Goal: Task Accomplishment & Management: Manage account settings

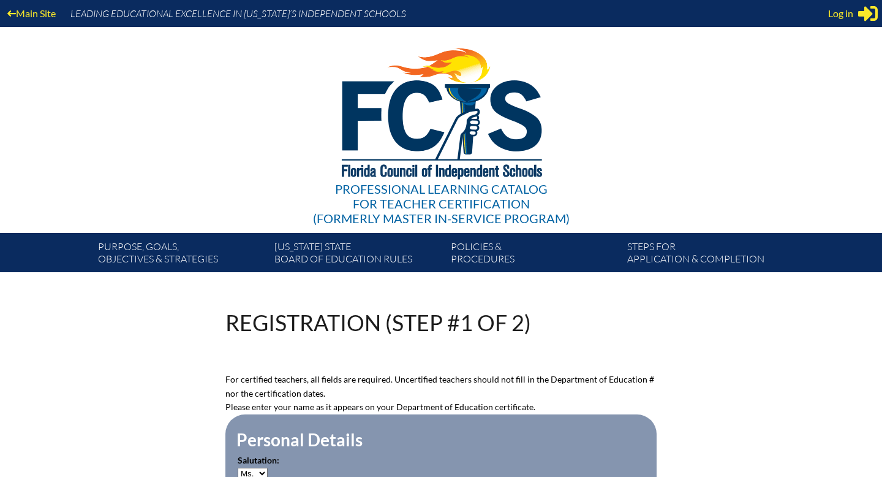
select select "Ms."
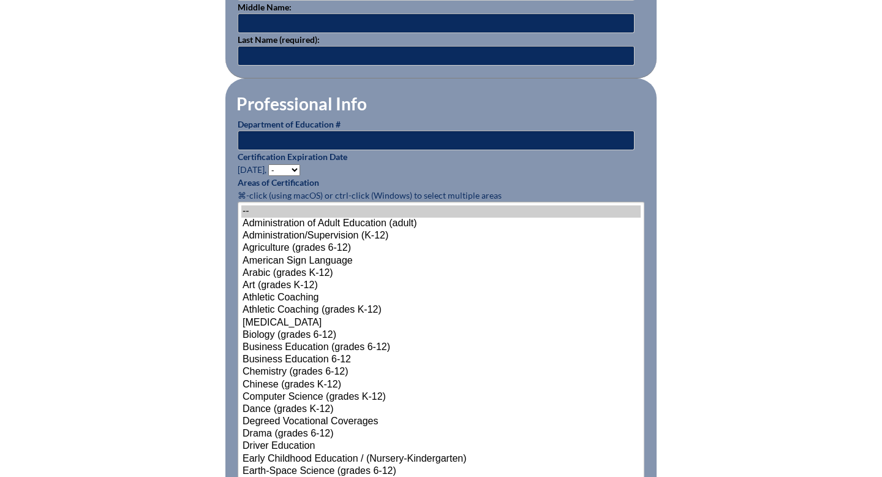
scroll to position [512, 0]
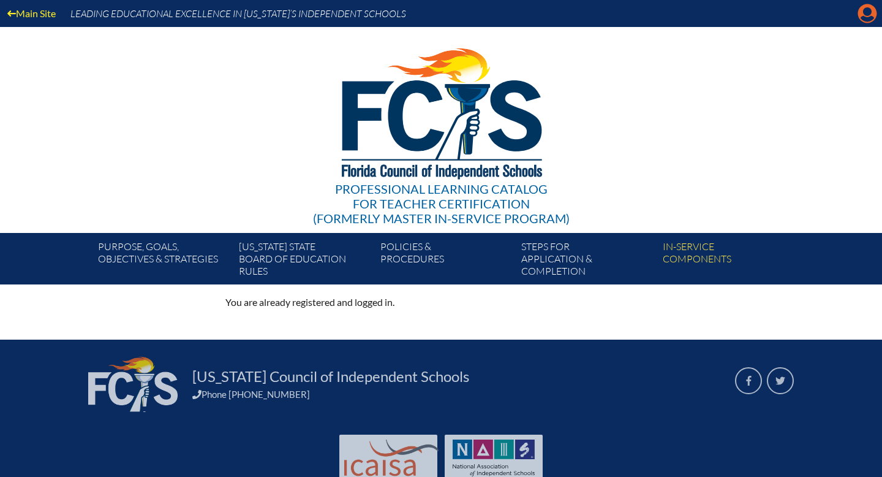
click at [862, 13] on icon at bounding box center [868, 13] width 19 height 19
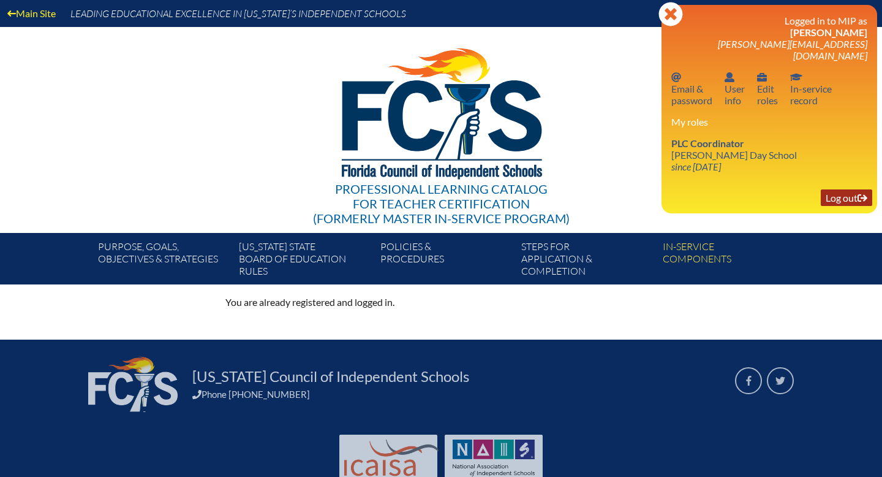
click at [842, 189] on link "Log out Log out" at bounding box center [846, 197] width 51 height 17
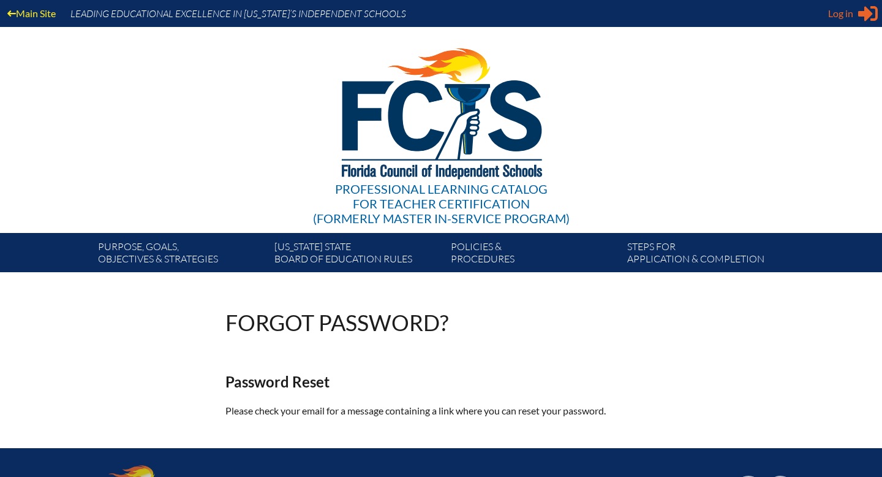
click at [848, 16] on span "Log in" at bounding box center [840, 13] width 25 height 15
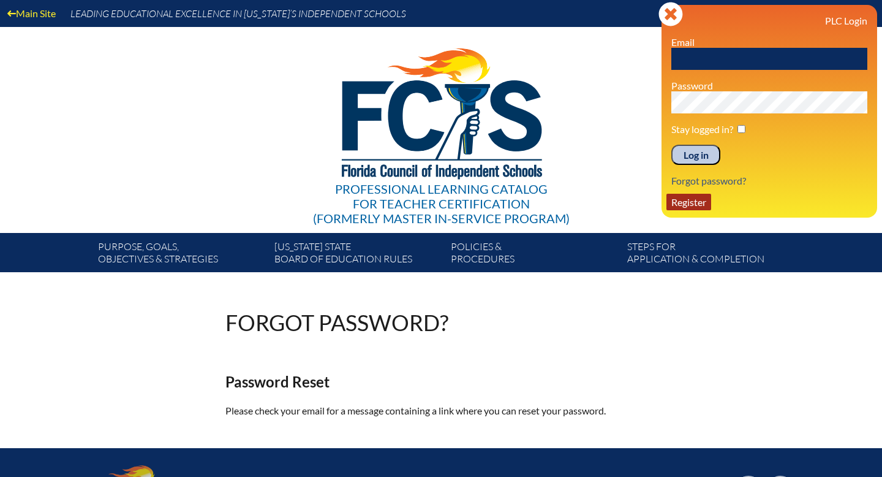
click at [691, 202] on link "Register" at bounding box center [689, 202] width 45 height 17
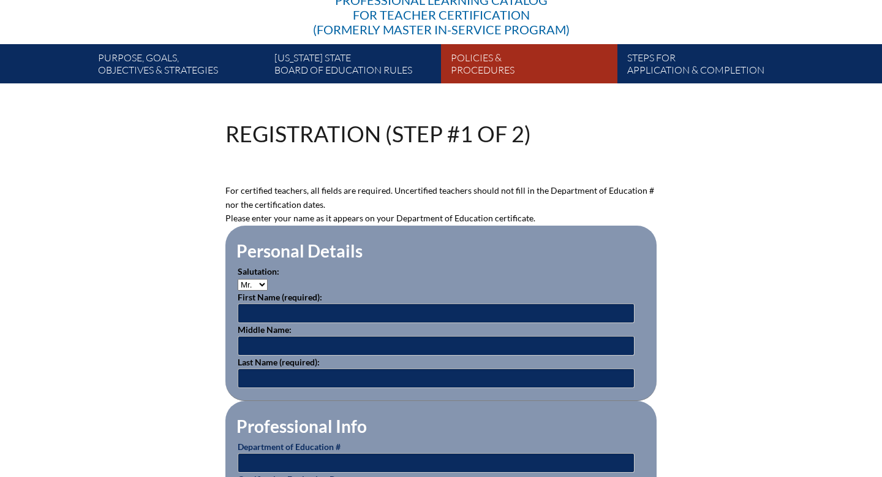
scroll to position [208, 0]
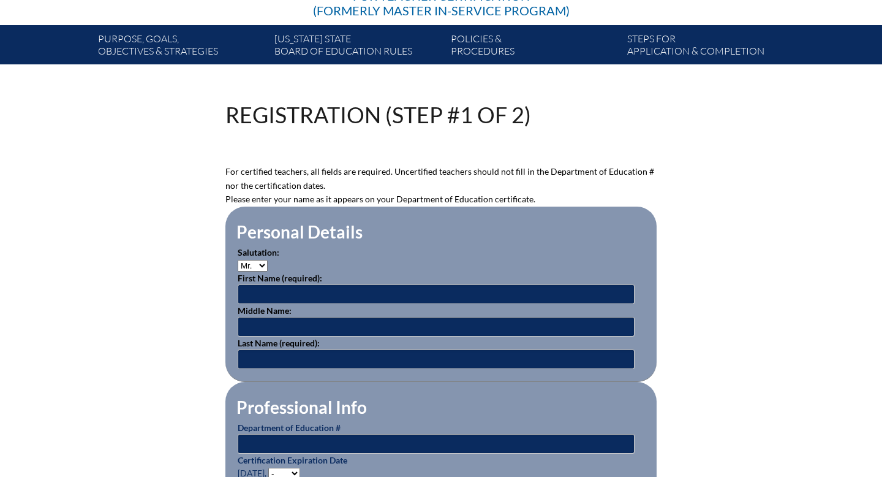
click at [261, 264] on select "Mr. Mrs. Ms. Dr. Rev." at bounding box center [253, 266] width 30 height 12
select select "Ms."
click at [256, 293] on input "text" at bounding box center [436, 294] width 397 height 20
type input "Amanda"
click at [247, 357] on input "text" at bounding box center [436, 359] width 397 height 20
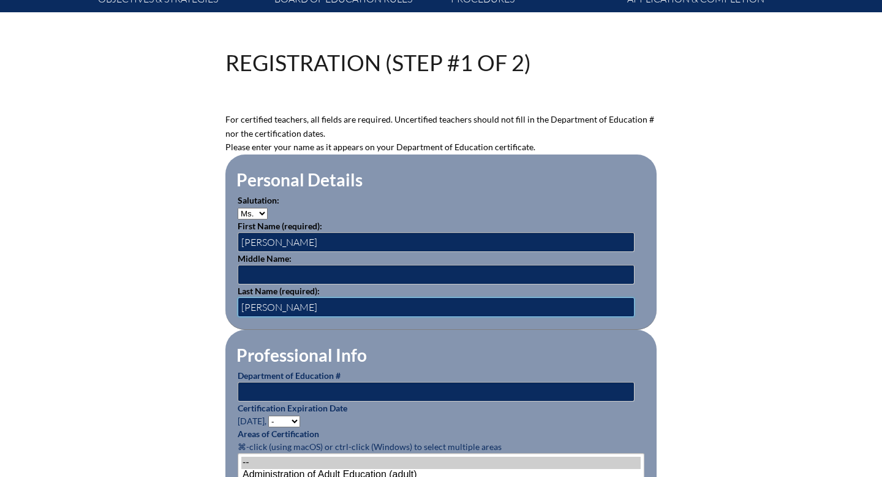
scroll to position [287, 0]
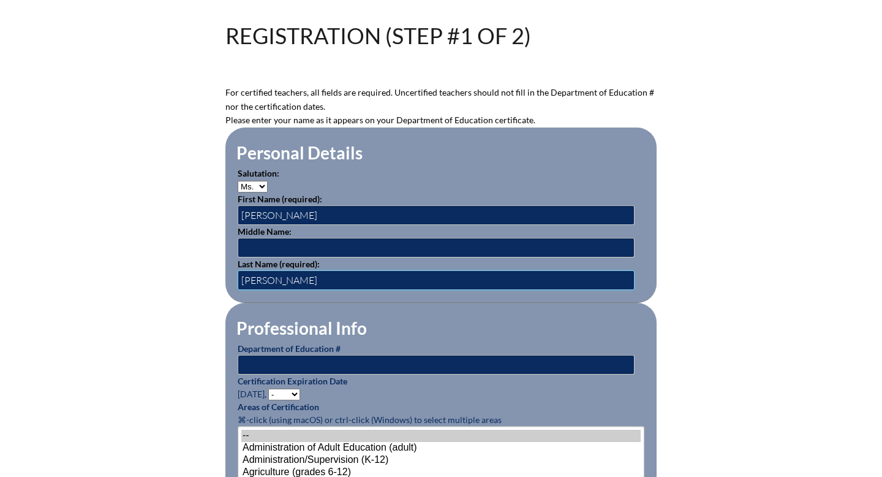
type input "Thomas"
click at [265, 360] on input "text" at bounding box center [436, 365] width 397 height 20
type input "928489"
click at [288, 395] on select "- 2031 2030 2029 2028 2027 2026 2025 2024 2023 2022 2021 2020 2019 2018 2017 20…" at bounding box center [284, 395] width 32 height 12
select select "2028"
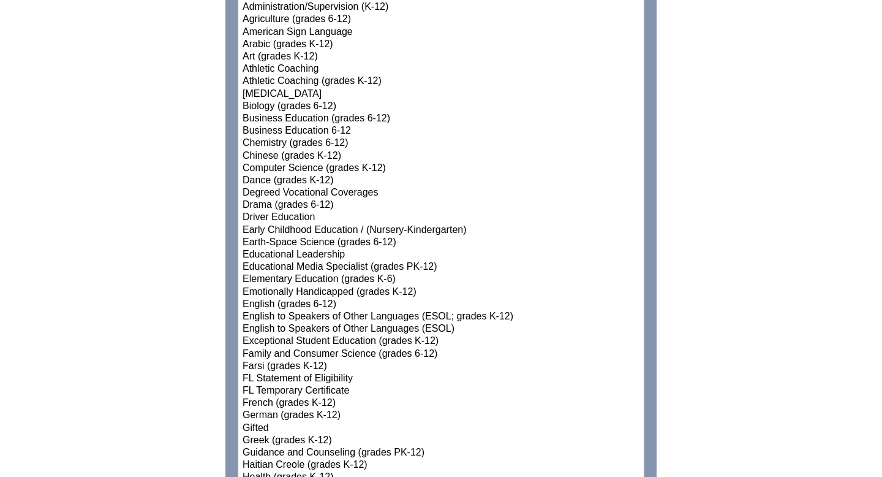
scroll to position [740, 0]
click at [375, 278] on option "Elementary Education (grades K-6)" at bounding box center [441, 279] width 400 height 12
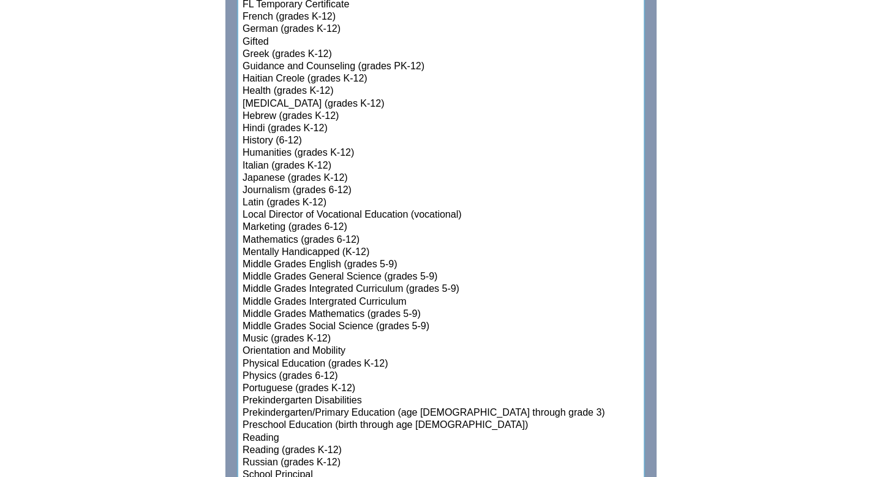
scroll to position [1131, 0]
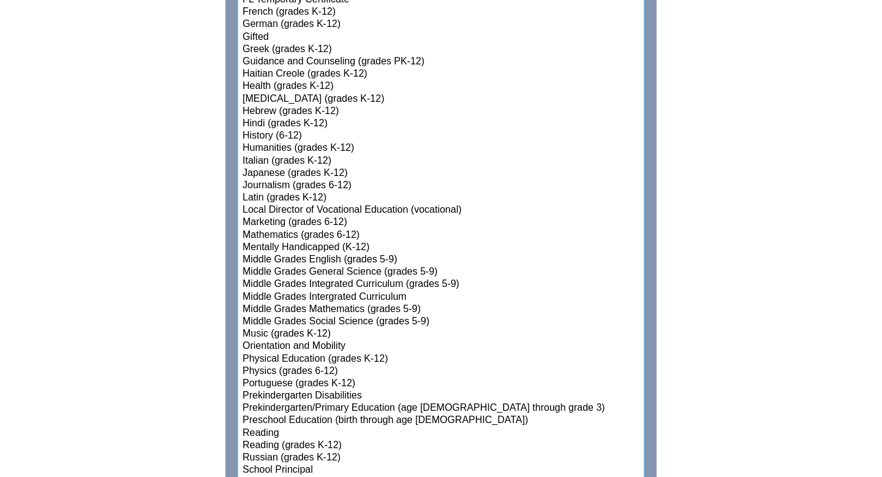
click at [347, 404] on option "Prekindergarten/Primary Education (age [DEMOGRAPHIC_DATA] through grade 3)" at bounding box center [441, 408] width 400 height 12
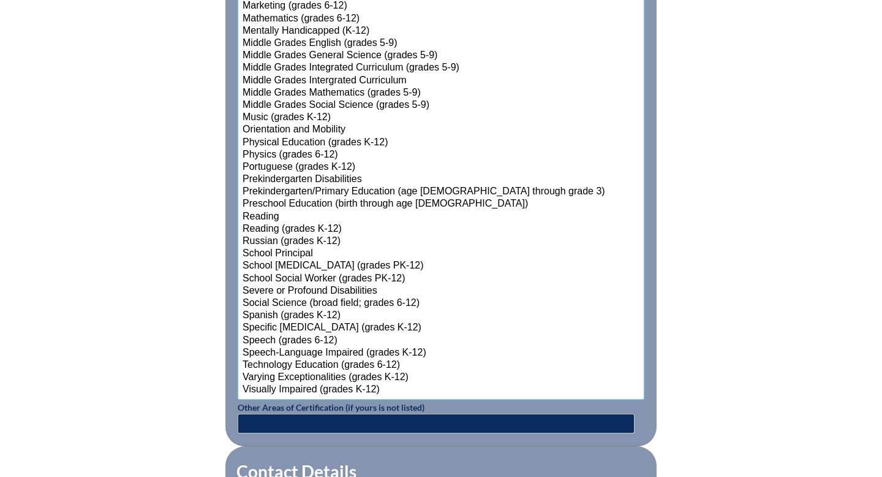
scroll to position [1349, 0]
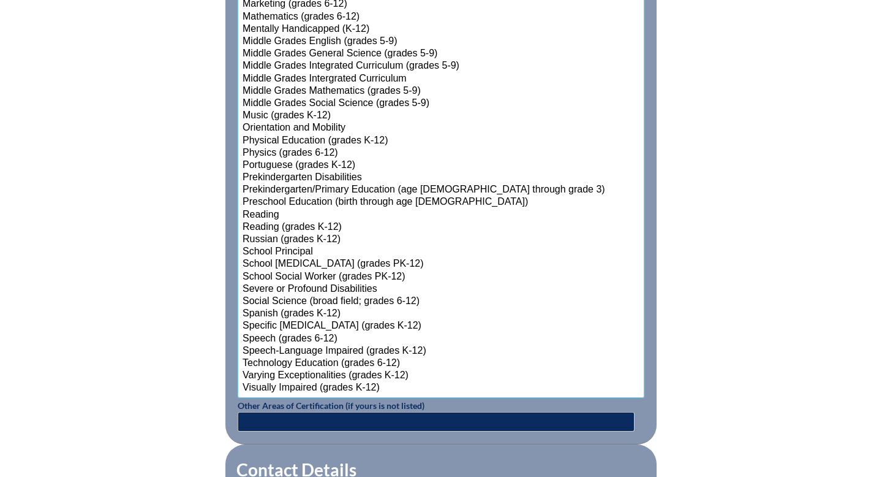
click at [315, 222] on option "Reading (grades K-12)" at bounding box center [441, 227] width 400 height 12
click at [271, 214] on option "Reading" at bounding box center [441, 215] width 400 height 12
click at [297, 227] on option "Reading (grades K-12)" at bounding box center [441, 227] width 400 height 12
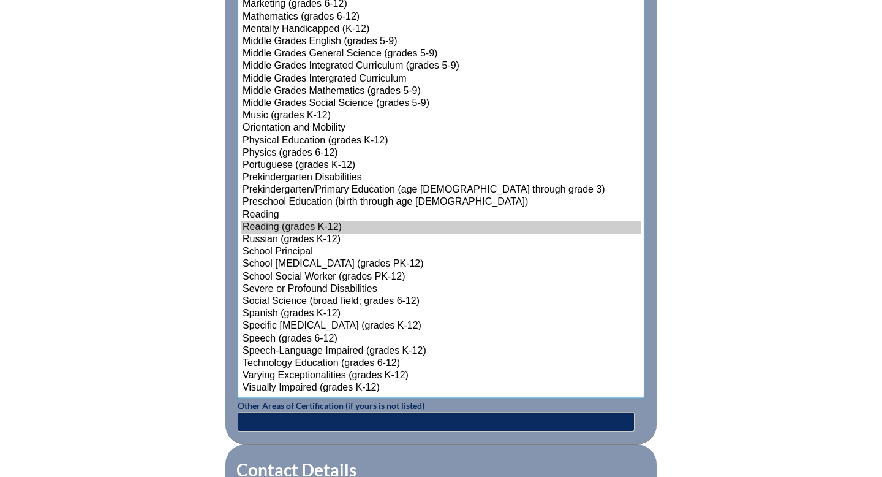
select select"]"] "15195"
click at [268, 216] on option "Reading" at bounding box center [441, 215] width 400 height 12
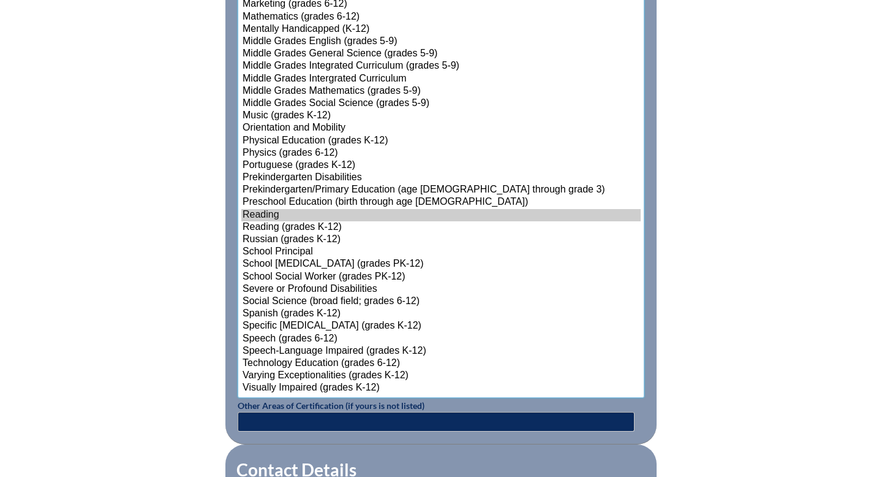
click at [268, 216] on option "Reading" at bounding box center [441, 215] width 400 height 12
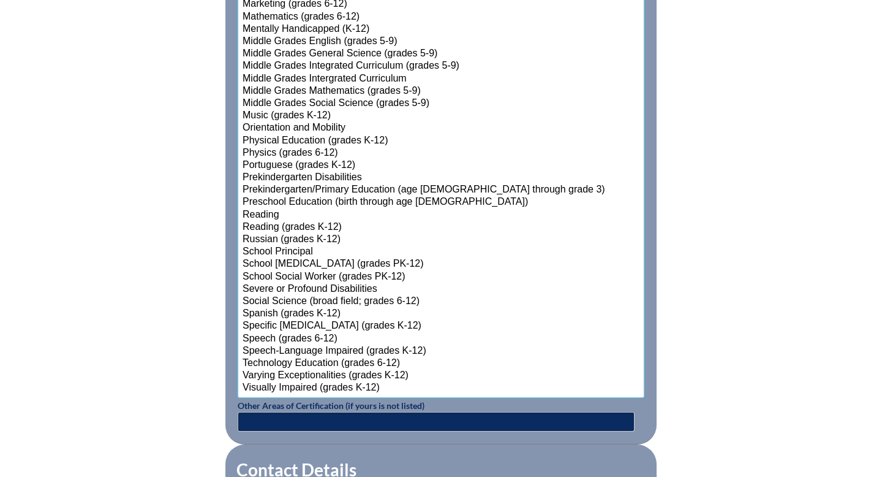
click at [268, 216] on option "Reading" at bounding box center [441, 215] width 400 height 12
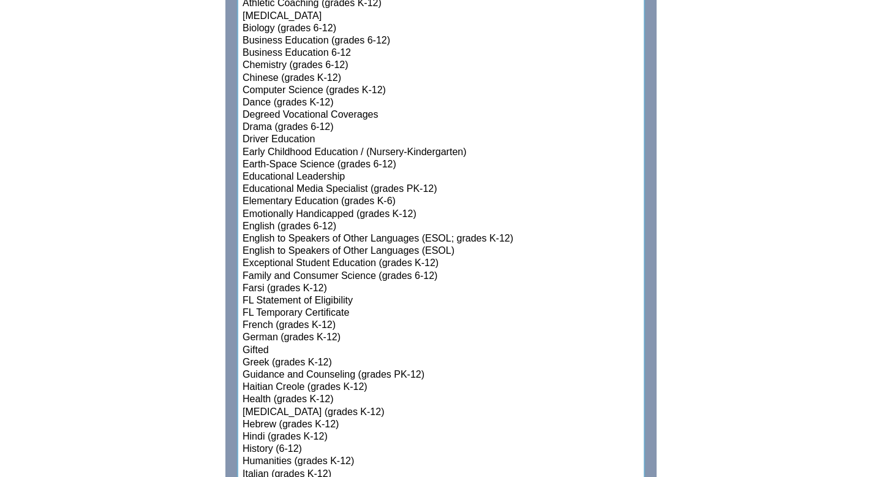
scroll to position [829, 0]
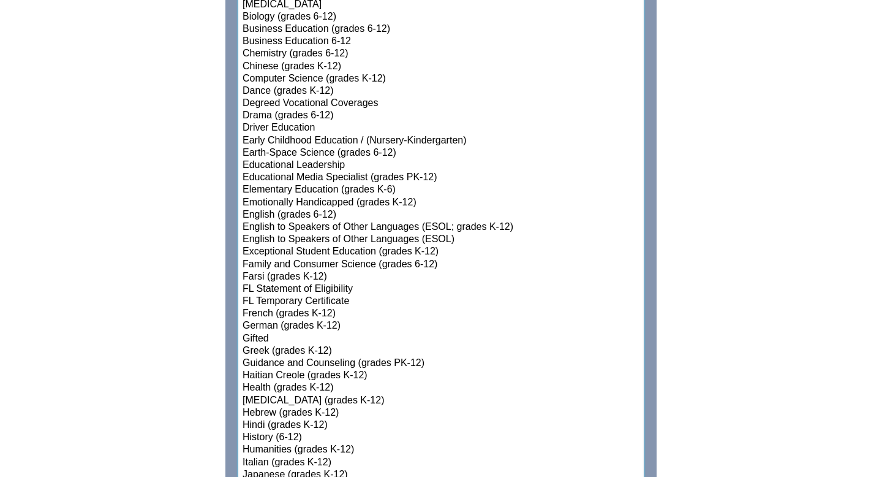
click at [339, 190] on option "Elementary Education (grades K-6)" at bounding box center [441, 190] width 400 height 12
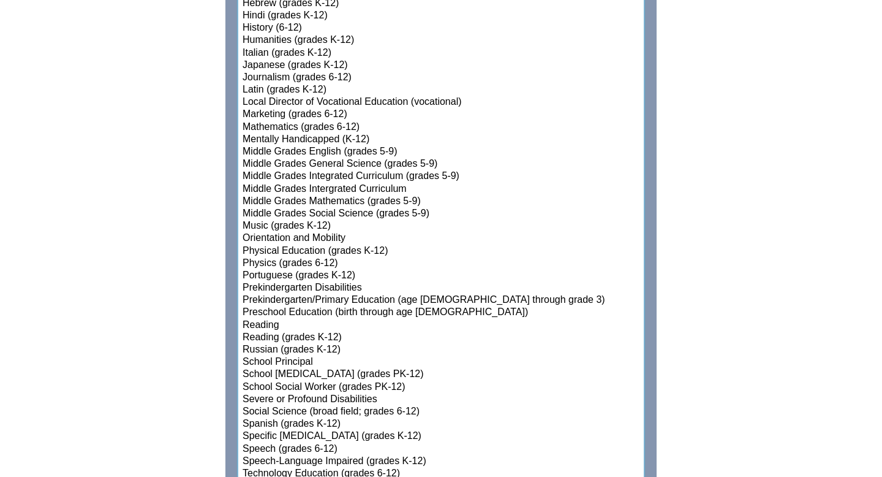
scroll to position [1239, 0]
click at [406, 297] on option "Prekindergarten/Primary Education (age 3 through grade 3)" at bounding box center [441, 300] width 400 height 12
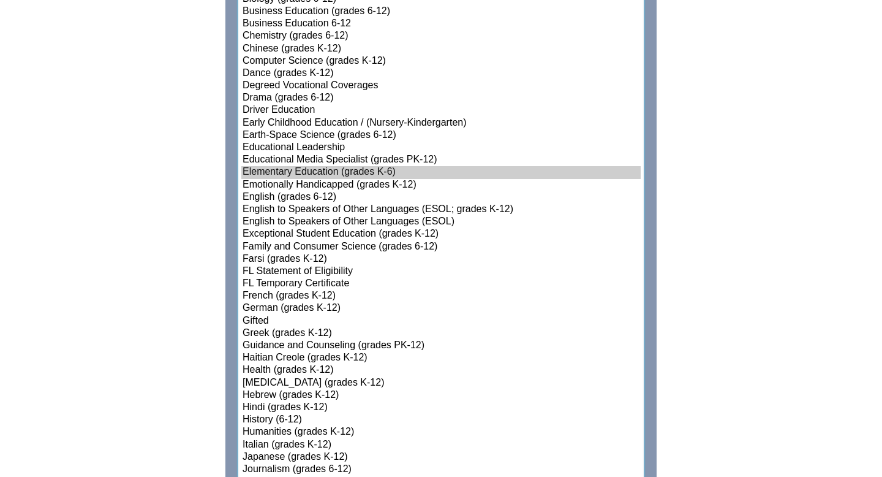
scroll to position [850, 0]
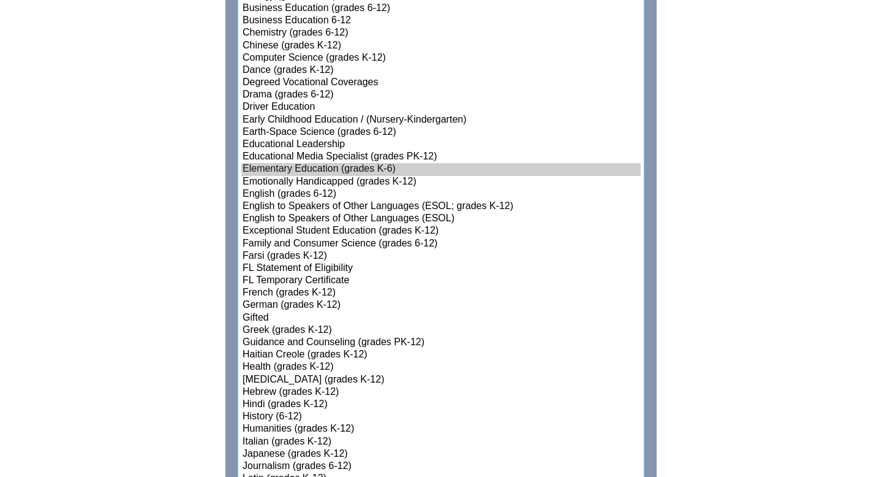
select select"]"] "15131"
click at [445, 218] on option "English to Speakers of Other Languages (ESOL)" at bounding box center [441, 219] width 400 height 12
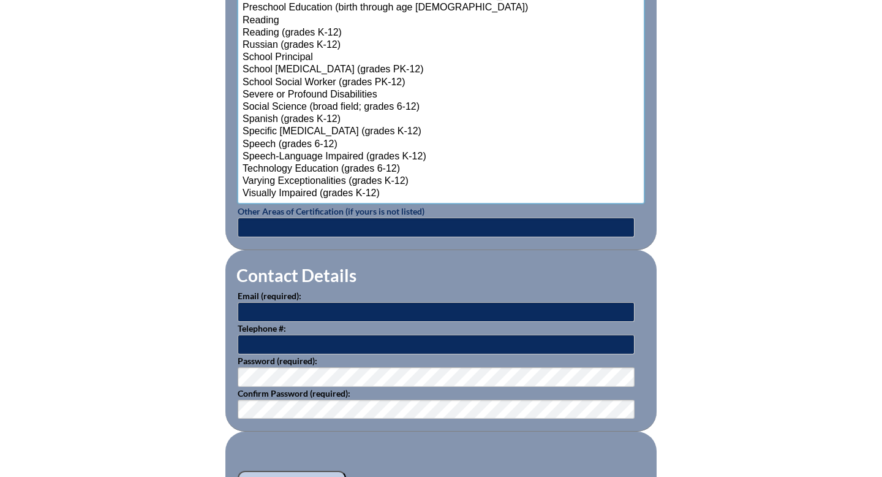
scroll to position [1550, 0]
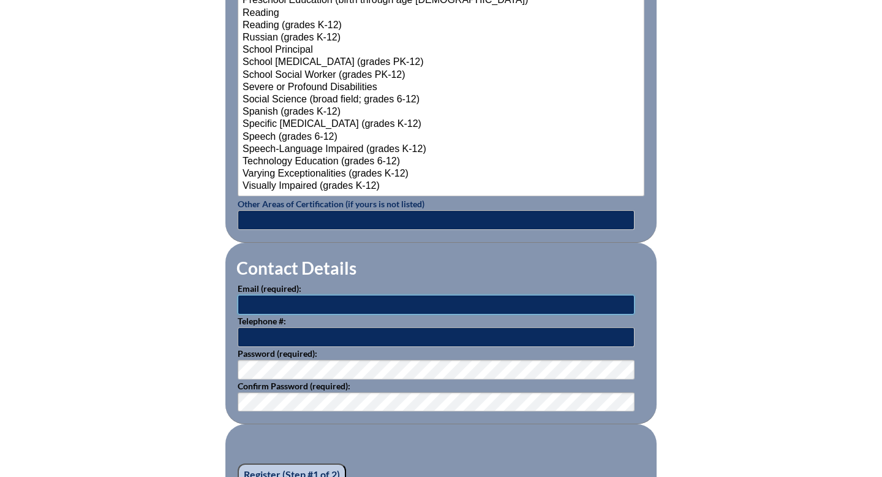
click at [358, 304] on input "text" at bounding box center [436, 305] width 397 height 20
type input "athomas@dubowgottlieb.org"
click at [300, 334] on input "text" at bounding box center [436, 337] width 397 height 20
type input "9042684200"
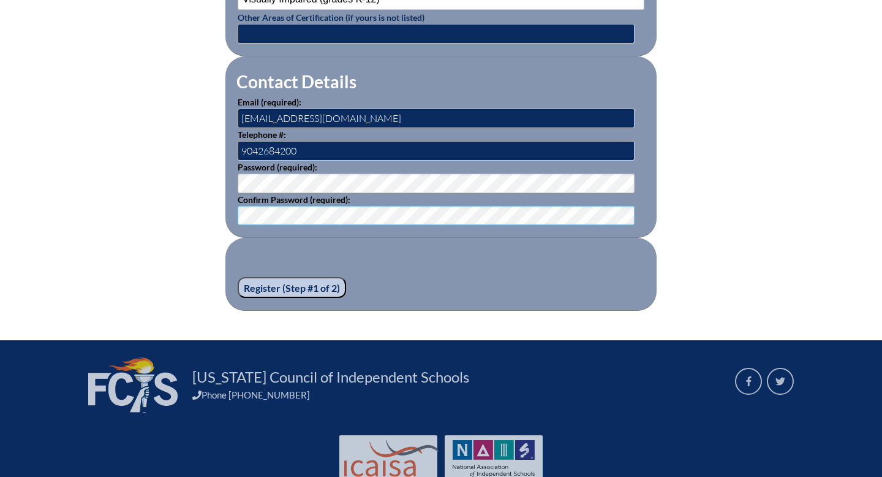
scroll to position [1754, 0]
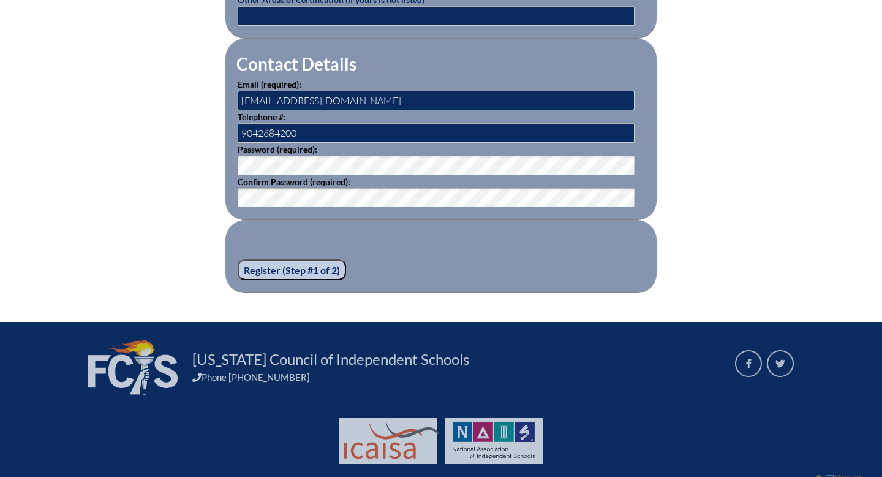
click at [315, 271] on input "Register (Step #1 of 2)" at bounding box center [292, 269] width 108 height 21
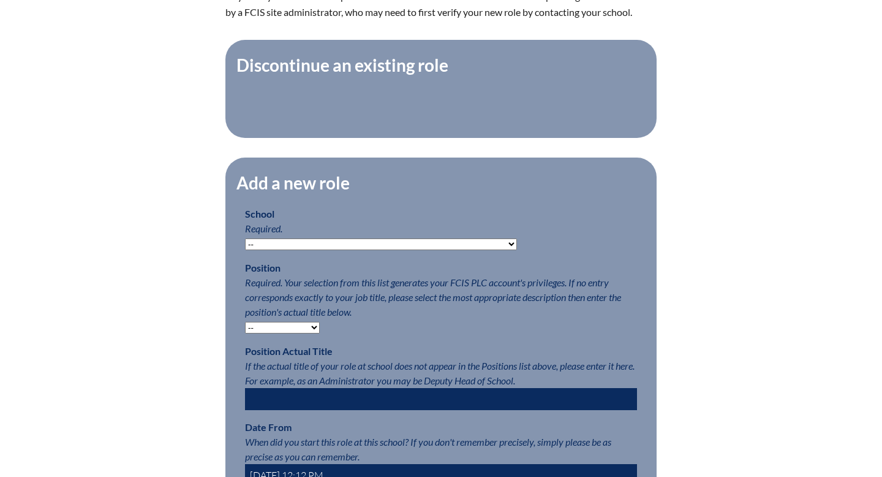
scroll to position [460, 0]
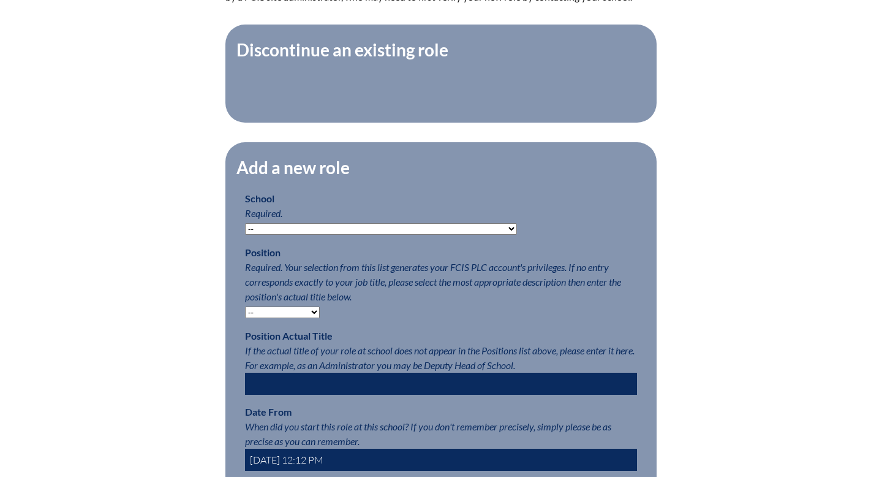
click at [447, 228] on select "-- [MEDICAL_DATA] Inspired Academy Academy at [GEOGRAPHIC_DATA] Academy at the …" at bounding box center [381, 229] width 272 height 12
select select "20307"
click at [315, 311] on select "-- Teacher PLC Coordinator Head of School Administrator" at bounding box center [282, 312] width 75 height 12
select select "15563"
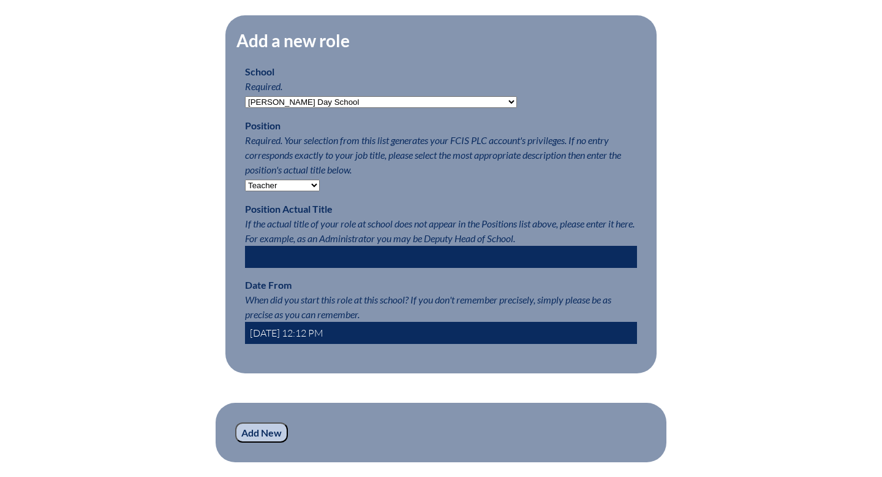
scroll to position [588, 0]
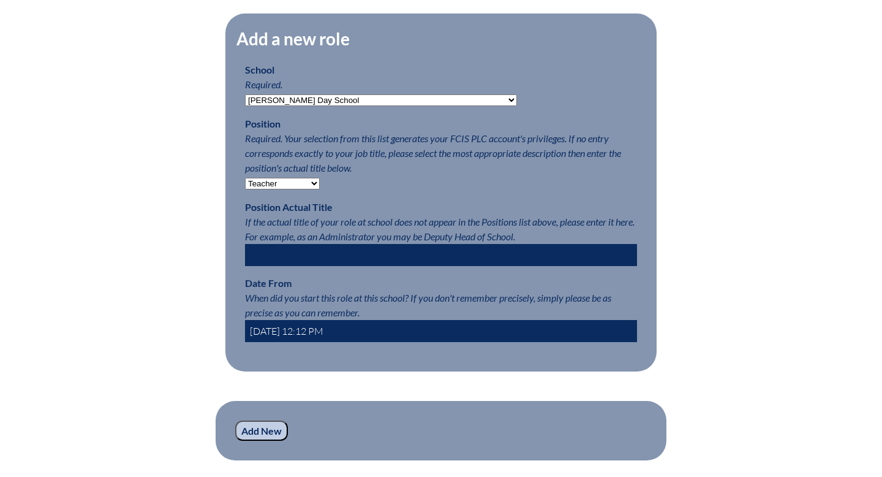
click at [351, 330] on input "2025-08-21 12:12 PM" at bounding box center [441, 331] width 392 height 22
click at [301, 332] on input "2025-08-21 12:12 PM" at bounding box center [441, 331] width 392 height 22
type input "2025-08-07 12:12 PM"
click at [252, 430] on input "Add New" at bounding box center [261, 430] width 53 height 21
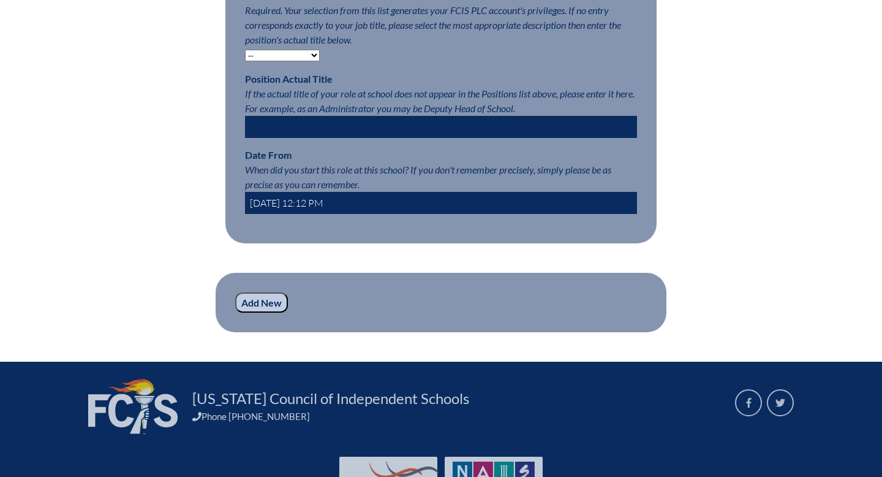
scroll to position [825, 0]
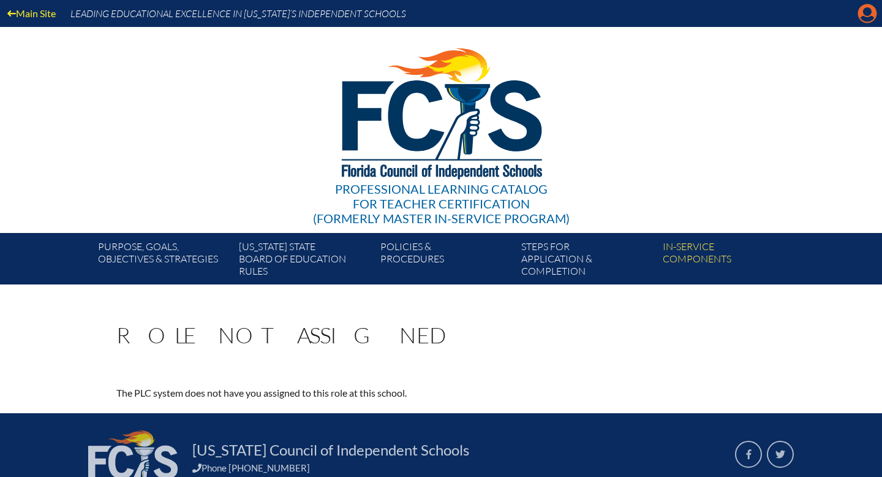
click at [865, 13] on icon "Manage account" at bounding box center [868, 14] width 20 height 20
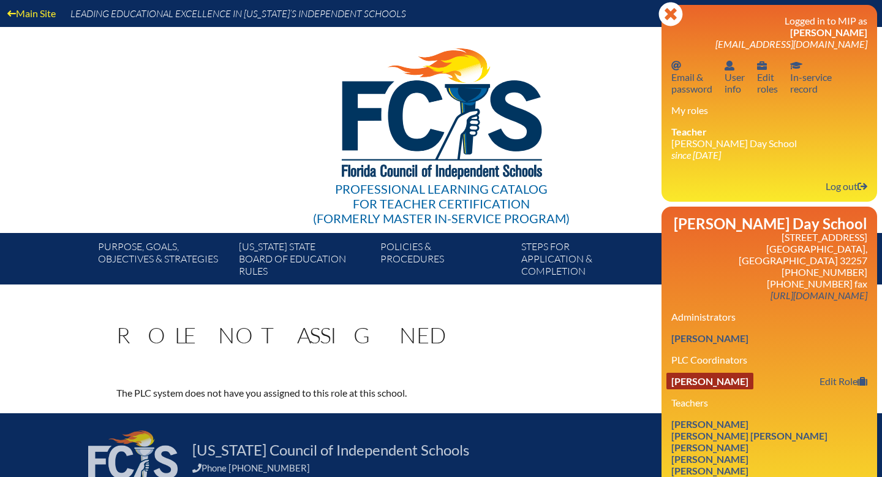
click at [726, 373] on link "Karianne Marie Jaffa" at bounding box center [710, 381] width 87 height 17
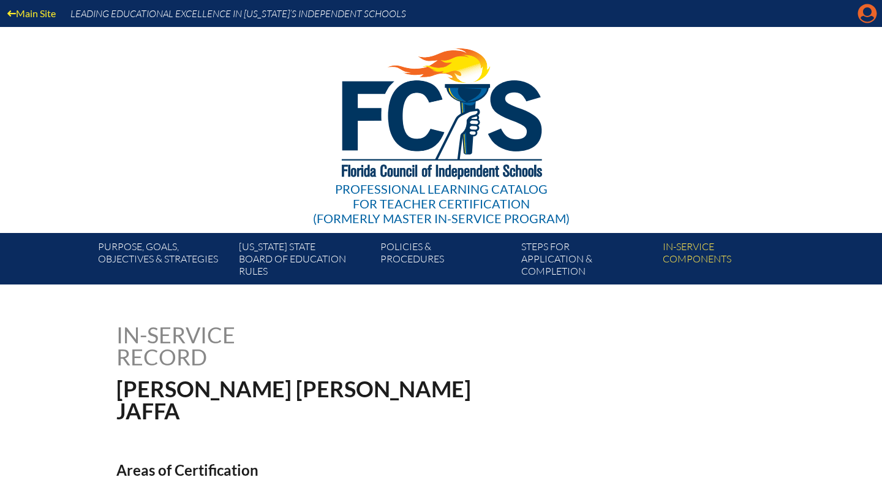
click at [871, 15] on icon at bounding box center [868, 13] width 19 height 19
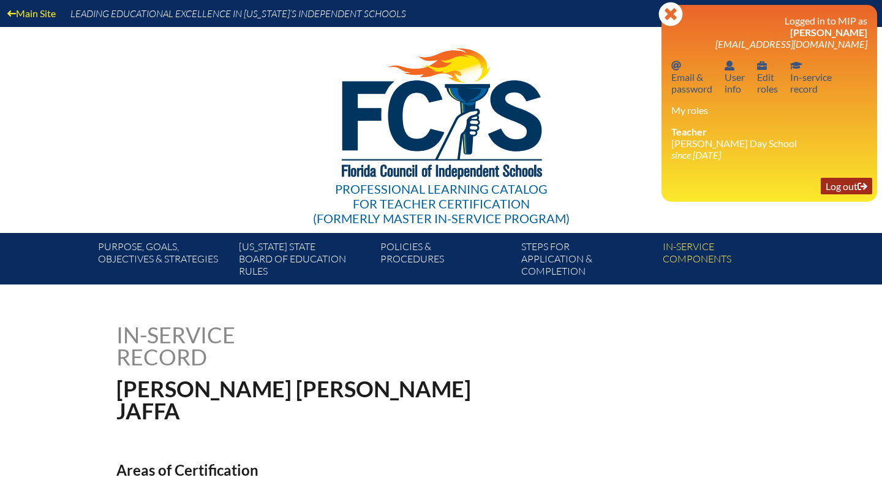
click at [838, 188] on link "Log out Log out" at bounding box center [846, 186] width 51 height 17
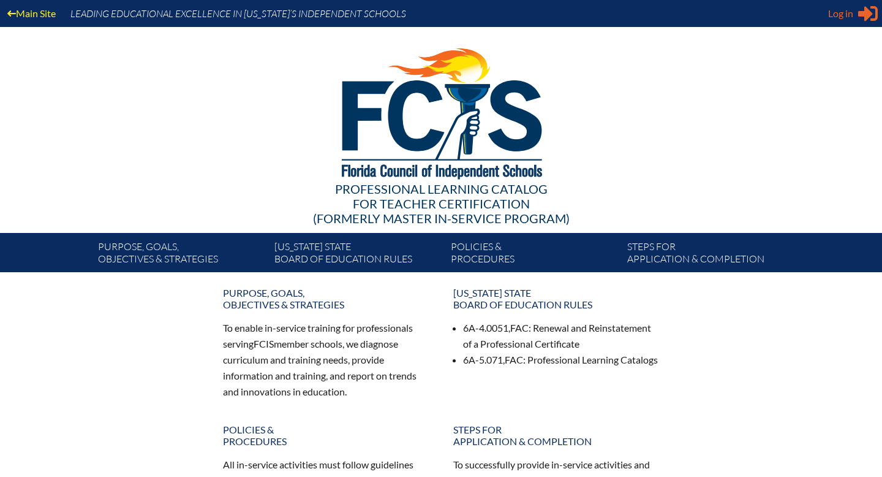
click at [849, 12] on span "Log in" at bounding box center [840, 13] width 25 height 15
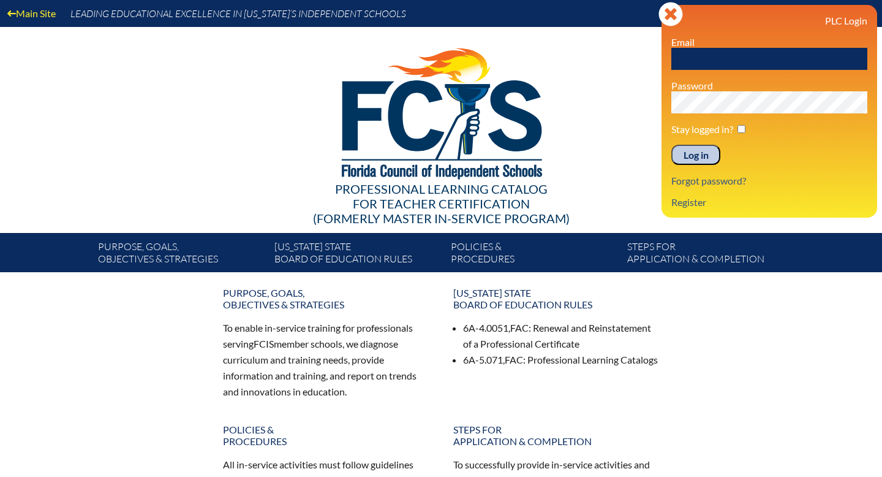
click at [696, 58] on input "text" at bounding box center [770, 59] width 196 height 22
type input "[PERSON_NAME][EMAIL_ADDRESS][DOMAIN_NAME]"
click at [696, 156] on input "Log in" at bounding box center [696, 155] width 49 height 21
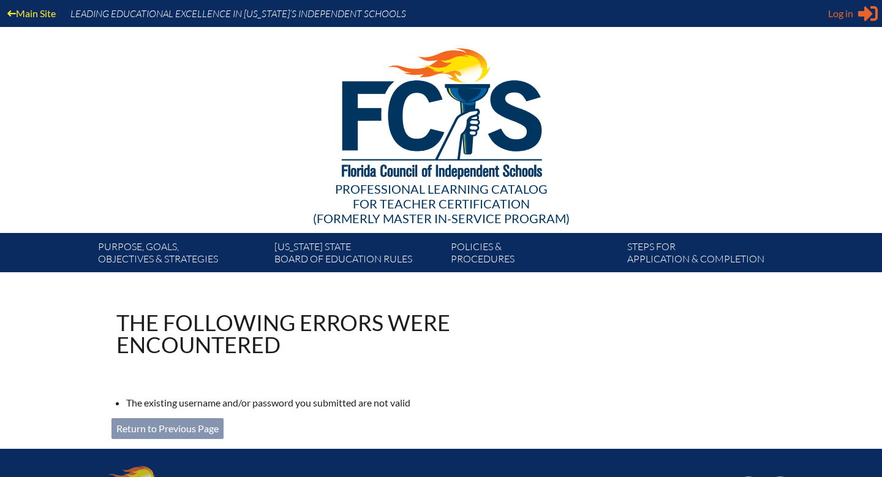
click at [837, 13] on span "Log in" at bounding box center [840, 13] width 25 height 15
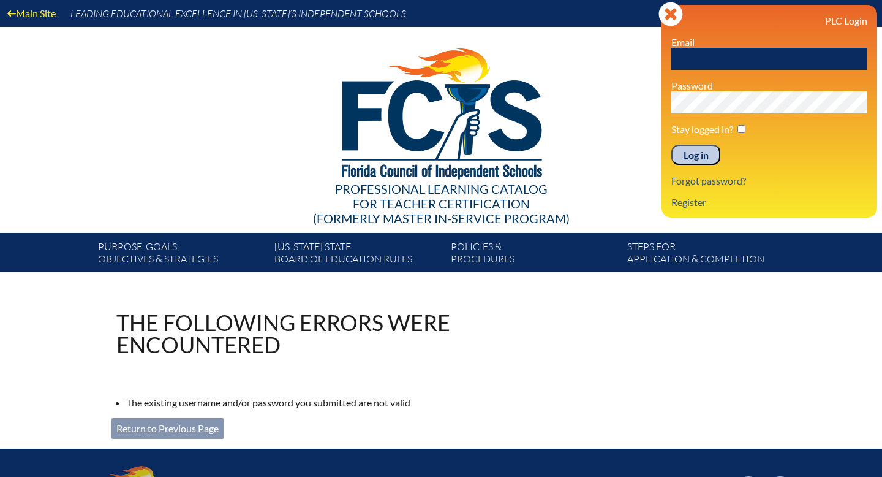
click at [701, 55] on input "text" at bounding box center [770, 59] width 196 height 22
type input "karianne.jaffa@mjgds.org"
click at [703, 151] on input "Log in" at bounding box center [696, 155] width 49 height 21
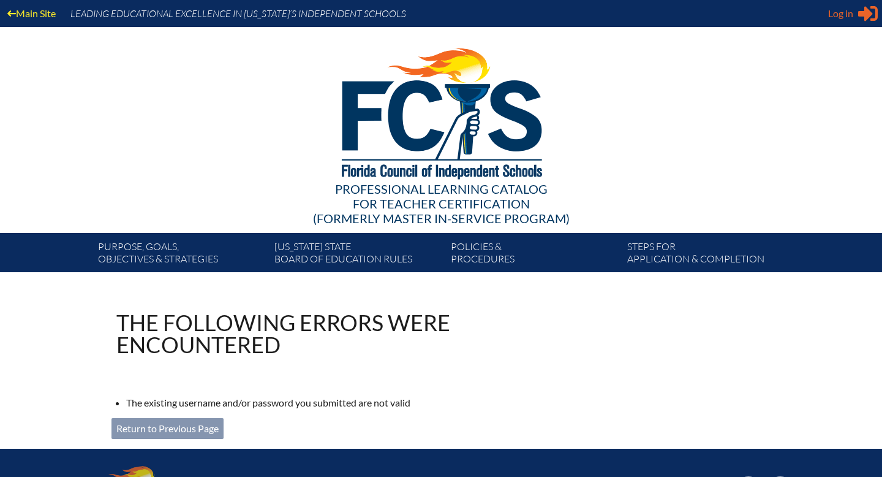
click at [855, 6] on div "Log in Close Sign in or register" at bounding box center [853, 14] width 50 height 20
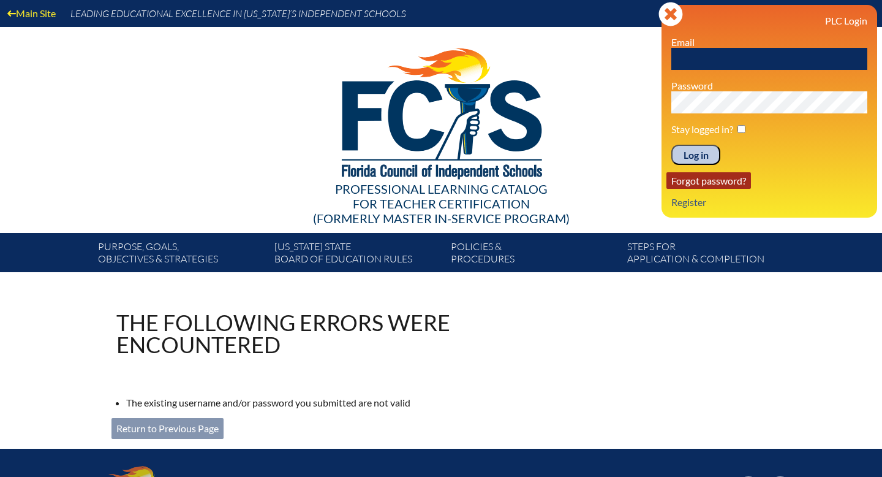
click at [718, 185] on link "Forgot password?" at bounding box center [709, 180] width 85 height 17
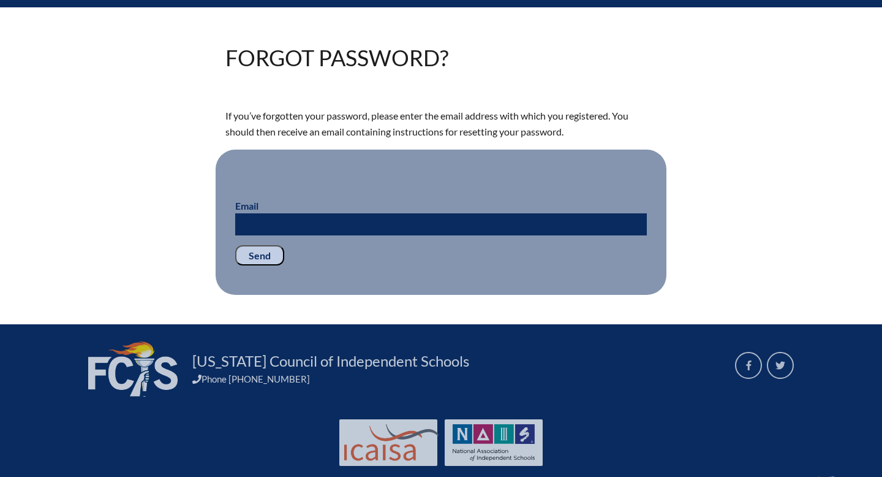
scroll to position [290, 0]
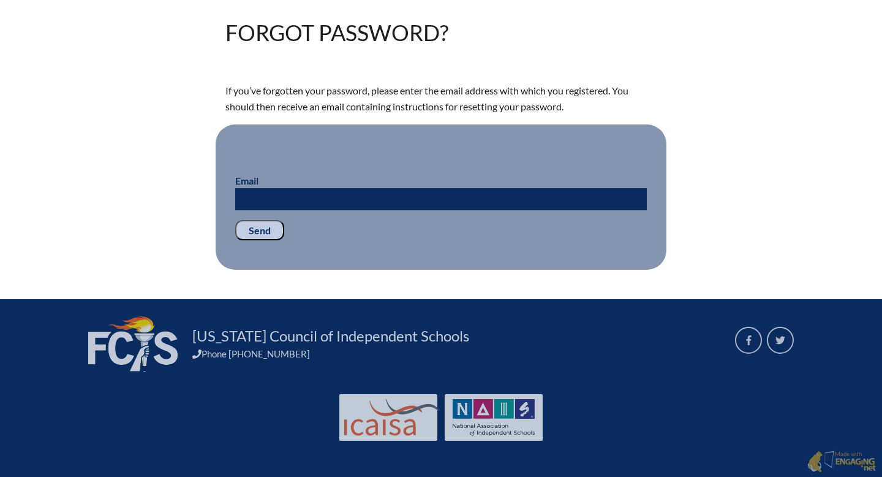
click at [469, 199] on input "Email" at bounding box center [441, 199] width 412 height 22
type input "karianna.jaffa@mjgds.org"
click at [254, 232] on input "Send" at bounding box center [259, 230] width 49 height 21
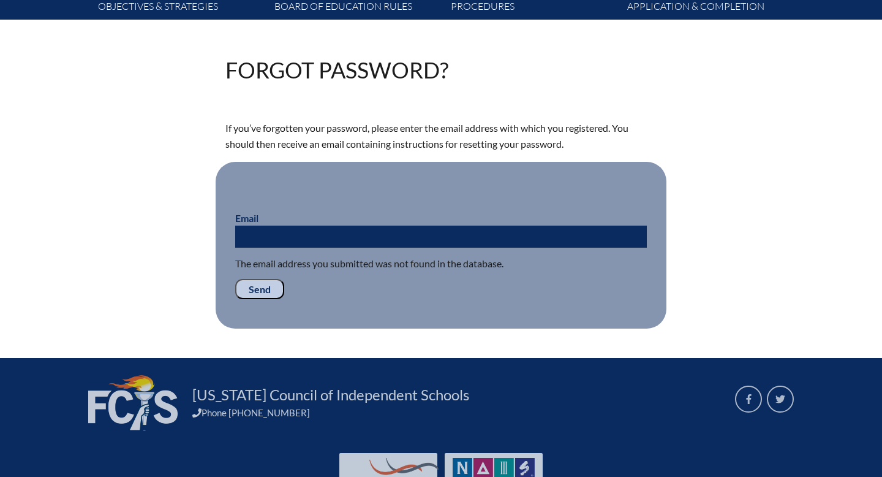
scroll to position [254, 0]
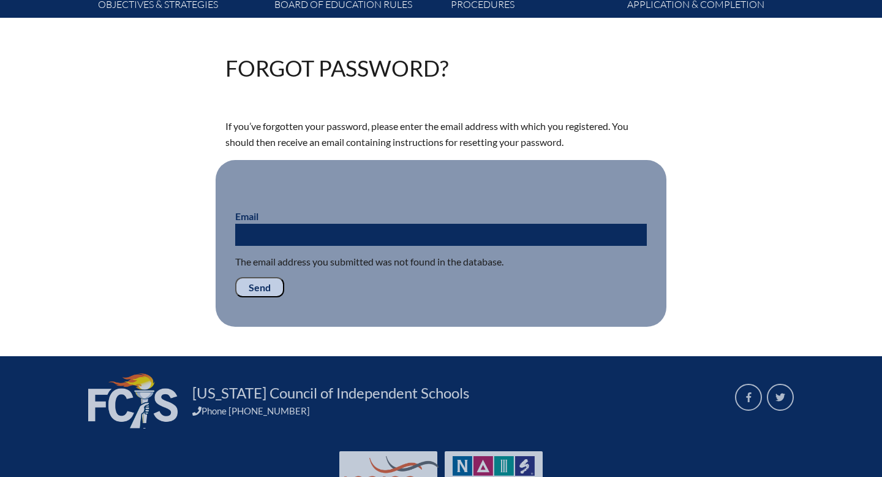
click at [268, 230] on input "Email" at bounding box center [441, 235] width 412 height 22
type input "karianne.jaffa@mjgds.org"
click at [260, 288] on input "Send" at bounding box center [259, 287] width 49 height 21
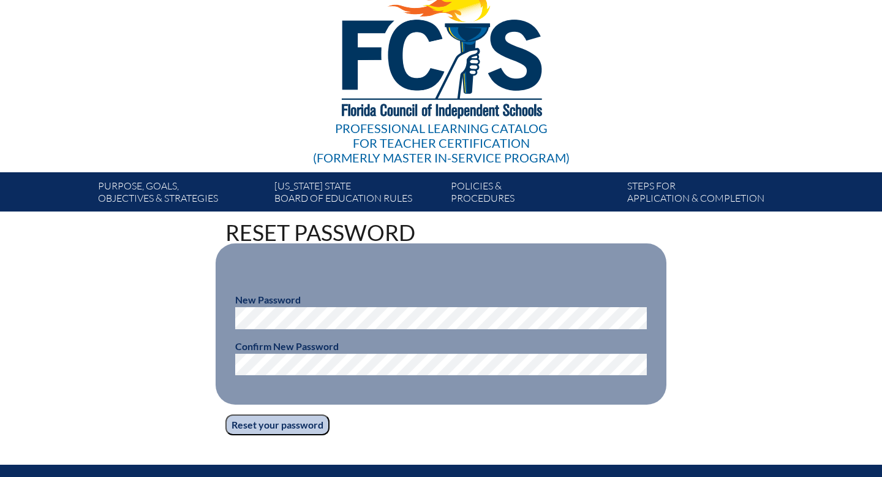
scroll to position [90, 0]
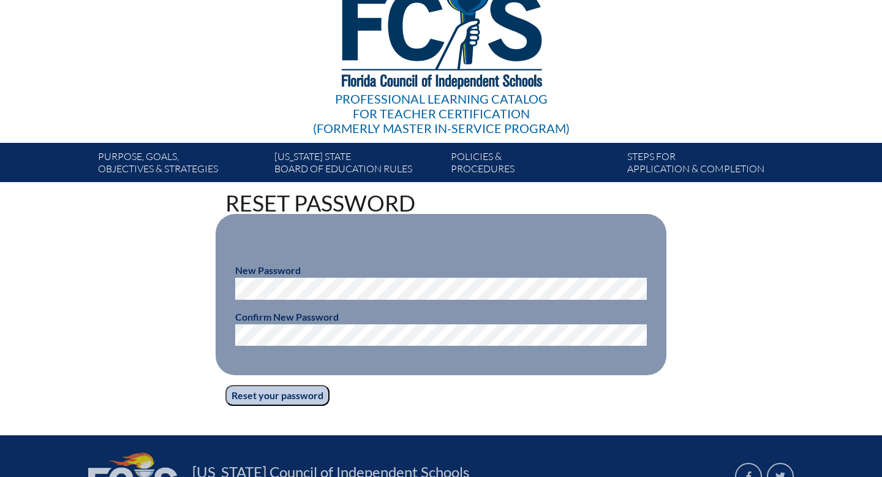
click at [271, 393] on input "Reset your password" at bounding box center [278, 395] width 104 height 21
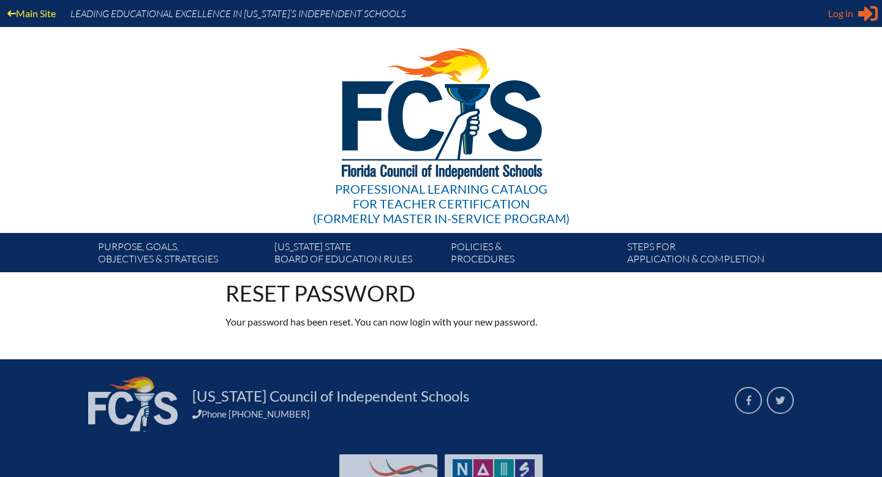
click at [843, 17] on span "Log in" at bounding box center [840, 13] width 25 height 15
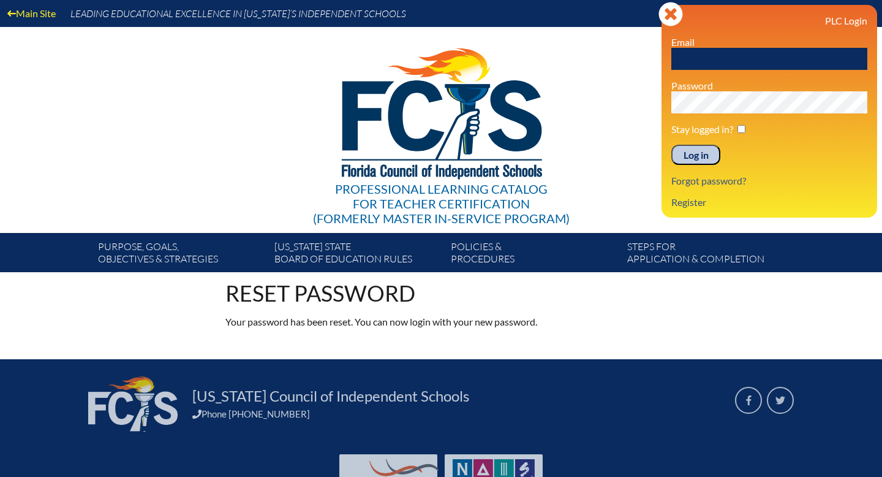
click at [768, 61] on input "text" at bounding box center [770, 59] width 196 height 22
click at [742, 55] on input "karianne.jaffa2mjgds.org" at bounding box center [770, 59] width 196 height 22
type input "karianne.jaffa@mjgds.org"
click at [692, 155] on input "Log in" at bounding box center [696, 155] width 49 height 21
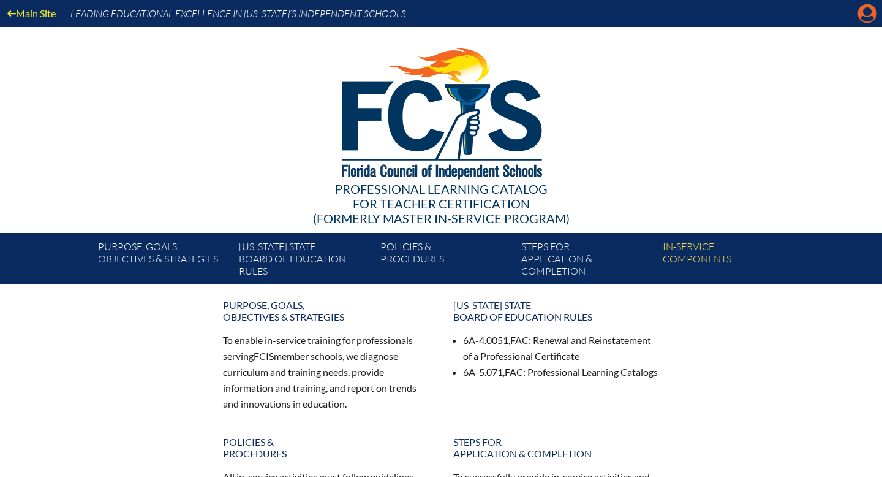
click at [863, 18] on icon "Manage account" at bounding box center [868, 14] width 20 height 20
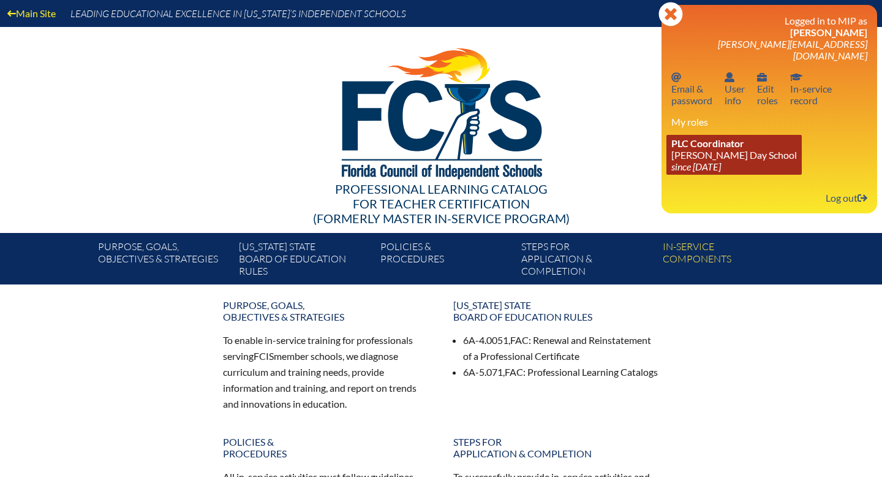
click at [749, 151] on link "PLC Coordinator Martin J. Gottlieb Day School since 2016 Dec 1" at bounding box center [734, 155] width 135 height 40
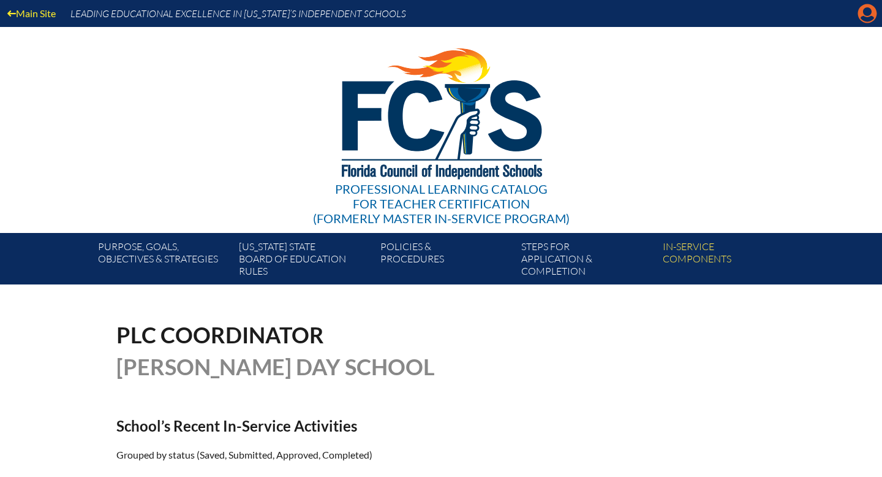
click at [863, 15] on icon at bounding box center [868, 13] width 19 height 19
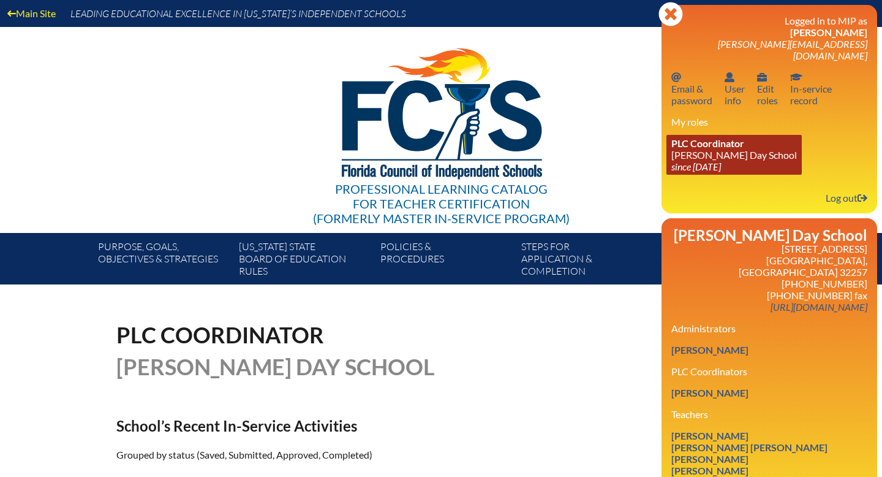
click at [705, 146] on link "PLC Coordinator Martin J. Gottlieb Day School since 2016 Dec 1" at bounding box center [734, 155] width 135 height 40
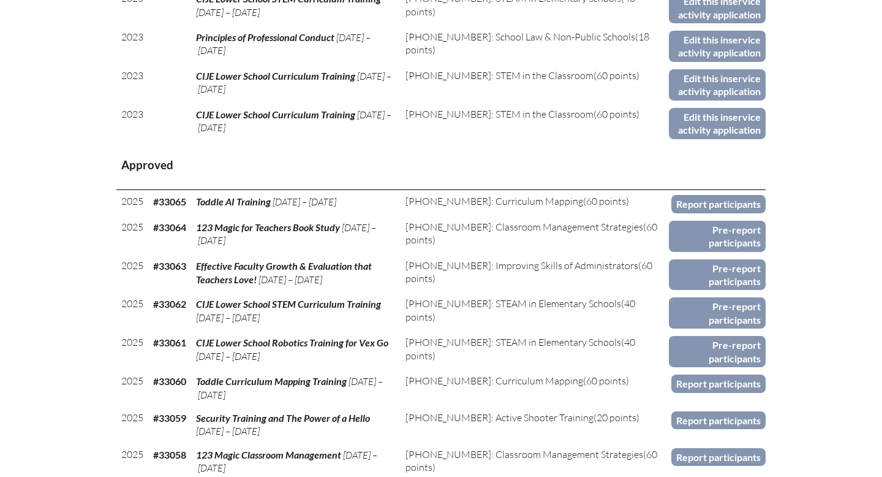
scroll to position [597, 0]
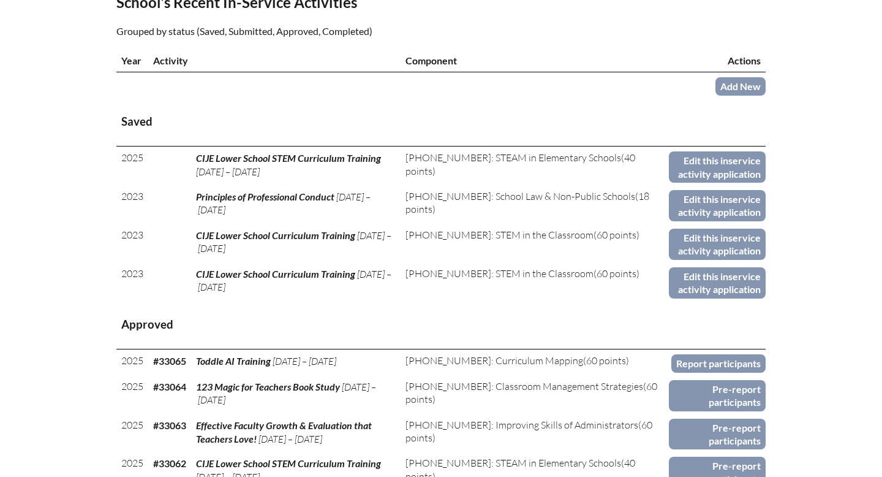
scroll to position [463, 0]
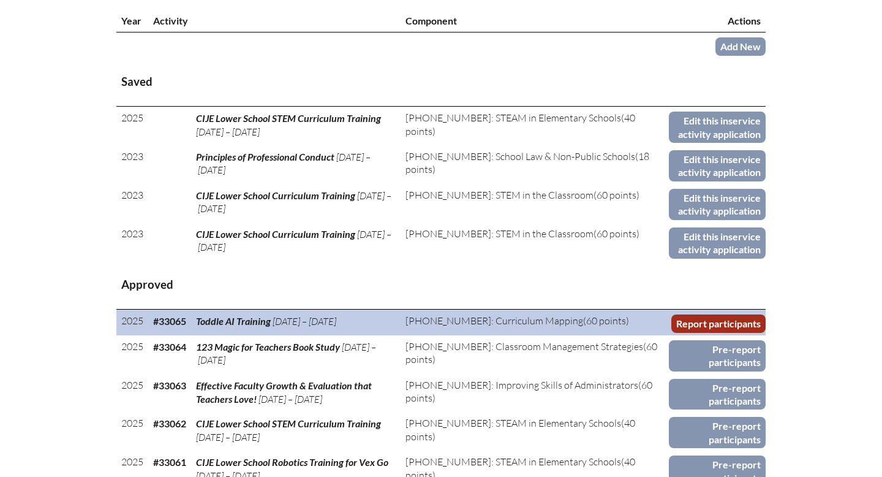
click at [713, 320] on link "Report participants" at bounding box center [719, 323] width 94 height 18
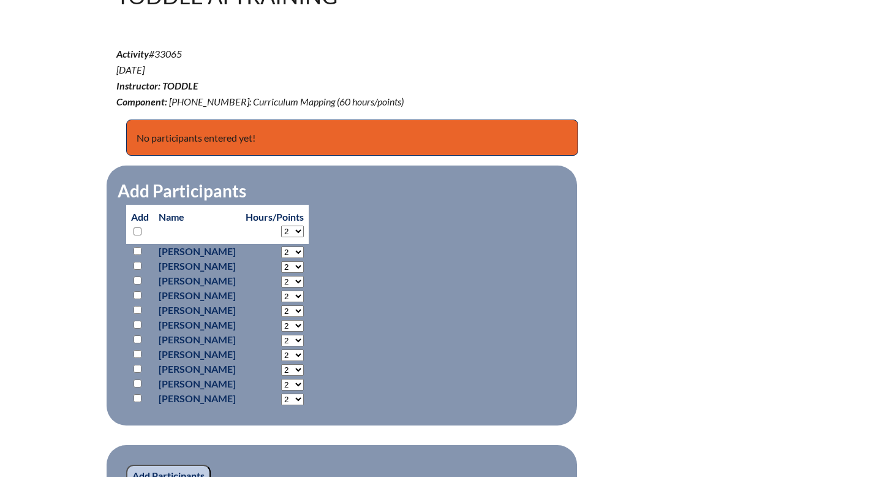
scroll to position [393, 0]
click at [138, 248] on input "checkbox" at bounding box center [138, 250] width 8 height 8
checkbox input "true"
click at [138, 263] on input "checkbox" at bounding box center [138, 265] width 8 height 8
checkbox input "true"
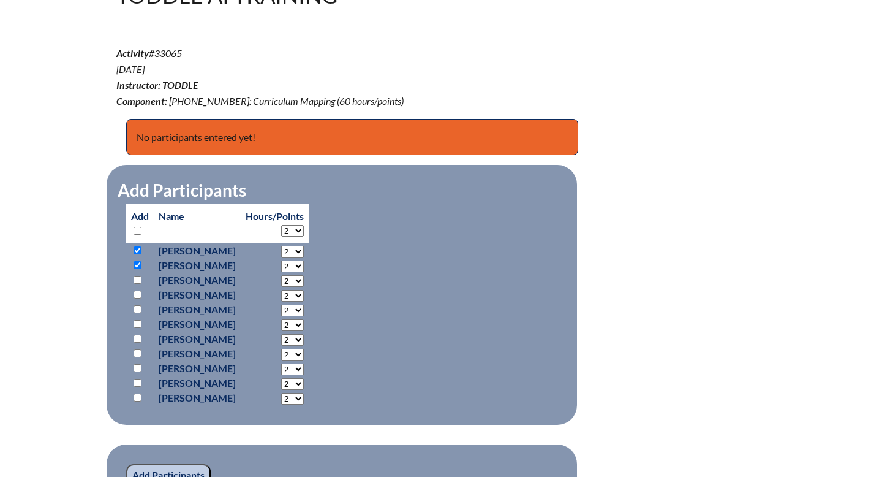
click at [137, 296] on input "checkbox" at bounding box center [138, 294] width 8 height 8
checkbox input "true"
click at [138, 308] on input "checkbox" at bounding box center [138, 309] width 8 height 8
checkbox input "true"
click at [137, 323] on input "checkbox" at bounding box center [138, 324] width 8 height 8
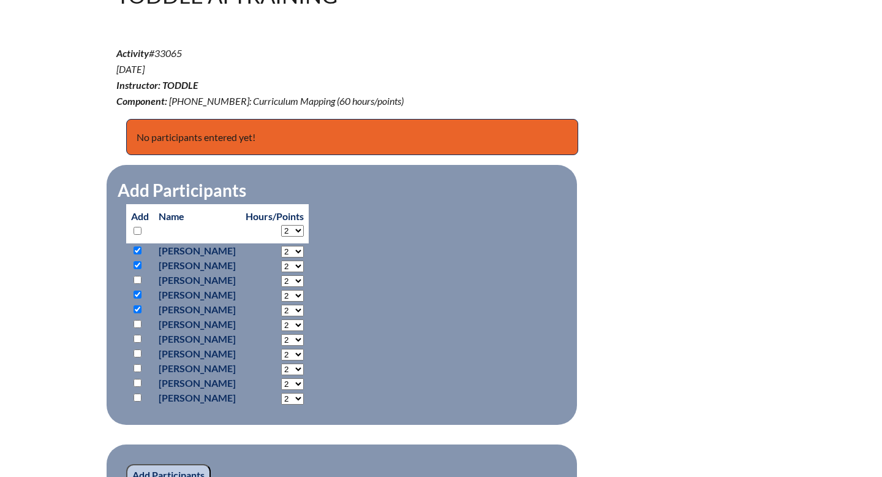
checkbox input "true"
click at [137, 339] on input "checkbox" at bounding box center [138, 339] width 8 height 8
checkbox input "true"
click at [137, 352] on input "checkbox" at bounding box center [138, 353] width 8 height 8
checkbox input "true"
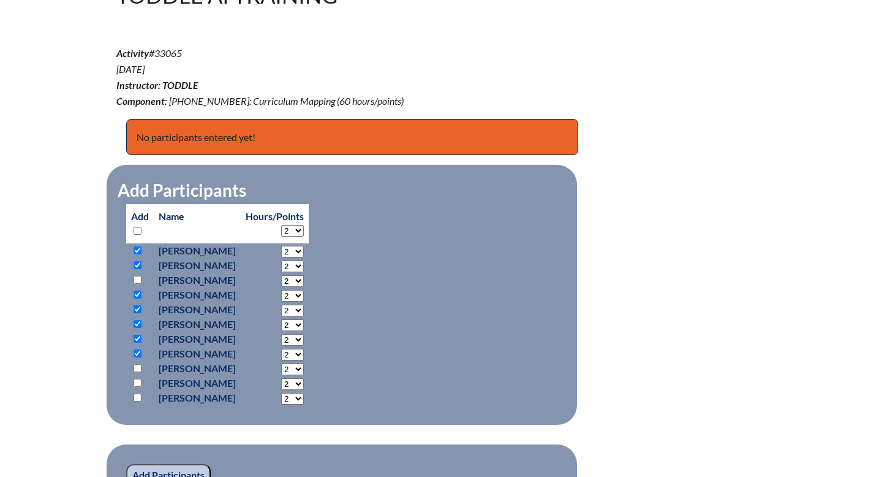
click at [137, 366] on input "checkbox" at bounding box center [138, 368] width 8 height 8
checkbox input "true"
click at [137, 382] on input "checkbox" at bounding box center [138, 383] width 8 height 8
checkbox input "true"
click at [304, 230] on select "2 3 4 5 6 7 8 9 10 11 12 13 14 15 16 17 18 19 20 21 22 23 24 25 26 27 28 29 30 …" at bounding box center [292, 231] width 23 height 12
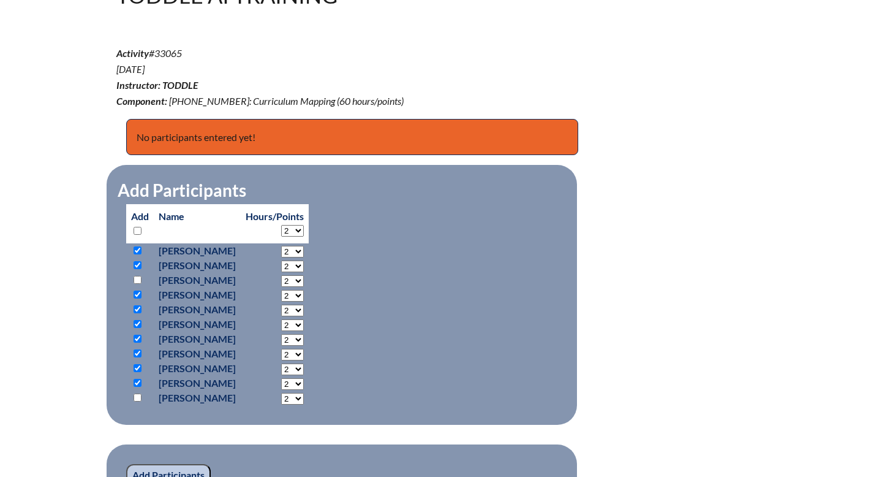
select select "3"
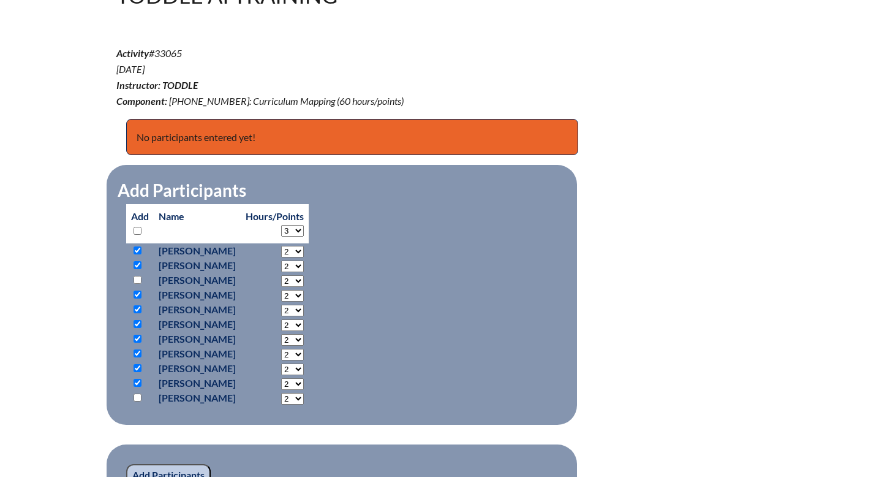
select select "3"
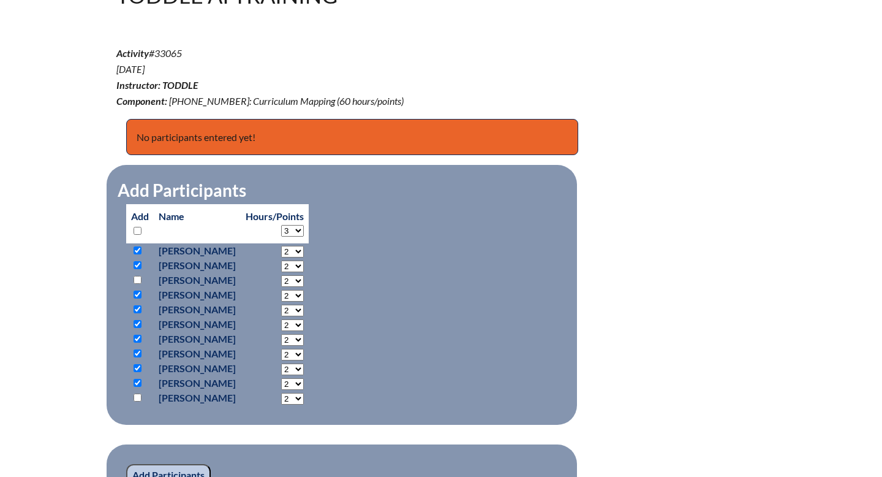
select select "3"
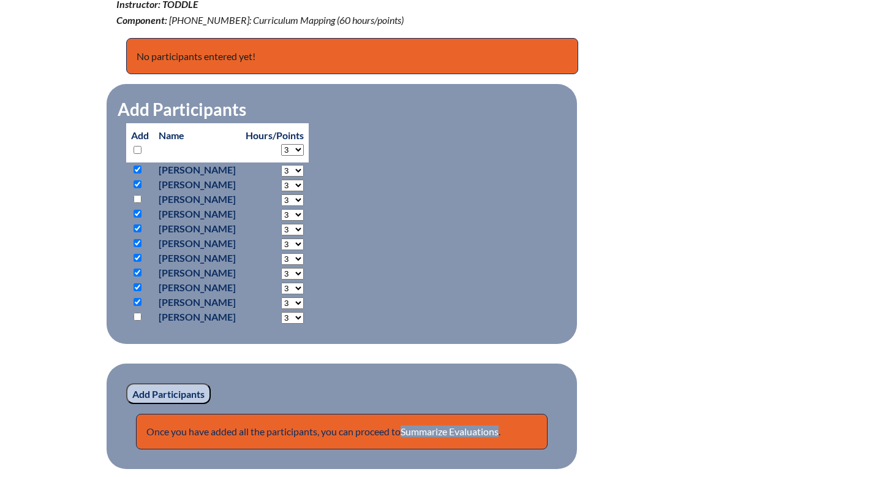
scroll to position [559, 0]
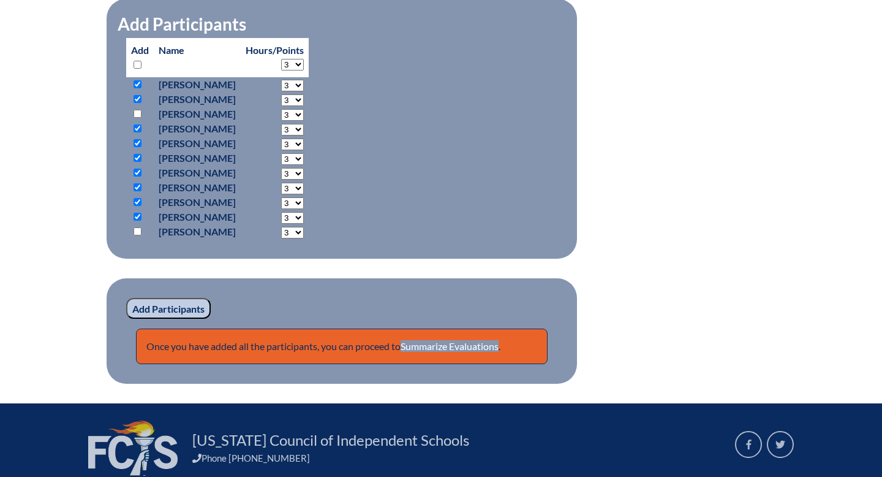
click at [138, 230] on input "checkbox" at bounding box center [138, 231] width 8 height 8
checkbox input "true"
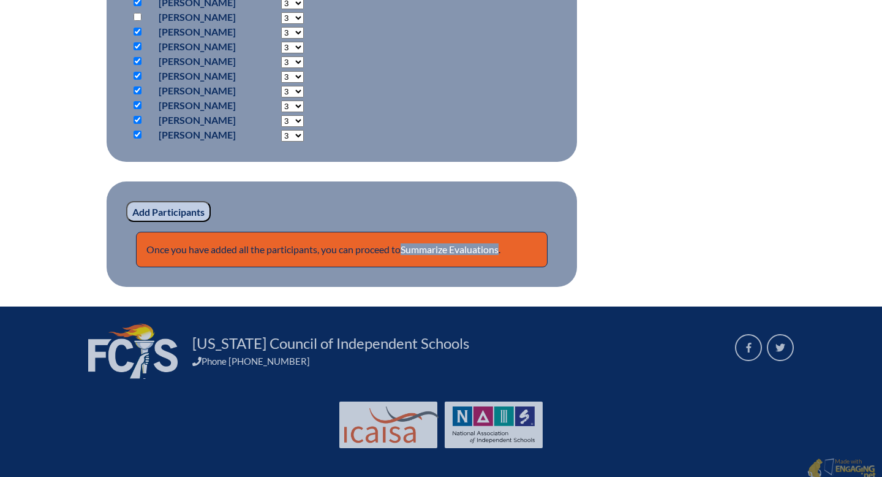
scroll to position [657, 0]
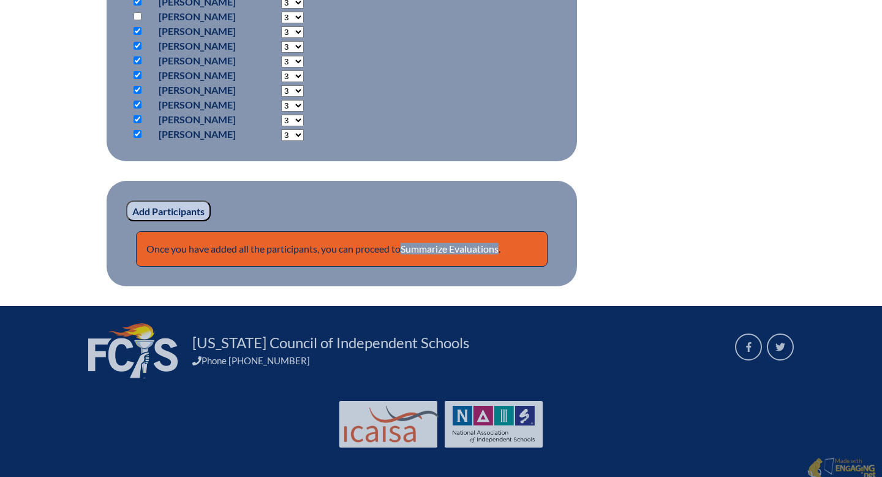
drag, startPoint x: 462, startPoint y: 246, endPoint x: 449, endPoint y: 215, distance: 33.2
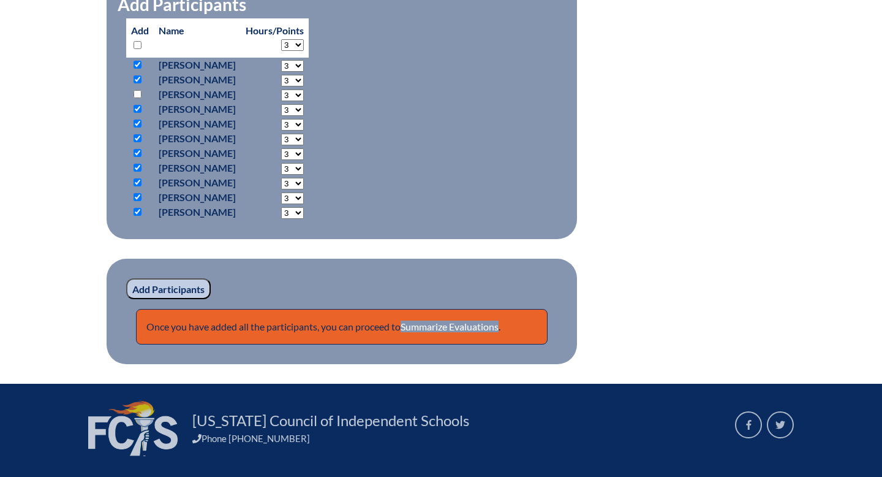
scroll to position [571, 0]
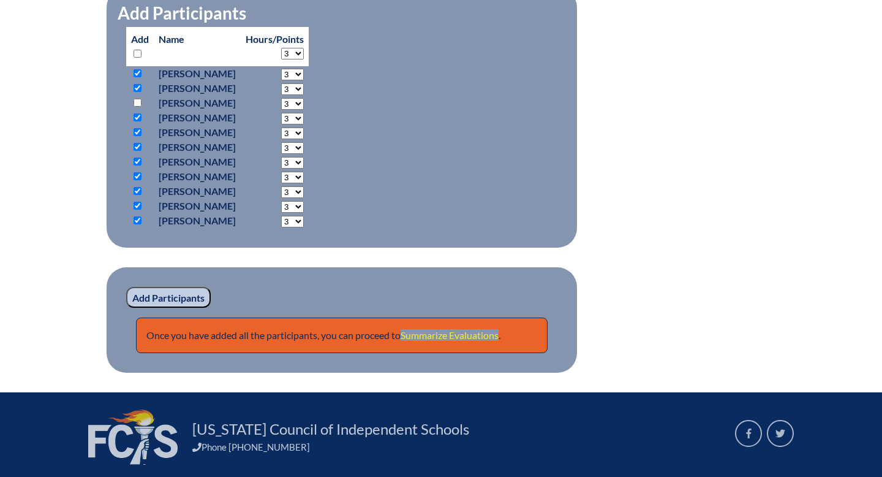
click at [451, 332] on link "Summarize Evaluations" at bounding box center [450, 335] width 98 height 12
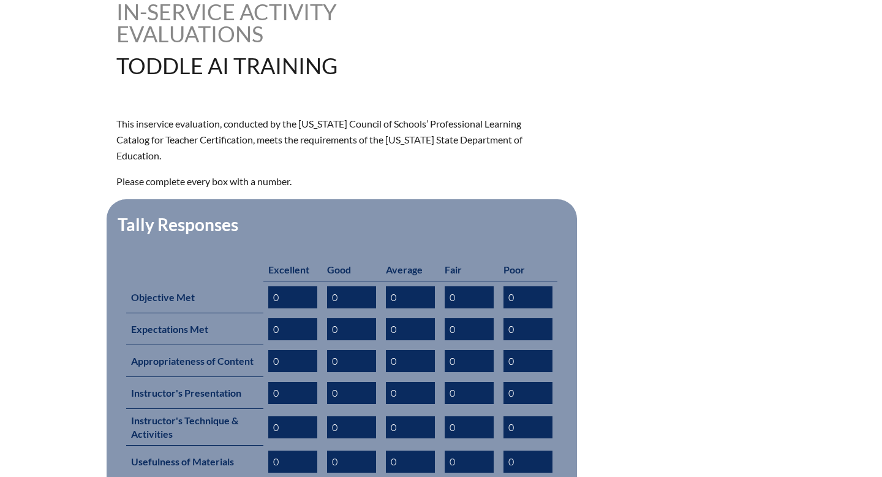
scroll to position [326, 0]
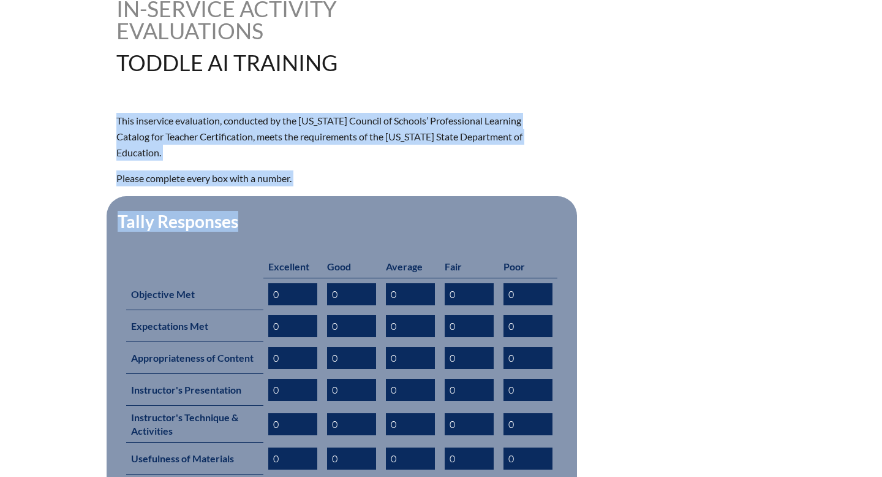
drag, startPoint x: 414, startPoint y: 229, endPoint x: 315, endPoint y: 86, distance: 173.9
click at [315, 87] on div "toddle-ai-training--689b98600fa9b4.44778405 In-service Activity Evaluations Tod…" at bounding box center [441, 326] width 650 height 657
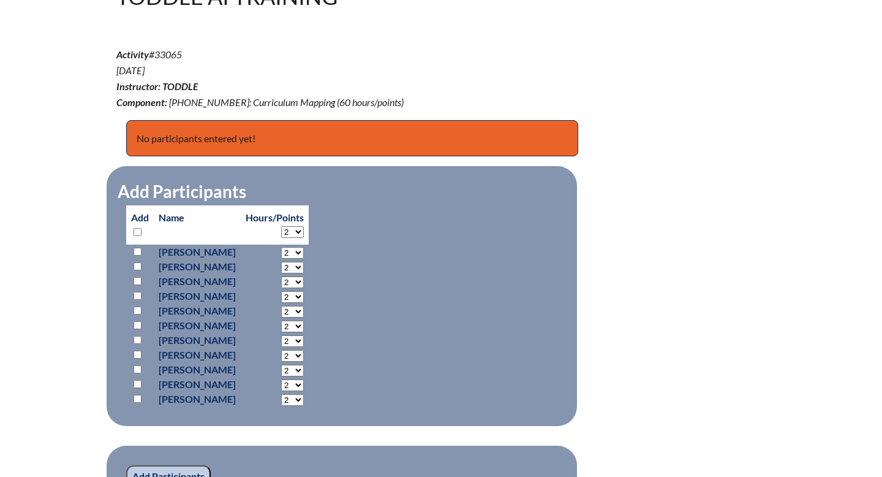
scroll to position [376, 0]
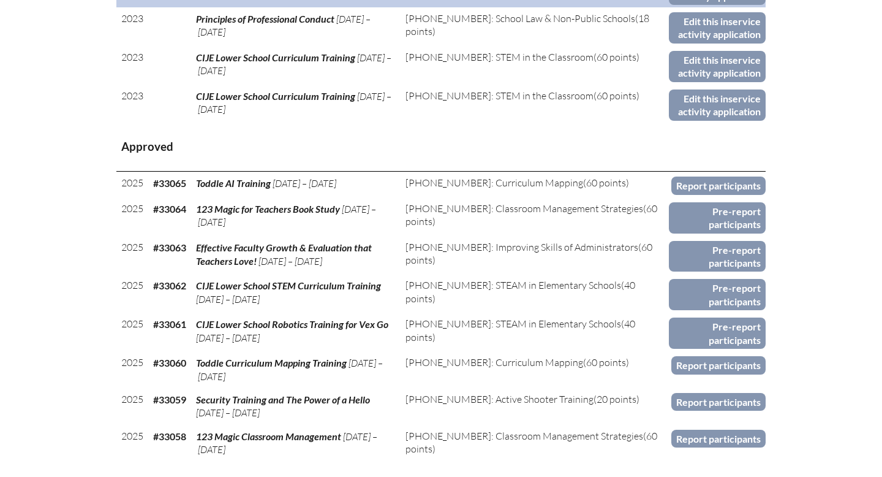
scroll to position [604, 0]
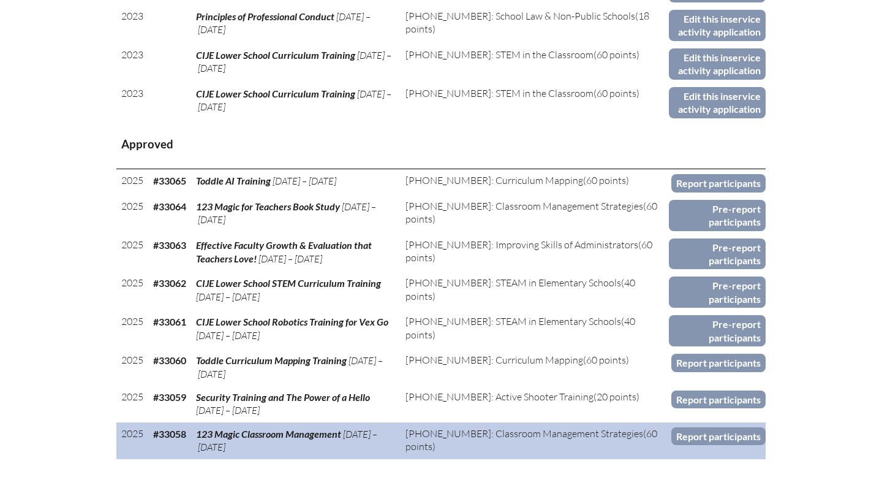
click at [355, 431] on span "[DATE] – [DATE]" at bounding box center [286, 440] width 181 height 25
click at [681, 431] on link "Report participants" at bounding box center [719, 436] width 94 height 18
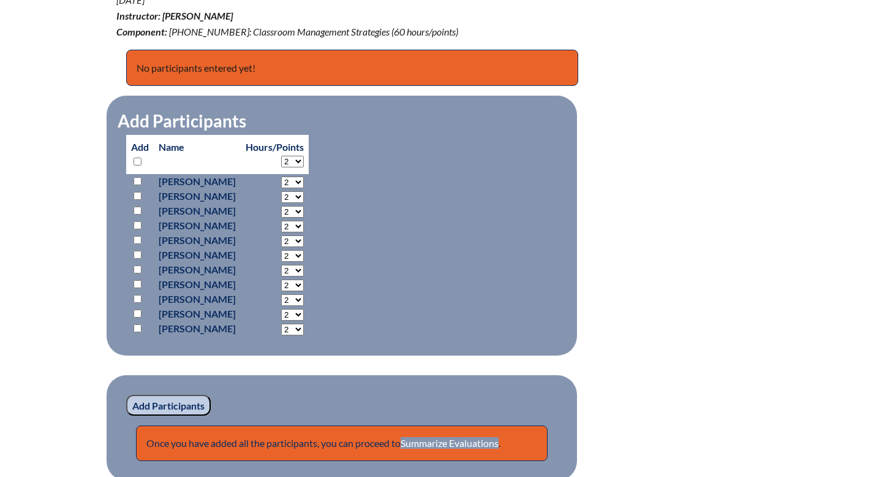
scroll to position [494, 0]
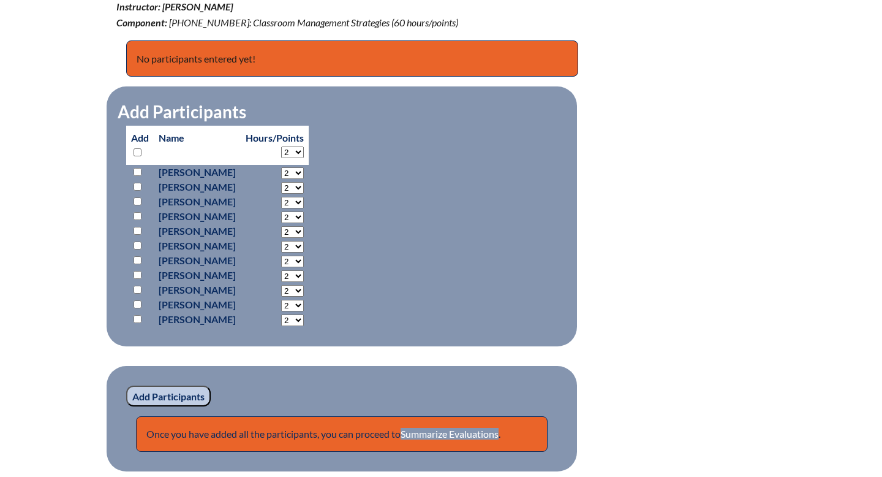
click at [136, 154] on input "checkbox" at bounding box center [138, 152] width 8 height 8
checkbox input "true"
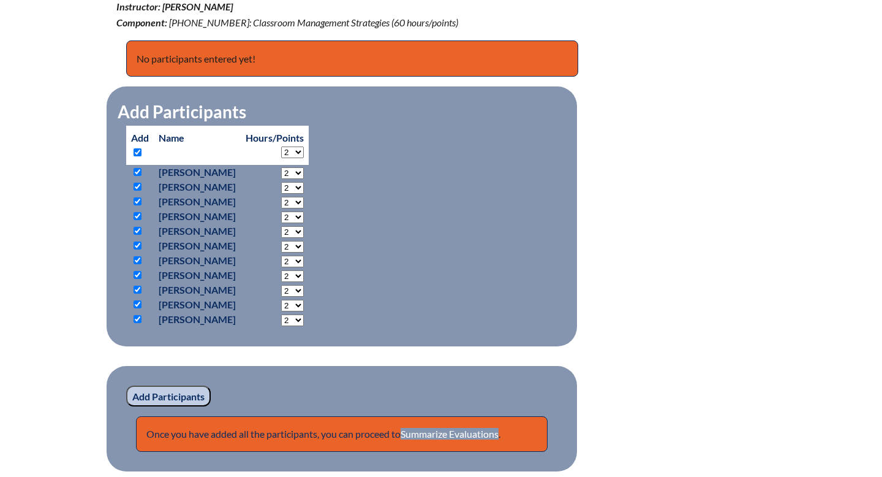
checkbox input "true"
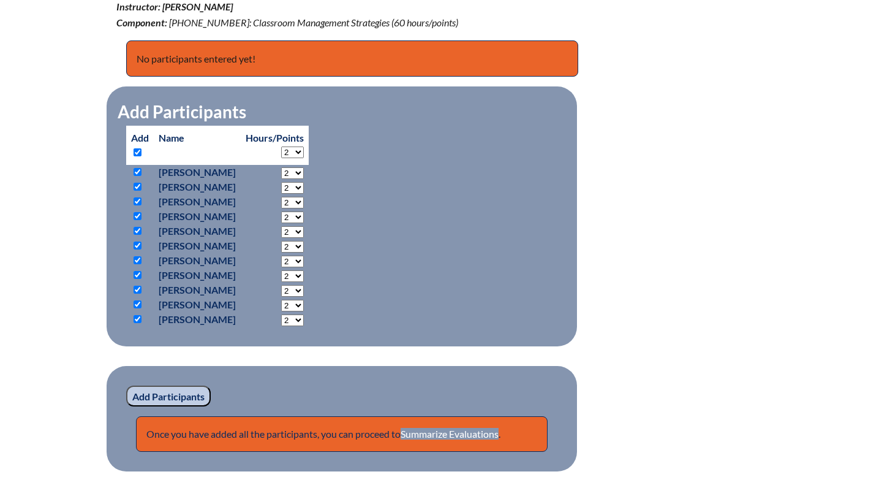
checkbox input "true"
click at [137, 202] on input "checkbox" at bounding box center [138, 201] width 8 height 8
checkbox input "false"
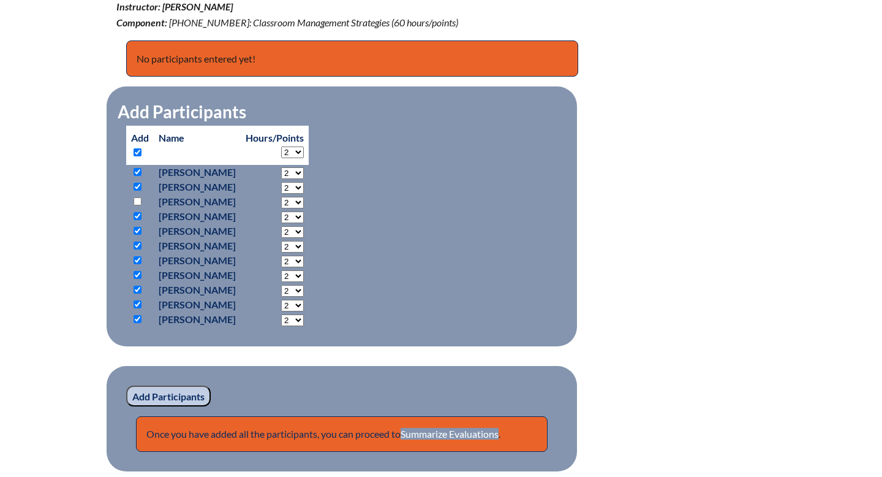
click at [304, 151] on select "2 3 4 5 6 7 8 9 10 11 12 13 14 15 16 17 18 19 20 21 22 23 24 25 26 27 28 29 30 …" at bounding box center [292, 152] width 23 height 12
select select "3"
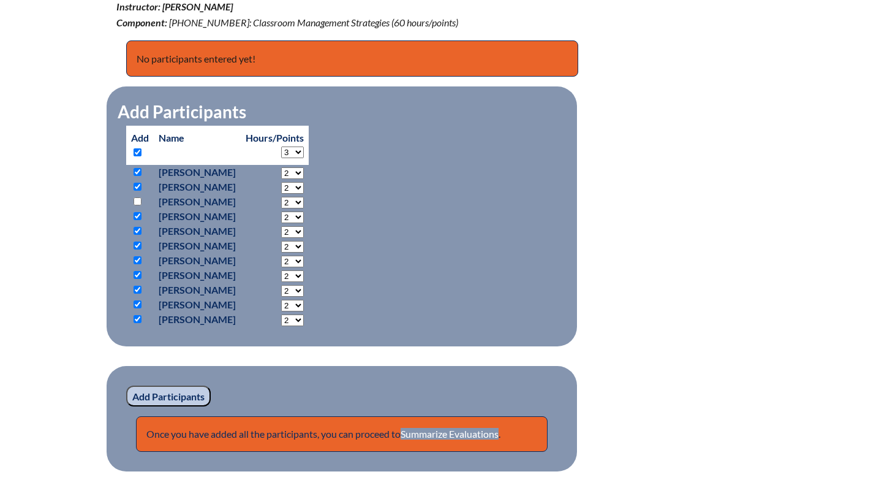
select select "3"
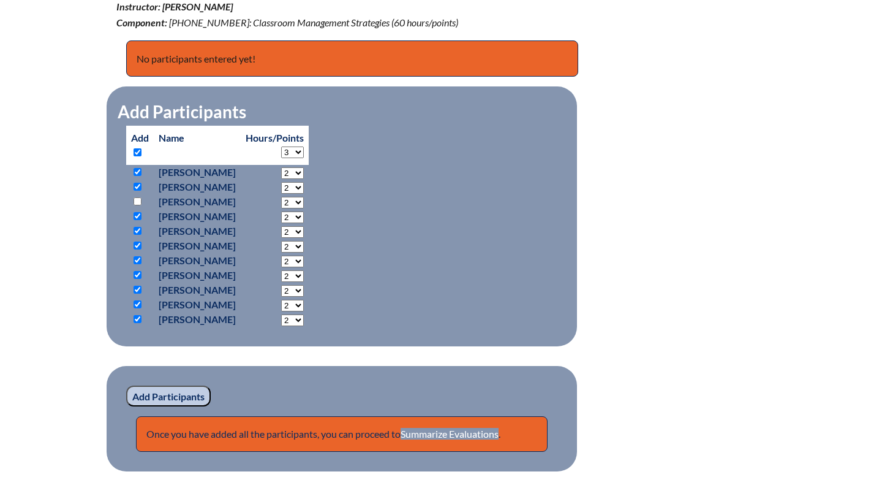
select select "3"
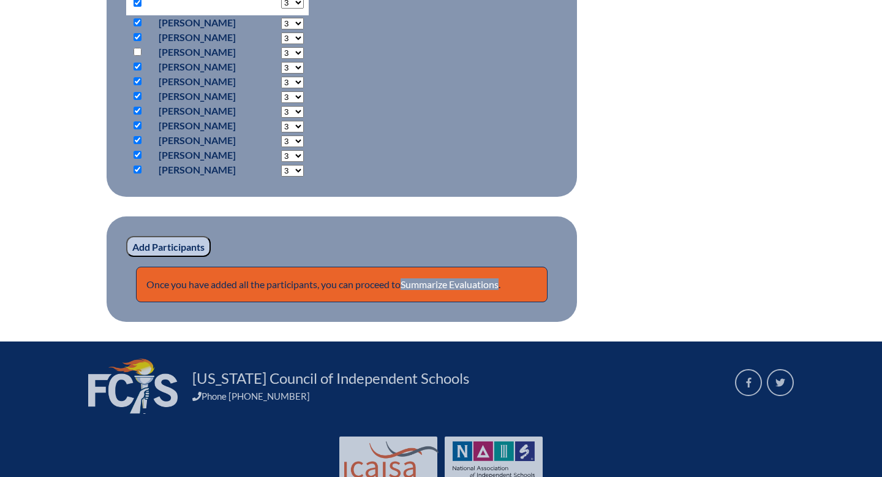
scroll to position [652, 0]
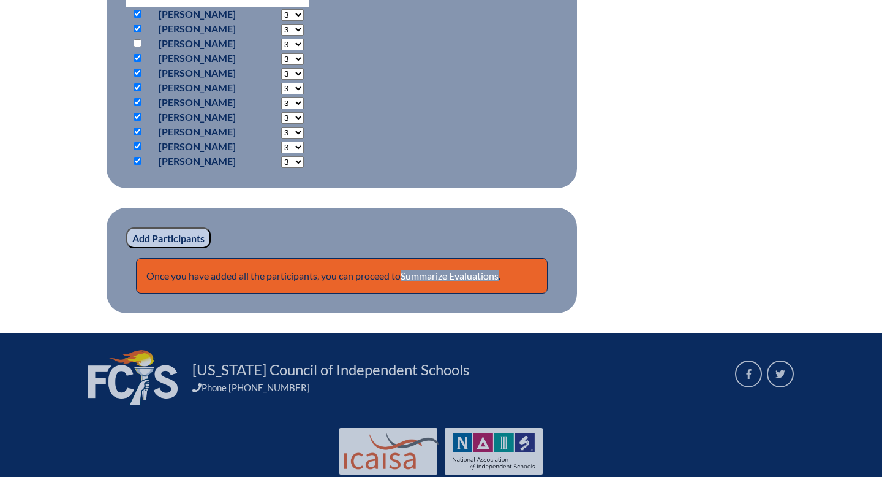
click at [180, 238] on input "Add Participants" at bounding box center [168, 237] width 85 height 21
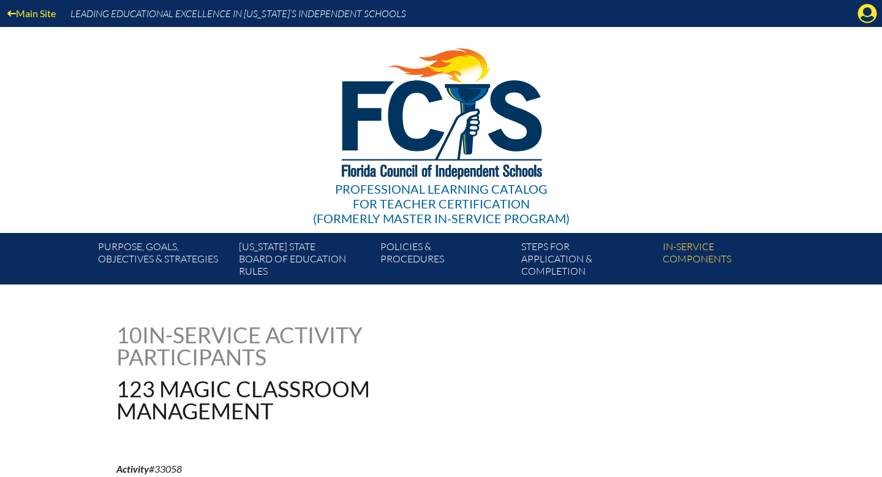
scroll to position [816, 0]
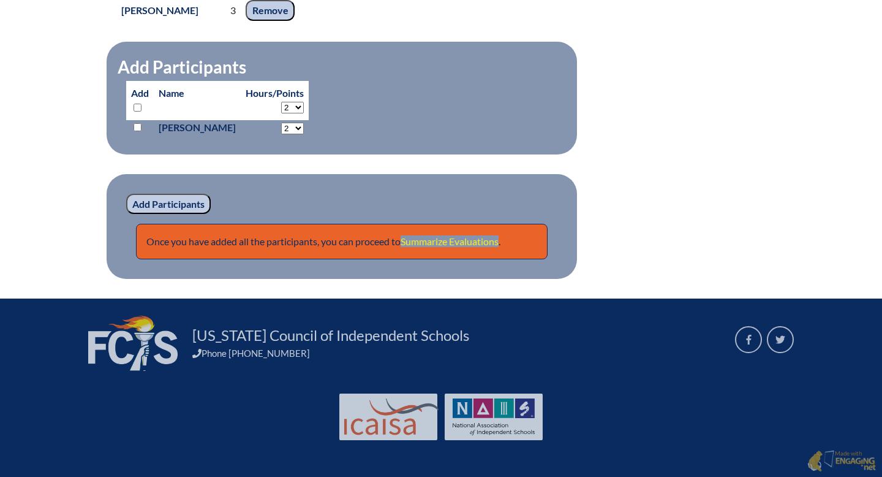
click at [450, 242] on link "Summarize Evaluations" at bounding box center [450, 241] width 98 height 12
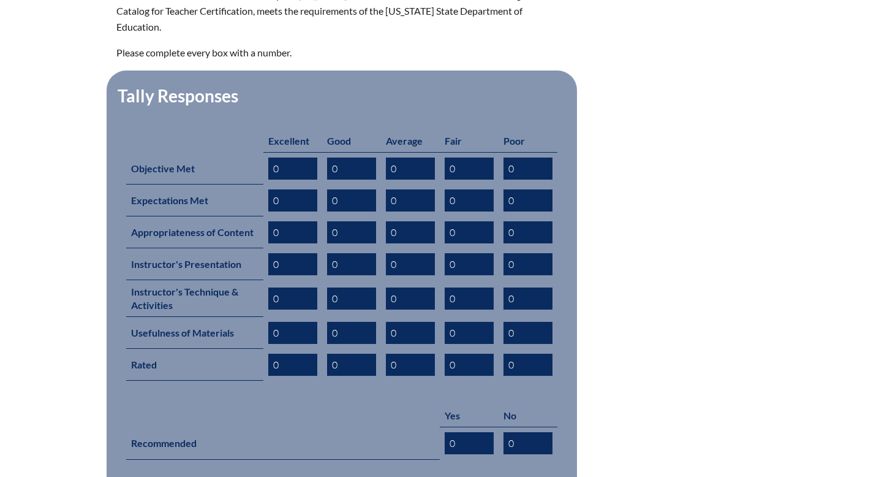
scroll to position [476, 0]
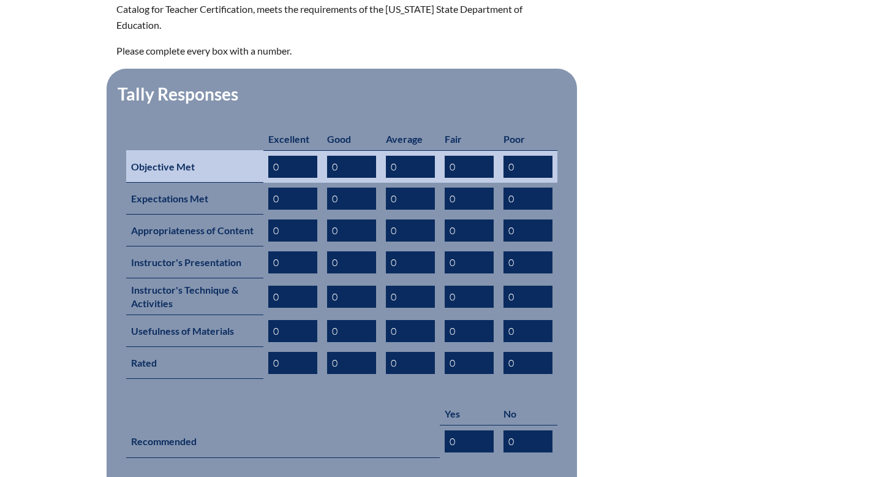
click at [289, 156] on input "0" at bounding box center [292, 167] width 49 height 22
type input "8"
click at [344, 156] on input "0" at bounding box center [351, 167] width 49 height 22
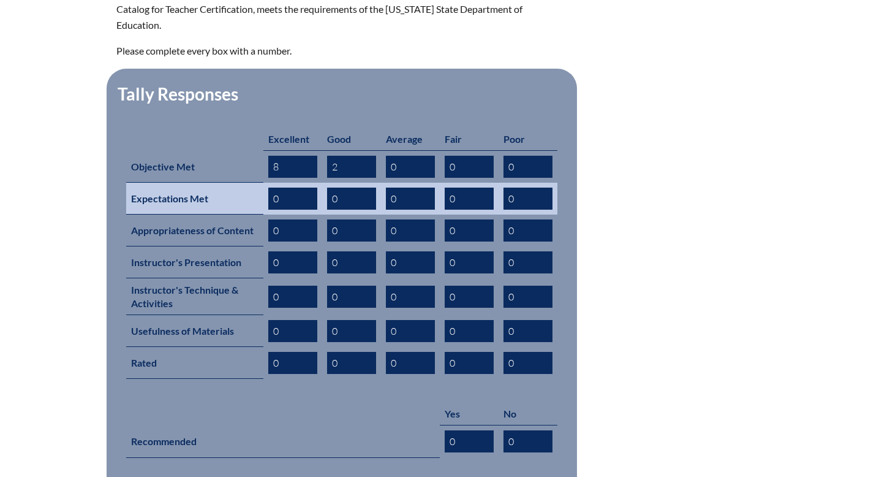
type input "2"
click at [297, 188] on input "0" at bounding box center [292, 199] width 49 height 22
type input "8"
click at [339, 188] on input "0" at bounding box center [351, 199] width 49 height 22
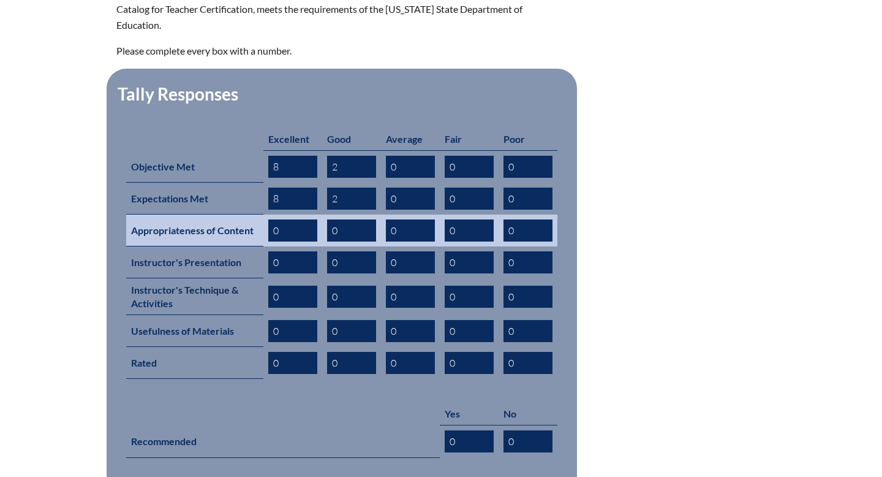
type input "2"
click at [287, 219] on input "0" at bounding box center [292, 230] width 49 height 22
type input "0"
type input "8"
click at [341, 219] on input "0" at bounding box center [351, 230] width 49 height 22
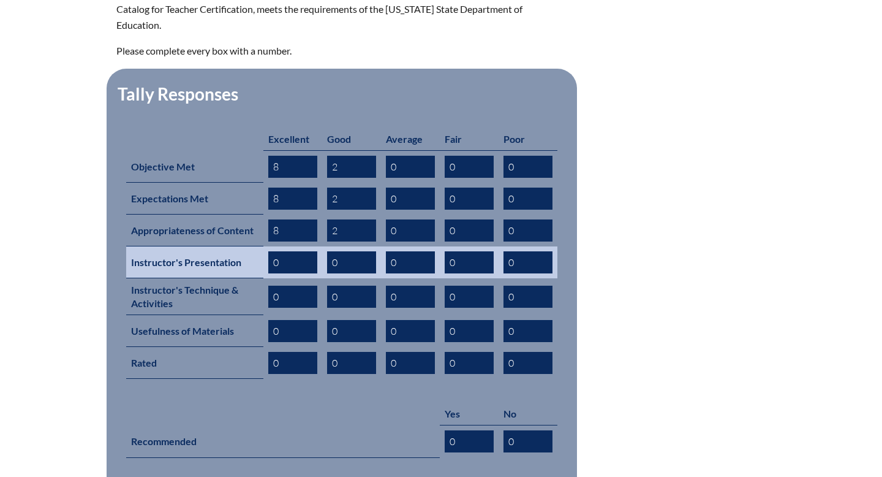
type input "2"
click at [286, 251] on input "0" at bounding box center [292, 262] width 49 height 22
type input "9"
click at [343, 251] on input "0" at bounding box center [351, 262] width 49 height 22
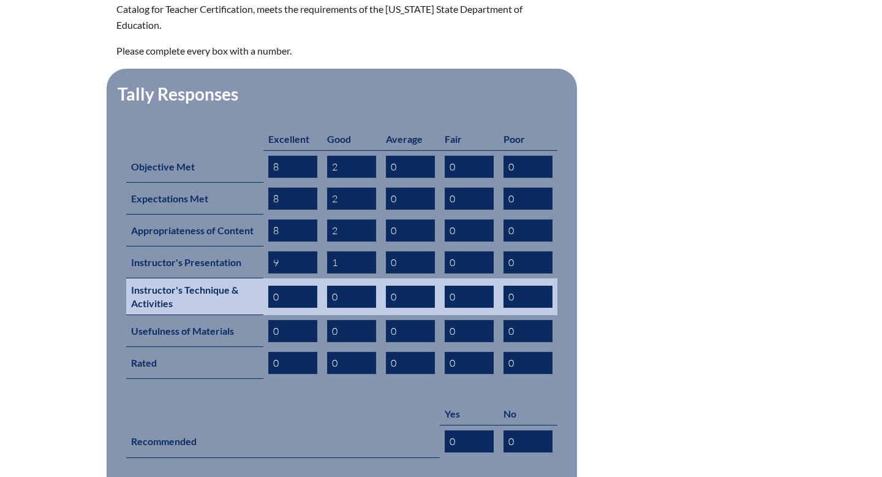
type input "1"
click at [287, 286] on input "0" at bounding box center [292, 297] width 49 height 22
type input "0"
type input "8"
click at [343, 286] on input "0" at bounding box center [351, 297] width 49 height 22
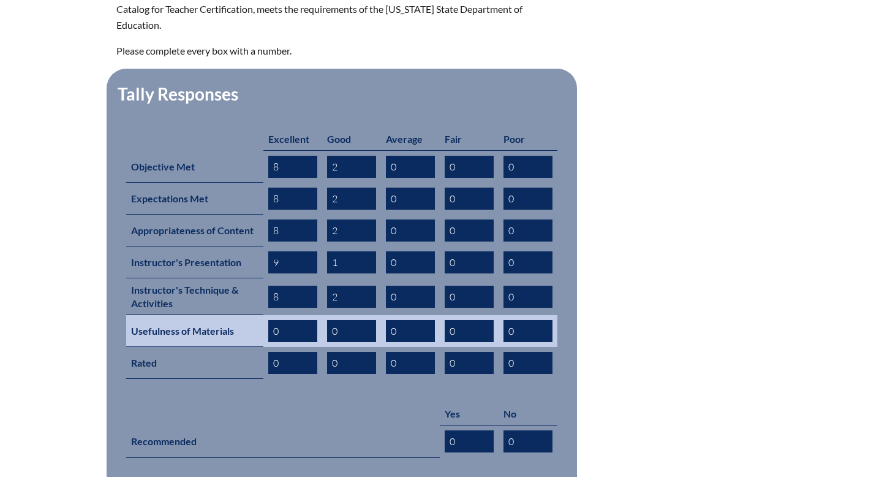
type input "2"
click at [292, 320] on input "0" at bounding box center [292, 331] width 49 height 22
type input "8"
type input "9"
click at [346, 320] on input "0" at bounding box center [351, 331] width 49 height 22
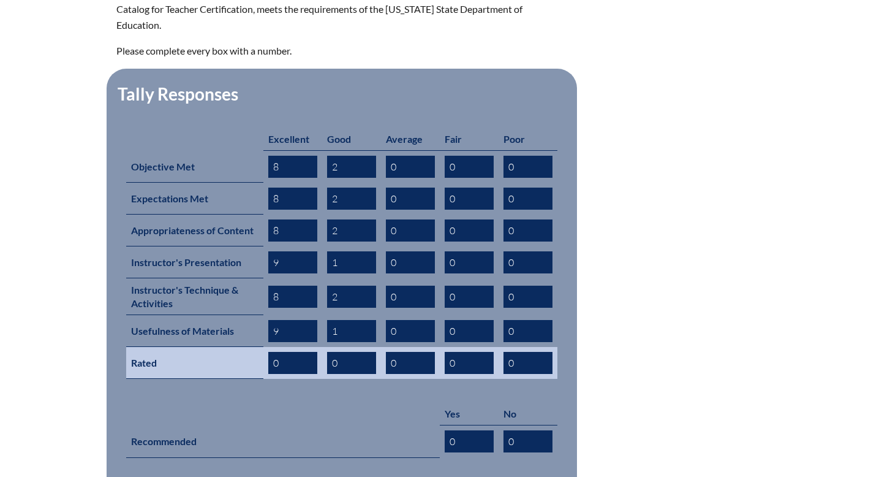
type input "1"
click at [303, 352] on input "0" at bounding box center [292, 363] width 49 height 22
type input "0"
type input "8"
click at [344, 352] on input "0" at bounding box center [351, 363] width 49 height 22
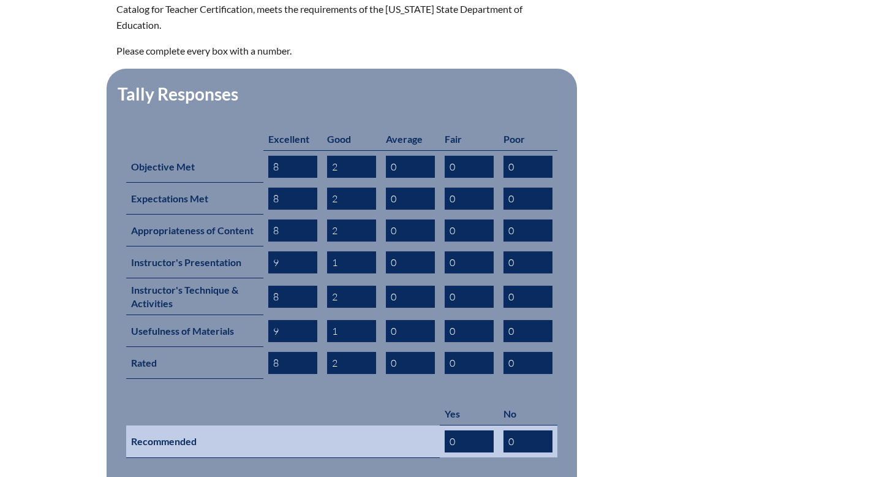
type input "2"
click at [458, 430] on input "0" at bounding box center [469, 441] width 49 height 22
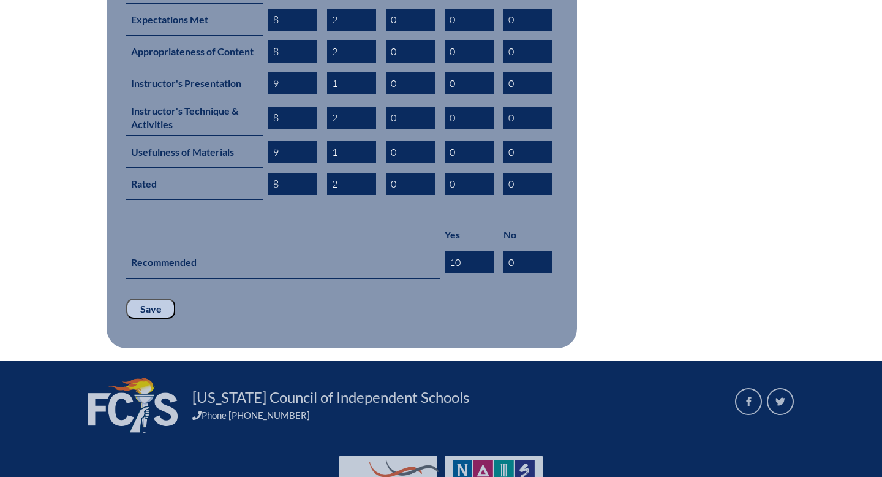
scroll to position [659, 0]
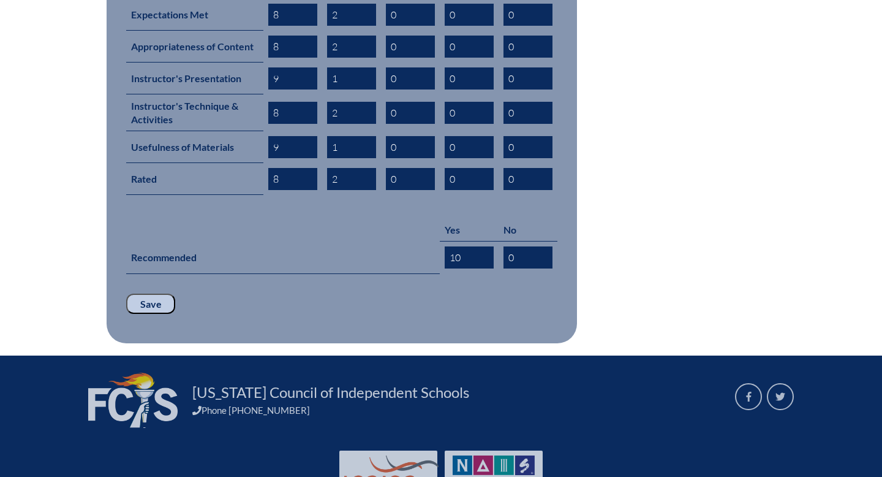
type input "10"
click at [160, 294] on input "Save" at bounding box center [150, 304] width 49 height 21
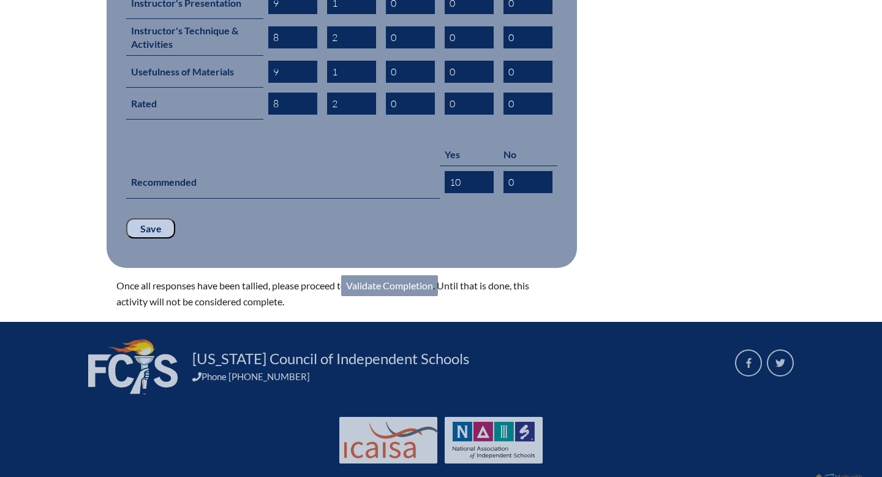
scroll to position [739, 0]
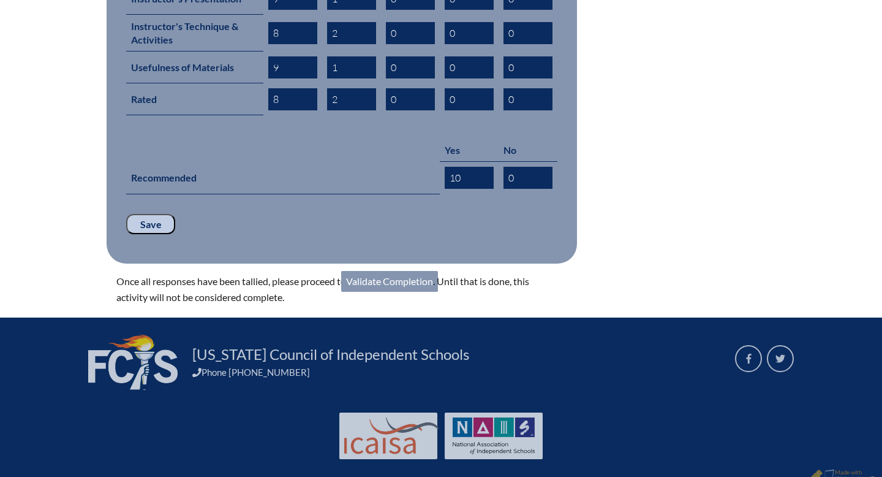
click at [382, 271] on link "Validate Completion" at bounding box center [389, 281] width 97 height 21
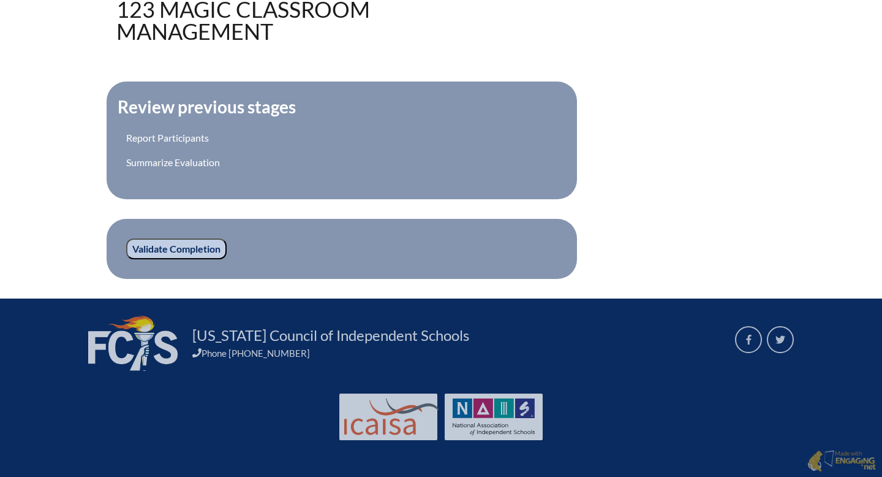
scroll to position [400, 0]
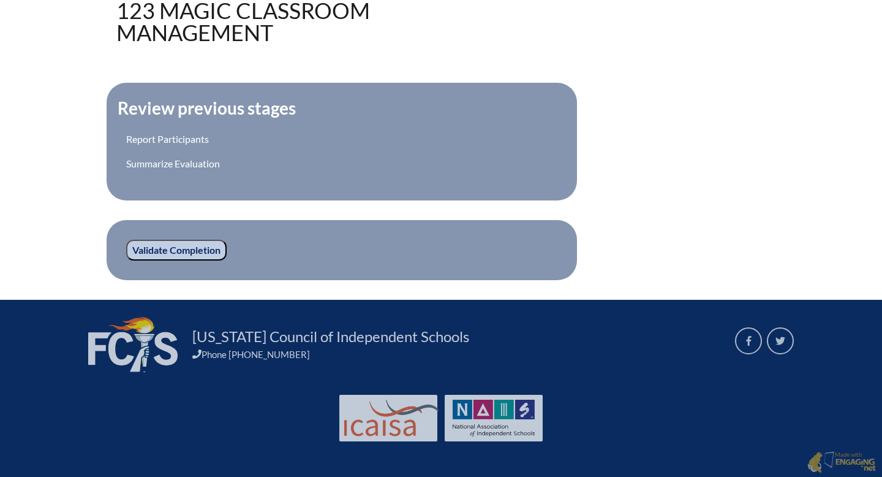
click at [193, 253] on input "Validate Completion" at bounding box center [176, 250] width 100 height 21
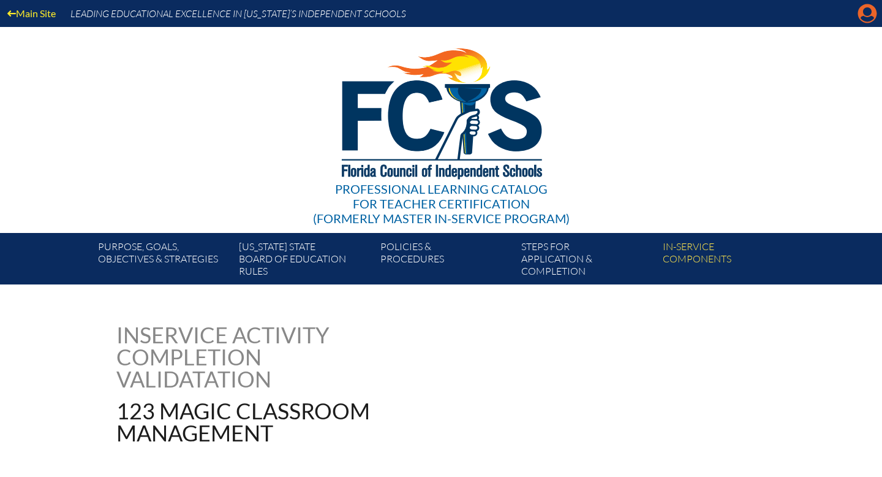
click at [860, 16] on icon at bounding box center [868, 13] width 19 height 19
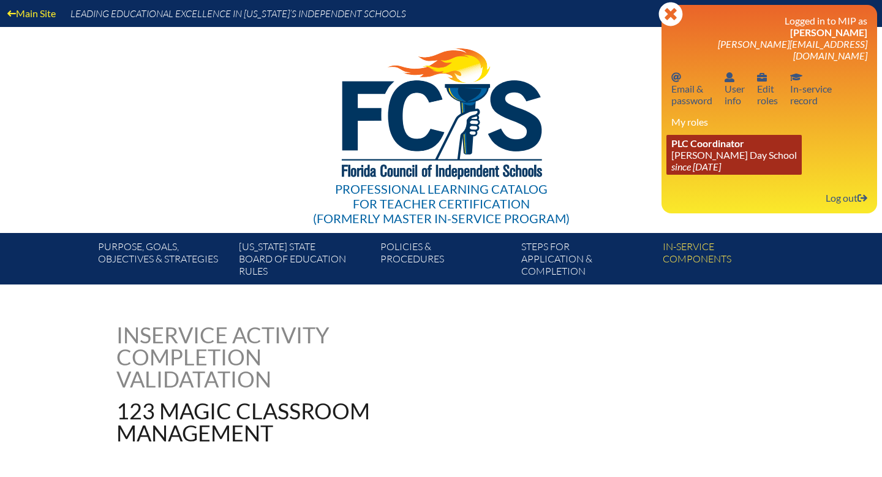
click at [721, 161] on icon "since [DATE]" at bounding box center [697, 167] width 50 height 12
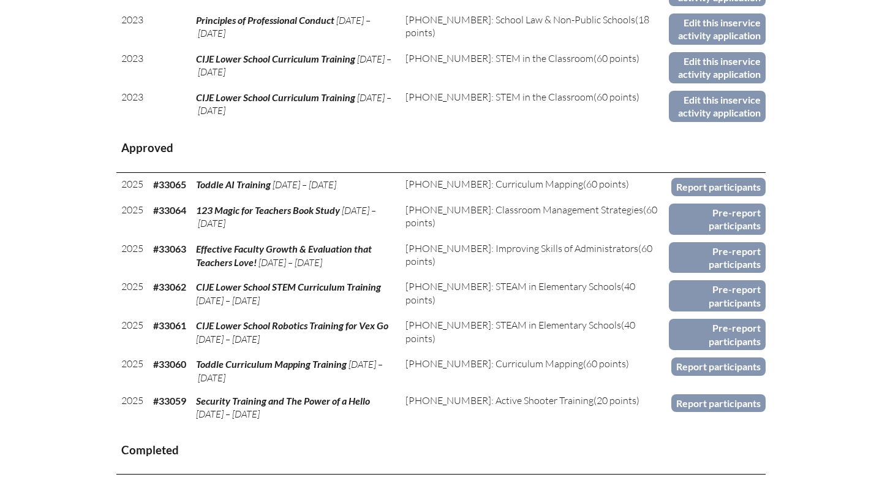
scroll to position [602, 0]
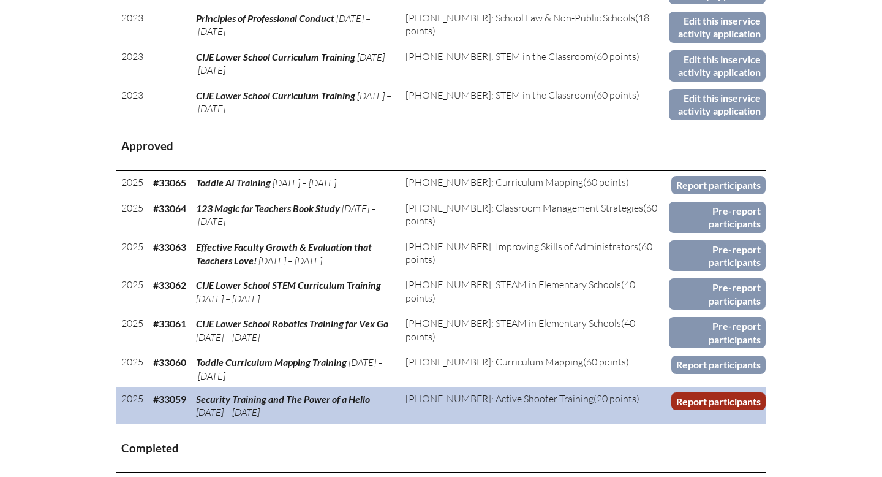
click at [711, 396] on link "Report participants" at bounding box center [719, 401] width 94 height 18
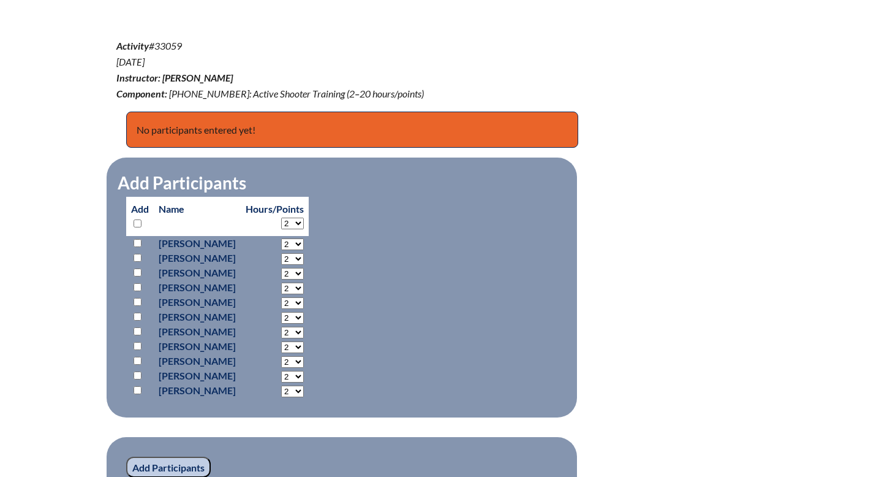
scroll to position [424, 0]
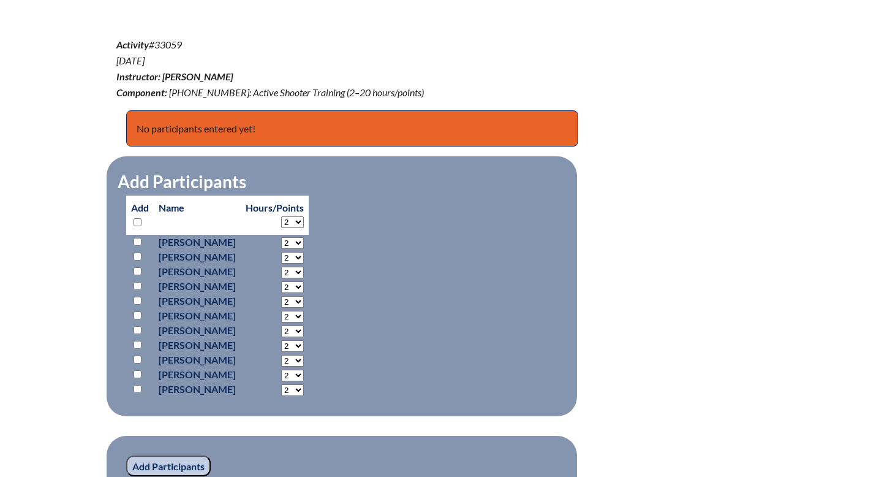
click at [304, 220] on select "2 3 4 5 6 7 8 9 10 11 12 13 14 15 16 17 18 19 20" at bounding box center [292, 222] width 23 height 12
select select "4"
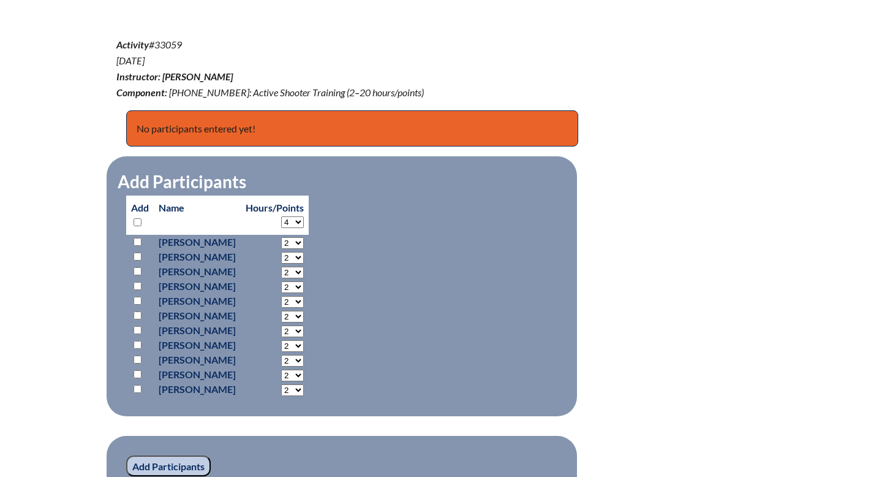
select select "4"
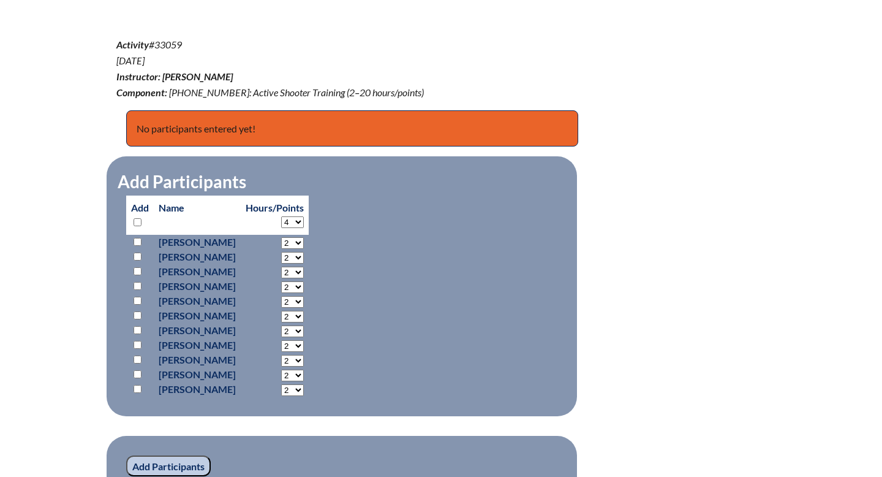
select select "4"
click at [138, 220] on input "checkbox" at bounding box center [138, 222] width 8 height 8
checkbox input "true"
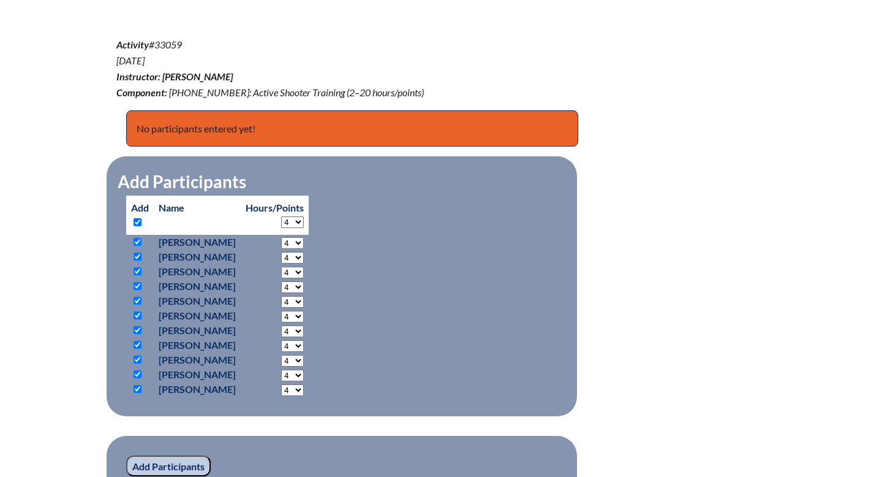
checkbox input "true"
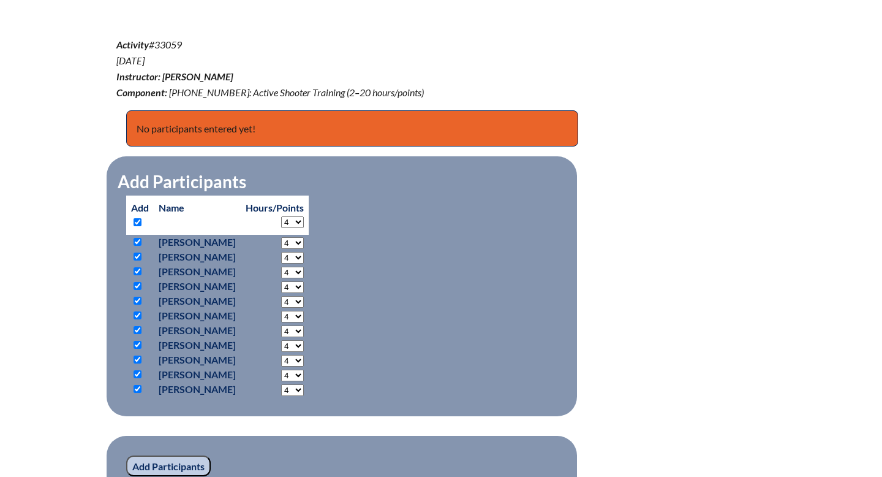
checkbox input "true"
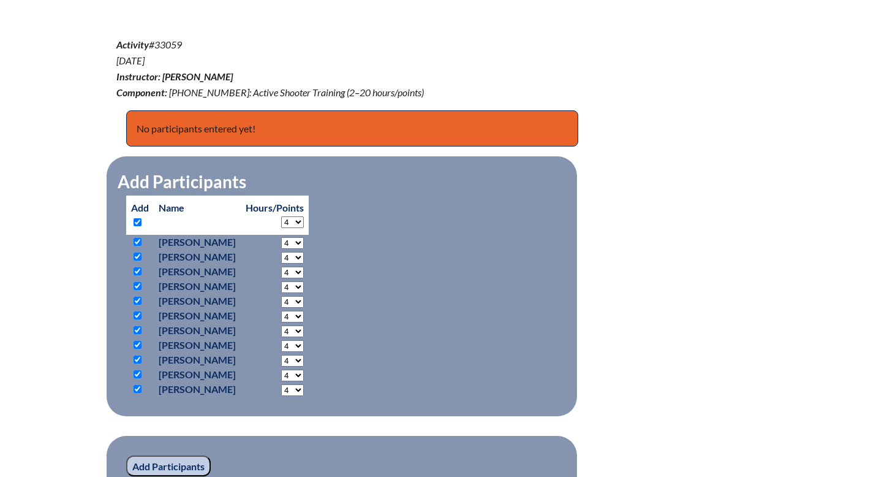
checkbox input "true"
click at [138, 267] on input "checkbox" at bounding box center [138, 271] width 8 height 8
checkbox input "false"
click at [139, 385] on input "checkbox" at bounding box center [138, 389] width 8 height 8
checkbox input "false"
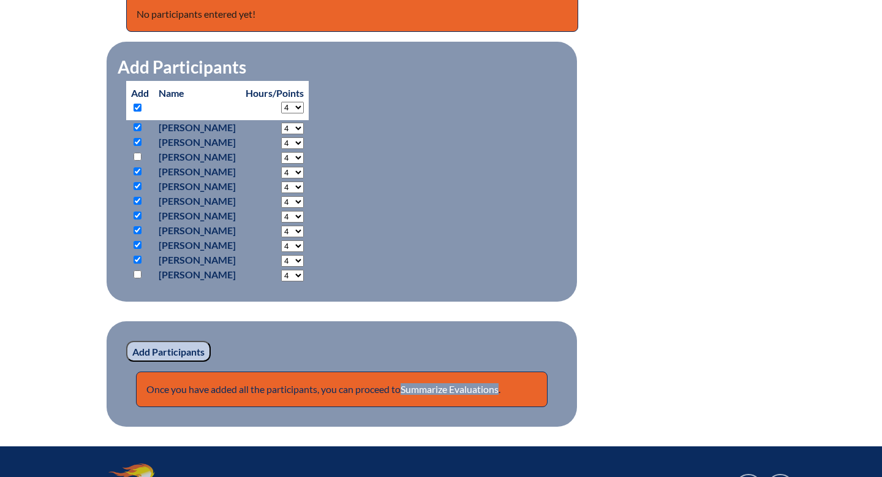
scroll to position [548, 0]
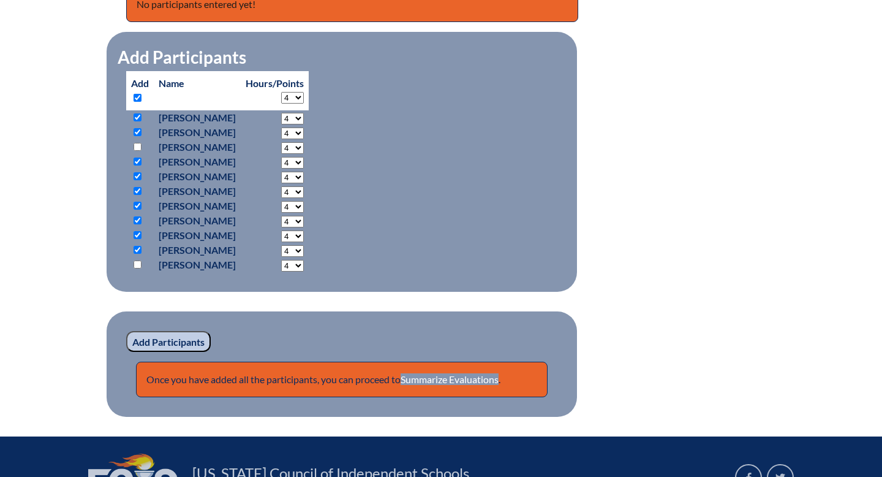
click at [181, 345] on input "Add Participants" at bounding box center [168, 341] width 85 height 21
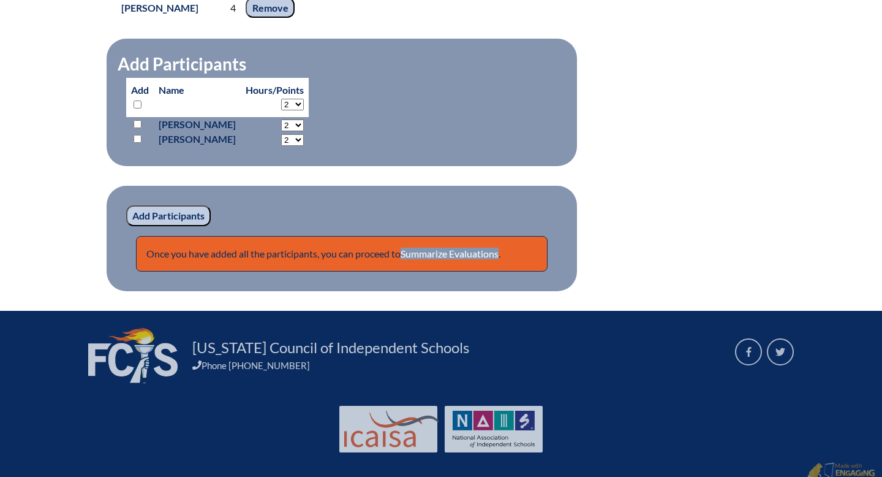
scroll to position [775, 0]
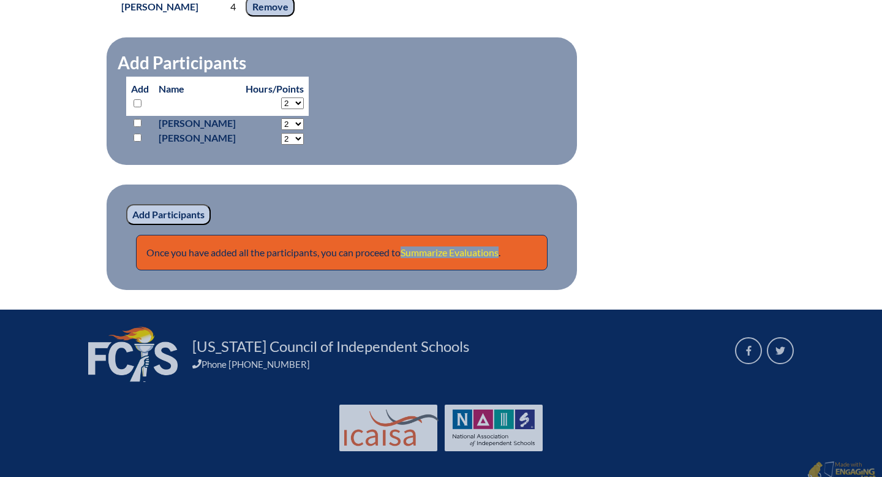
click at [478, 254] on link "Summarize Evaluations" at bounding box center [450, 252] width 98 height 12
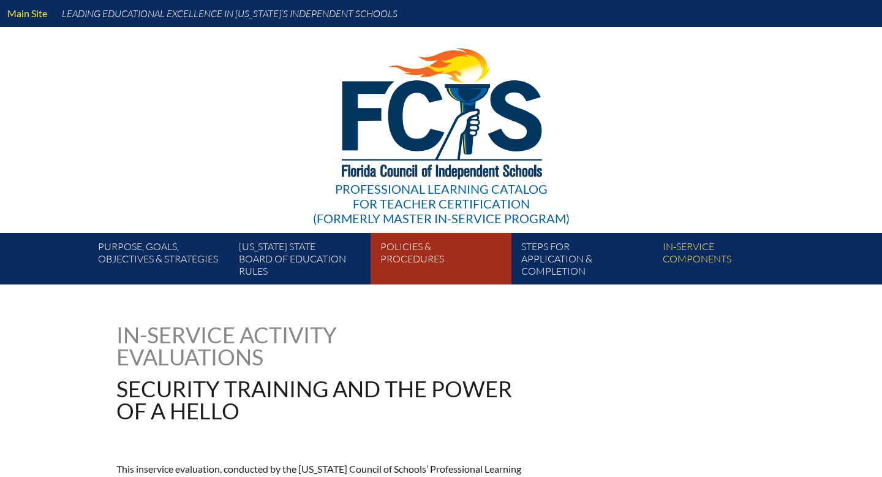
type input "0"
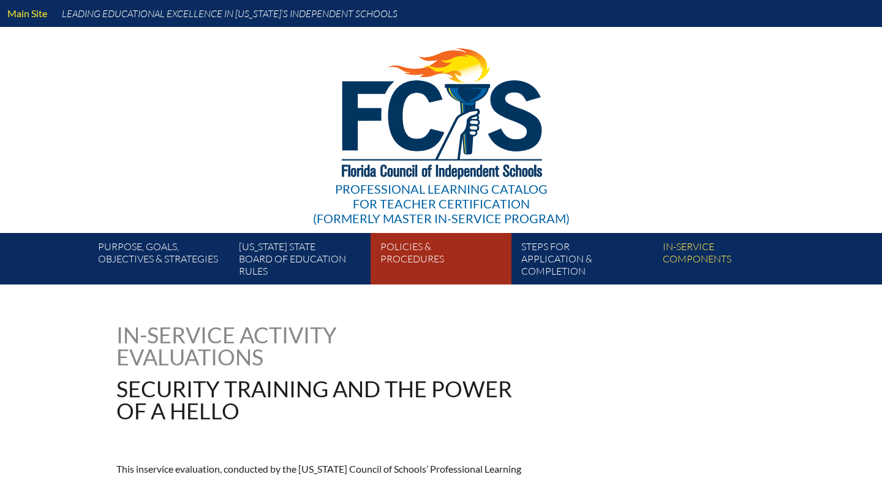
type input "0"
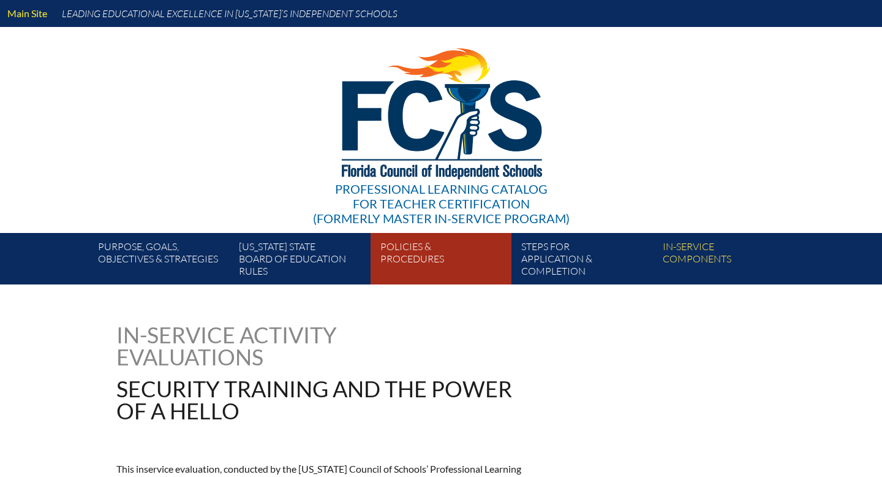
type input "0"
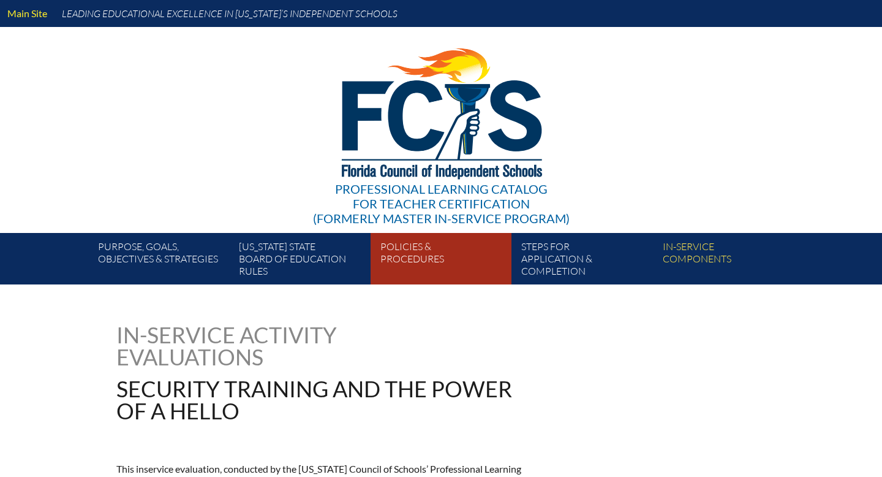
type input "0"
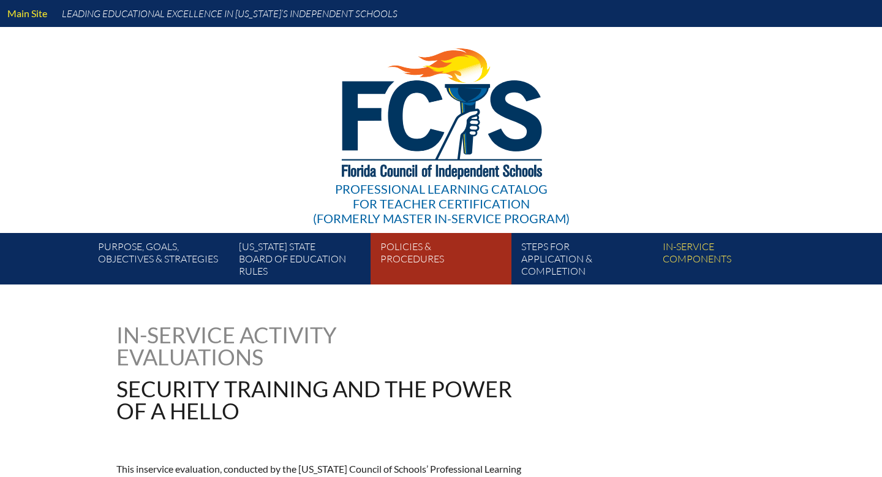
type input "0"
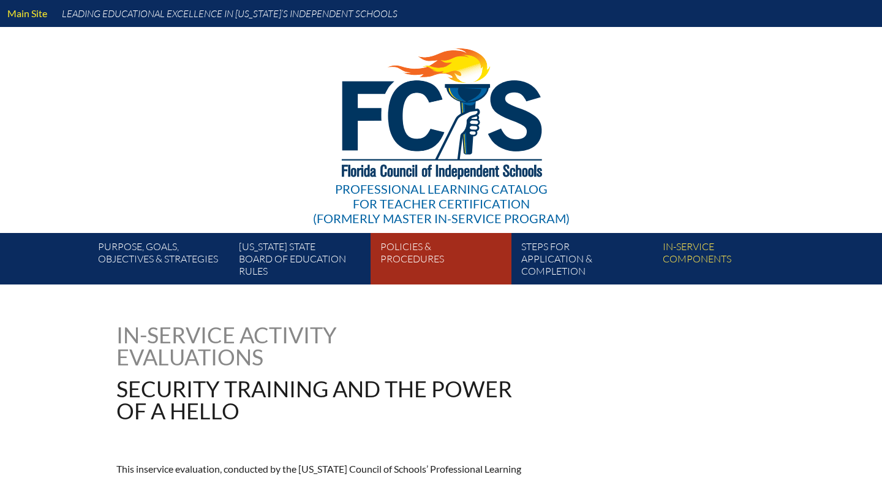
type input "0"
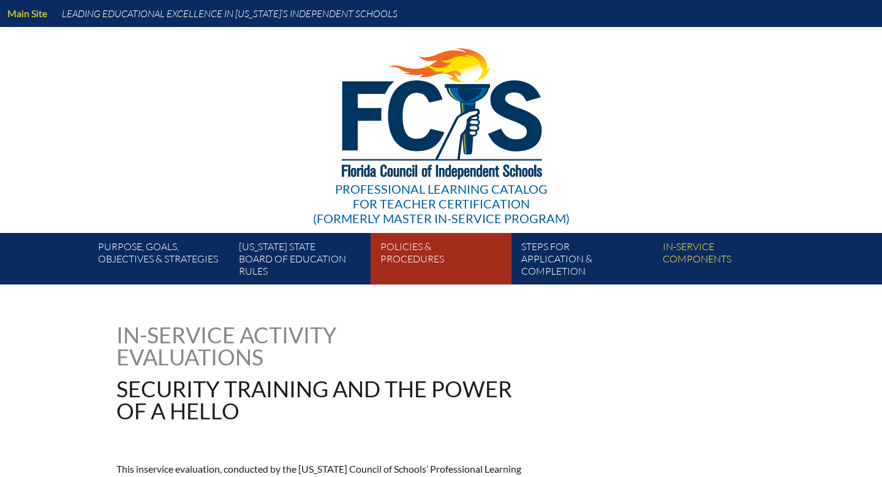
type input "0"
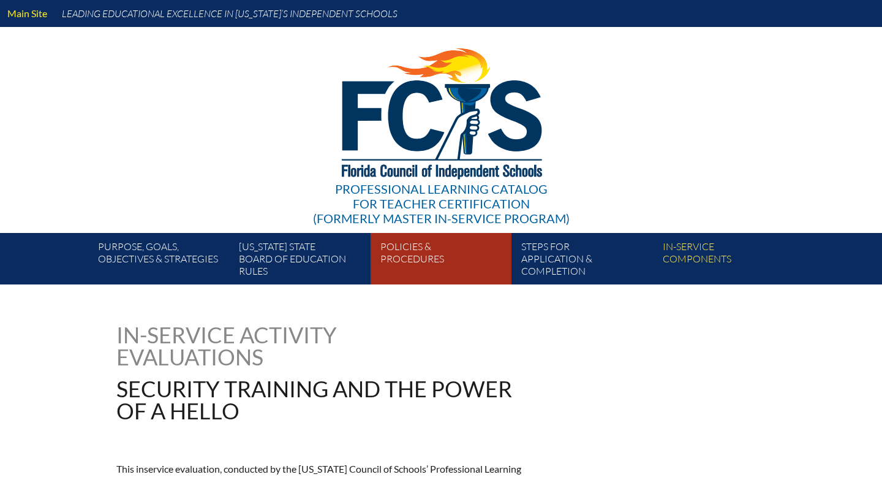
type input "0"
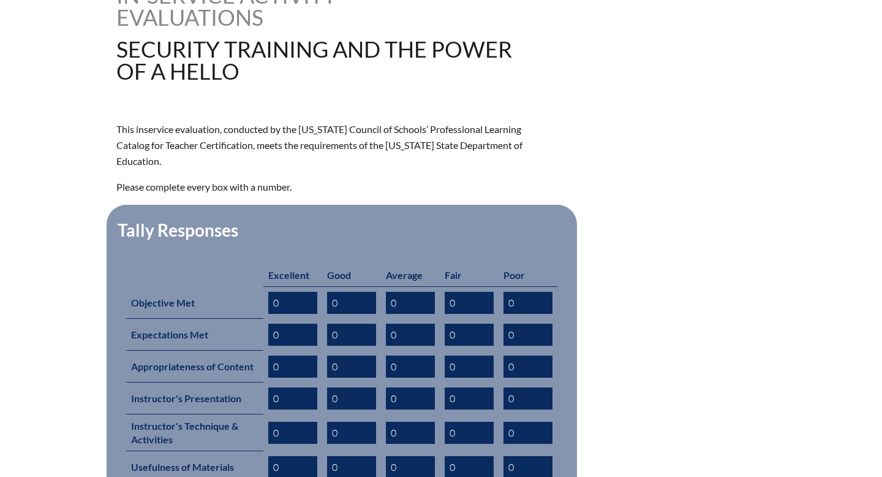
scroll to position [347, 0]
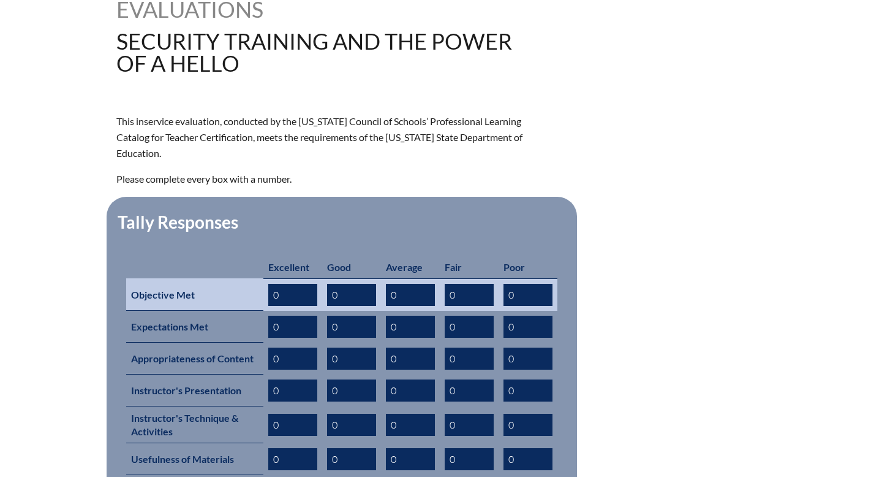
click at [299, 284] on input "0" at bounding box center [292, 295] width 49 height 22
type input "0"
click at [339, 284] on input "0" at bounding box center [351, 295] width 49 height 22
type input "1"
click at [292, 284] on input "text" at bounding box center [292, 295] width 49 height 22
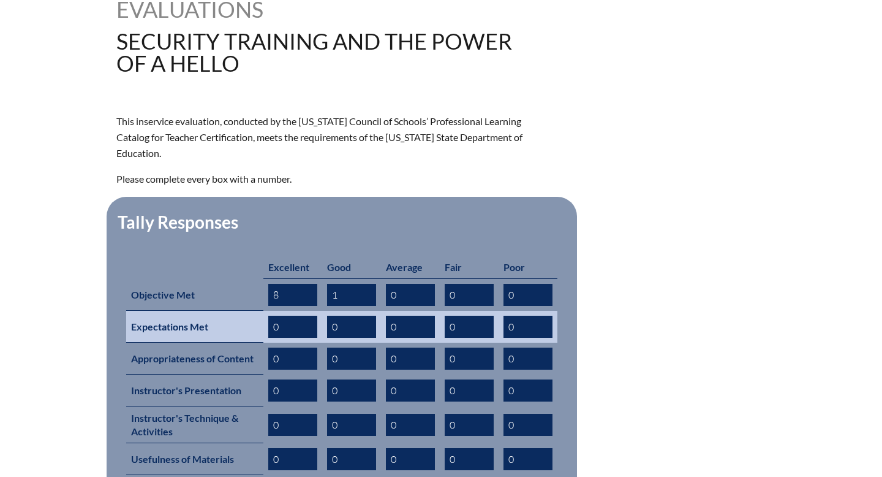
type input "8"
click at [282, 316] on input "0" at bounding box center [292, 327] width 49 height 22
type input "8"
click at [341, 316] on input "0" at bounding box center [351, 327] width 49 height 22
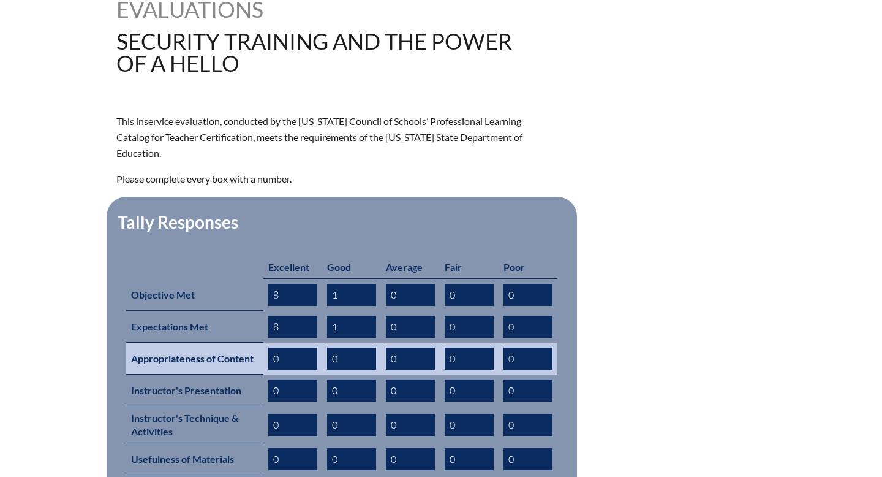
type input "1"
click at [295, 347] on input "0" at bounding box center [292, 358] width 49 height 22
type input "8"
click at [344, 347] on input "0" at bounding box center [351, 358] width 49 height 22
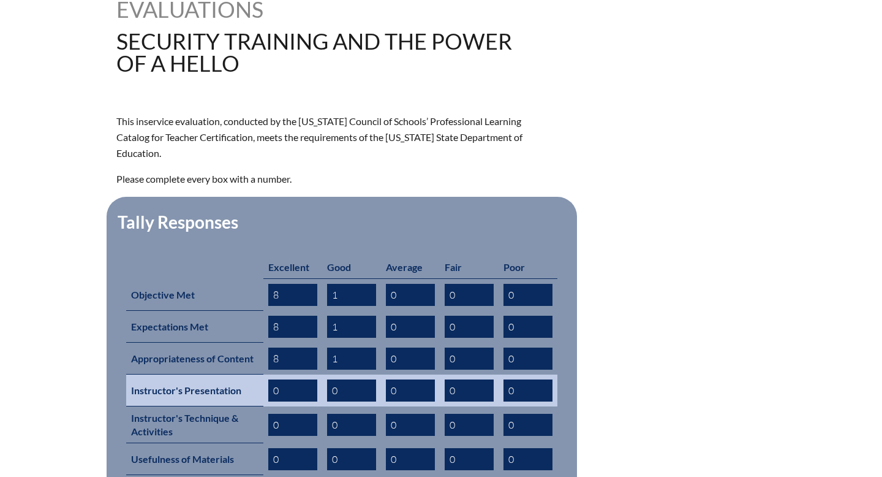
type input "1"
click at [286, 379] on input "0" at bounding box center [292, 390] width 49 height 22
type input "8"
click at [343, 379] on input "0" at bounding box center [351, 390] width 49 height 22
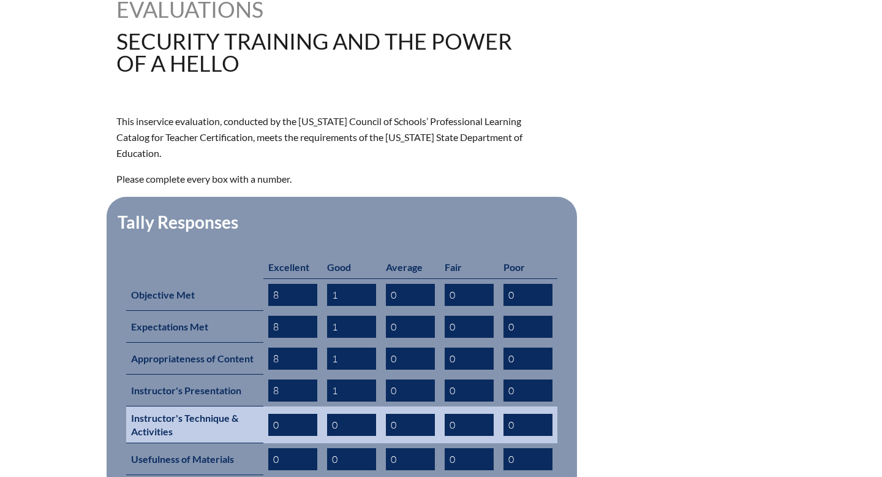
type input "1"
click at [292, 414] on input "0" at bounding box center [292, 425] width 49 height 22
type input "8"
click at [342, 414] on input "0" at bounding box center [351, 425] width 49 height 22
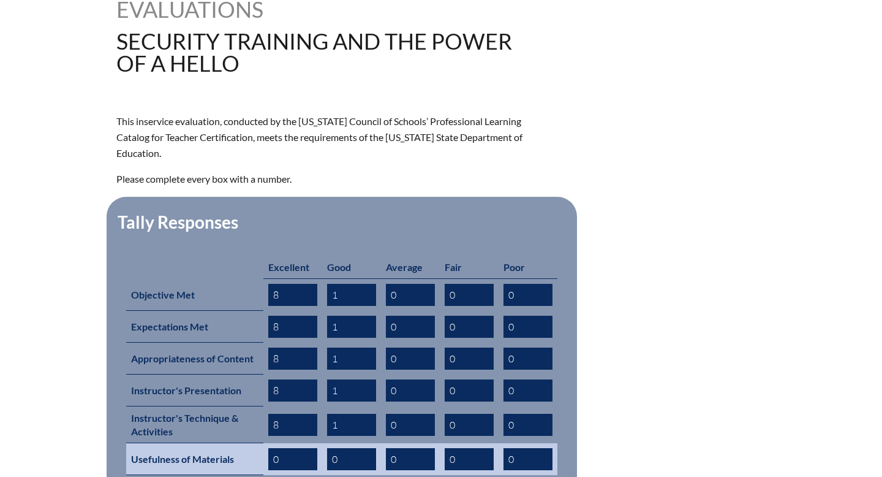
type input "1"
click at [289, 448] on input "0" at bounding box center [292, 459] width 49 height 22
type input "8"
click at [343, 448] on input "0" at bounding box center [351, 459] width 49 height 22
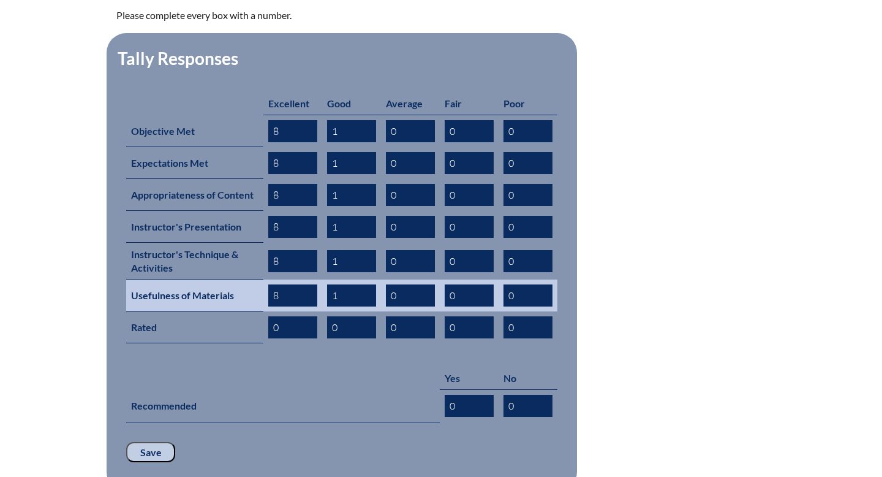
scroll to position [553, 0]
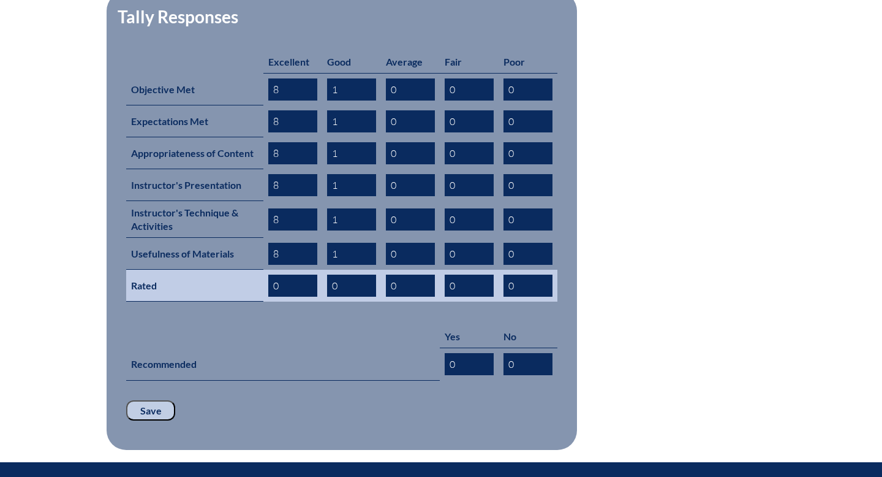
type input "1"
click at [289, 275] on input "0" at bounding box center [292, 286] width 49 height 22
type input "8"
click at [347, 275] on input "0" at bounding box center [351, 286] width 49 height 22
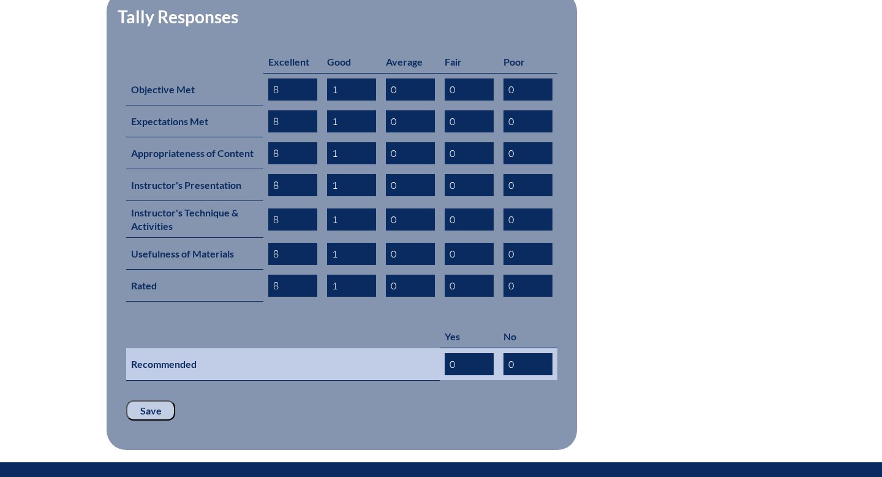
type input "1"
click at [458, 353] on input "0" at bounding box center [469, 364] width 49 height 22
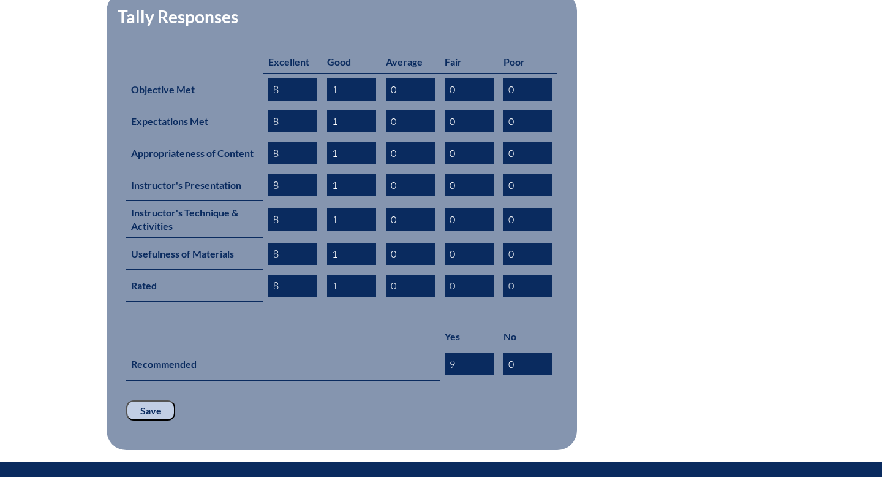
type input "9"
click at [158, 400] on input "Save" at bounding box center [150, 410] width 49 height 21
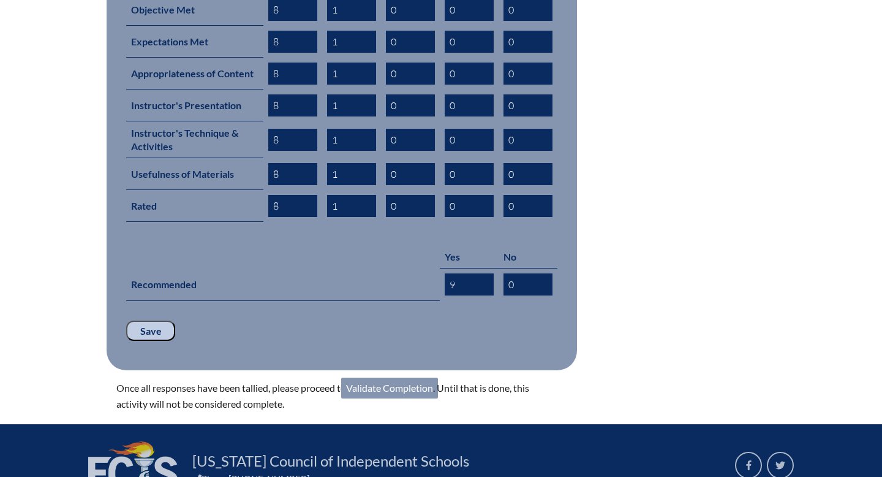
scroll to position [636, 0]
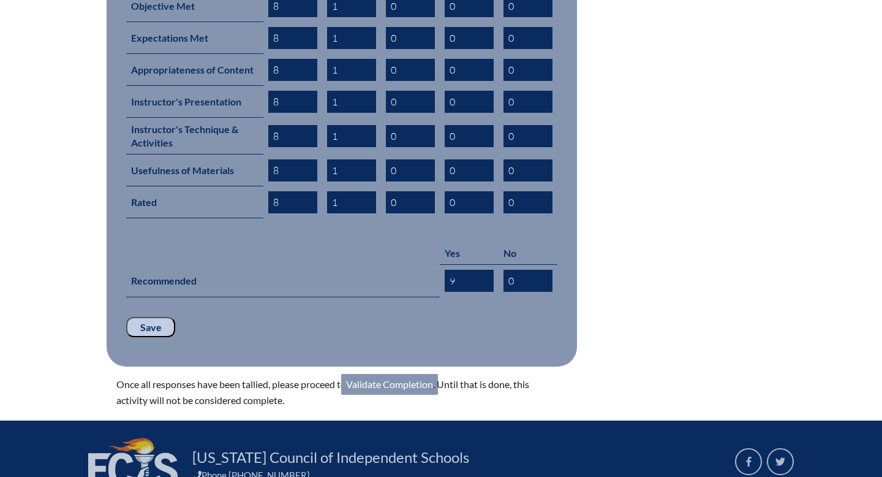
click at [396, 374] on link "Validate Completion" at bounding box center [389, 384] width 97 height 21
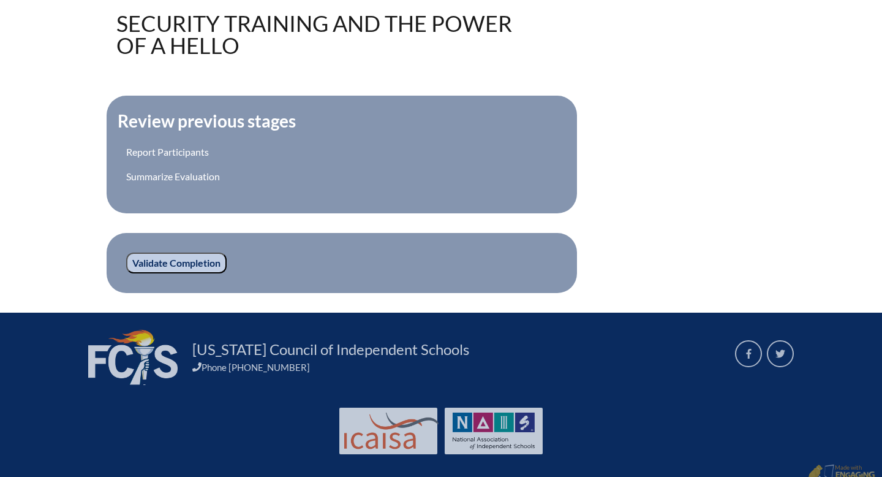
scroll to position [392, 0]
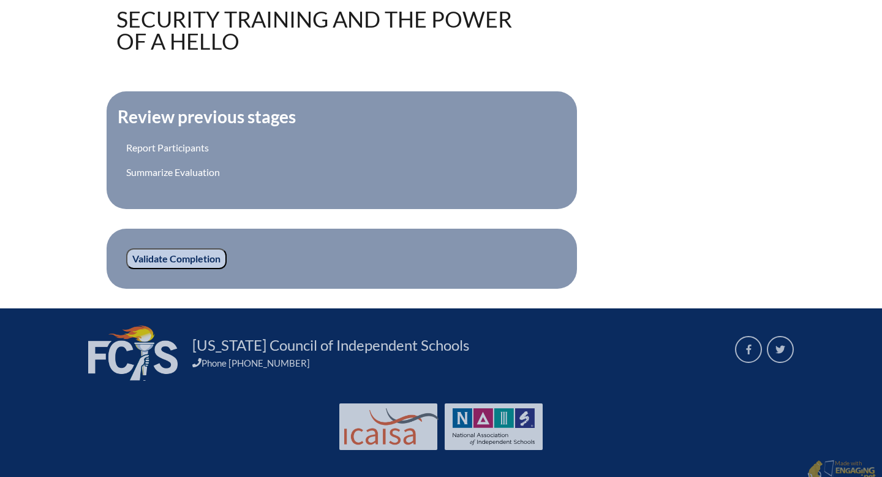
click at [203, 251] on input "Validate Completion" at bounding box center [176, 258] width 100 height 21
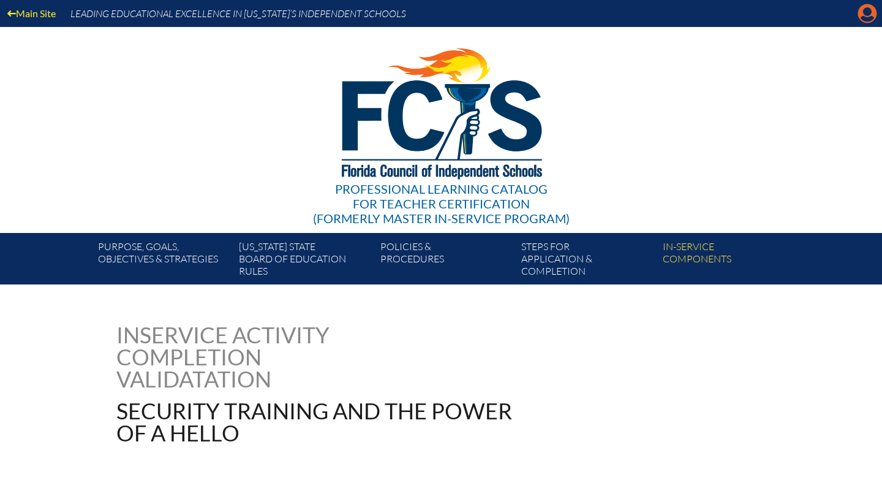
click at [871, 15] on icon at bounding box center [868, 13] width 19 height 19
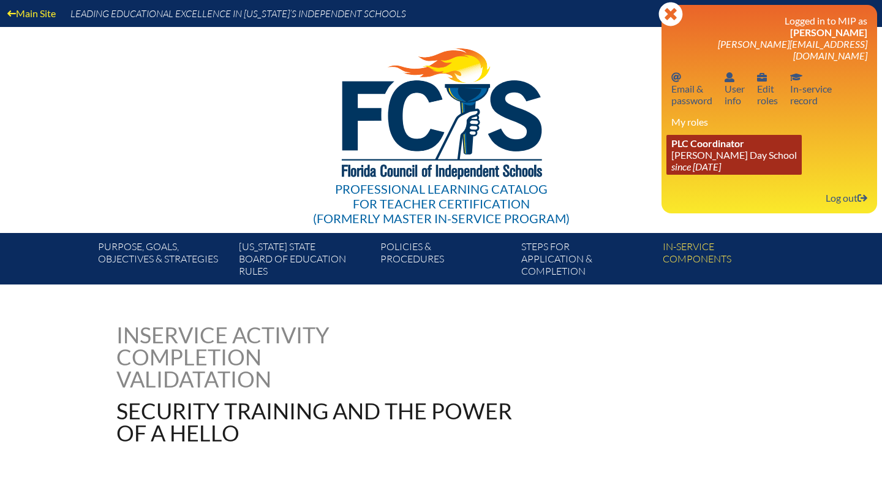
click at [738, 151] on link "PLC Coordinator Martin J. Gottlieb Day School since 2016 Dec 1" at bounding box center [734, 155] width 135 height 40
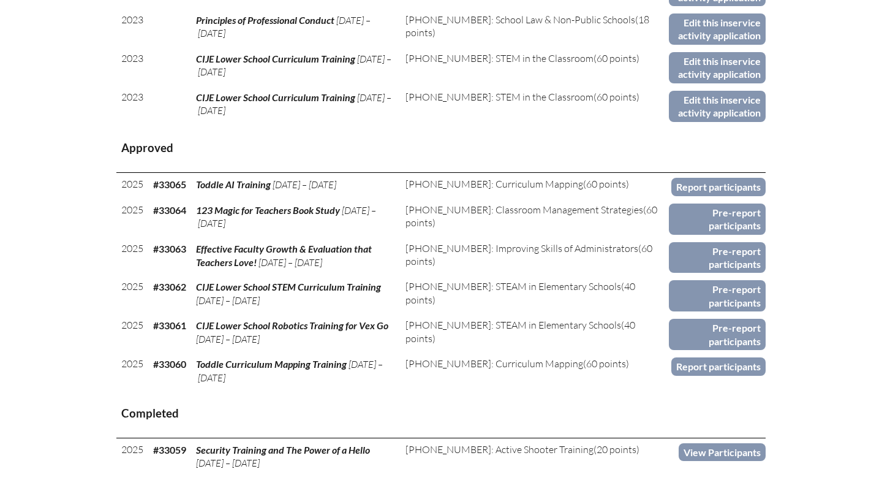
scroll to position [602, 0]
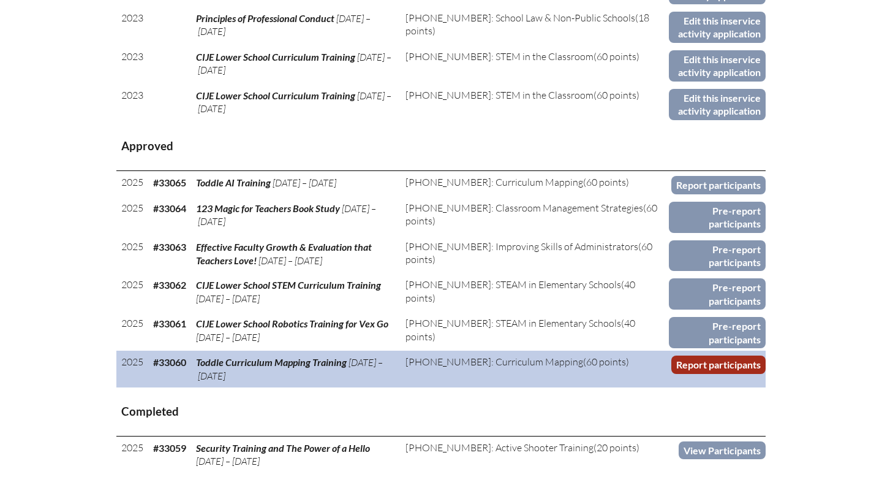
click at [689, 365] on link "Report participants" at bounding box center [719, 364] width 94 height 18
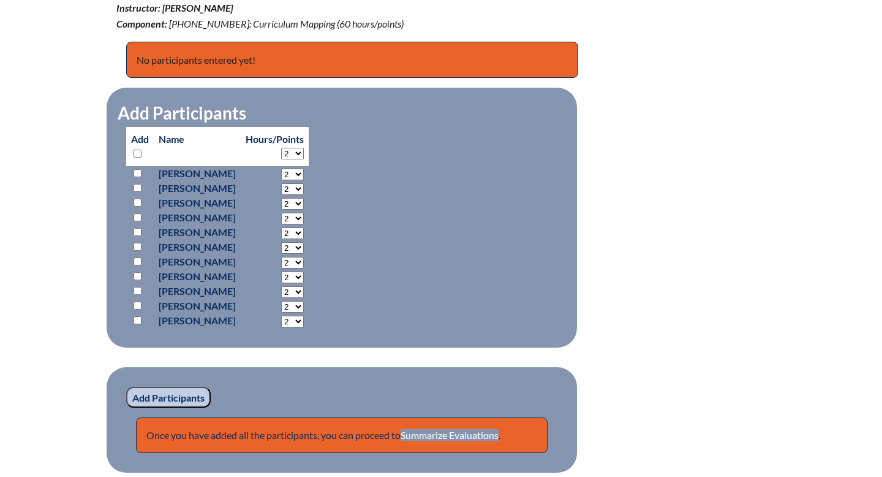
scroll to position [496, 0]
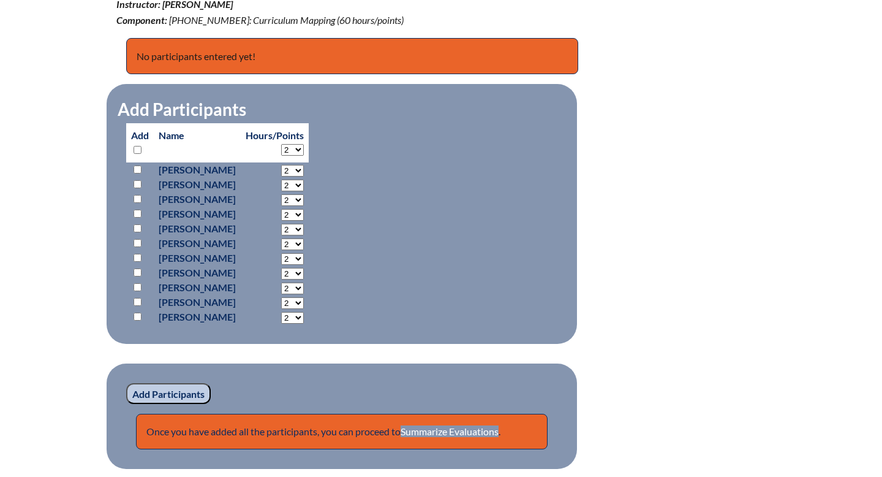
click at [138, 169] on input "checkbox" at bounding box center [138, 169] width 8 height 8
checkbox input "true"
click at [138, 184] on input "checkbox" at bounding box center [138, 184] width 8 height 8
checkbox input "true"
click at [137, 212] on input "checkbox" at bounding box center [138, 214] width 8 height 8
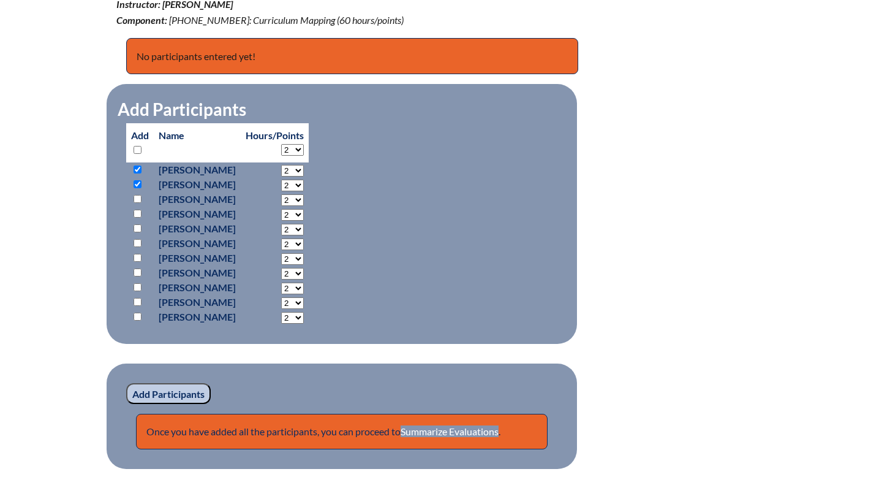
checkbox input "true"
click at [137, 229] on input "checkbox" at bounding box center [138, 228] width 8 height 8
checkbox input "true"
click at [138, 240] on input "checkbox" at bounding box center [138, 243] width 8 height 8
checkbox input "true"
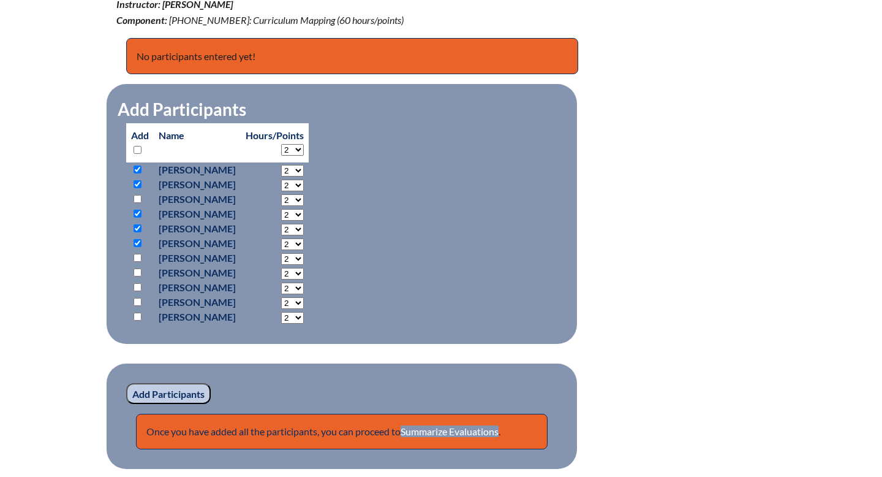
click at [138, 254] on input "checkbox" at bounding box center [138, 258] width 8 height 8
checkbox input "true"
click at [136, 270] on input "checkbox" at bounding box center [138, 272] width 8 height 8
checkbox input "true"
click at [136, 286] on input "checkbox" at bounding box center [138, 287] width 8 height 8
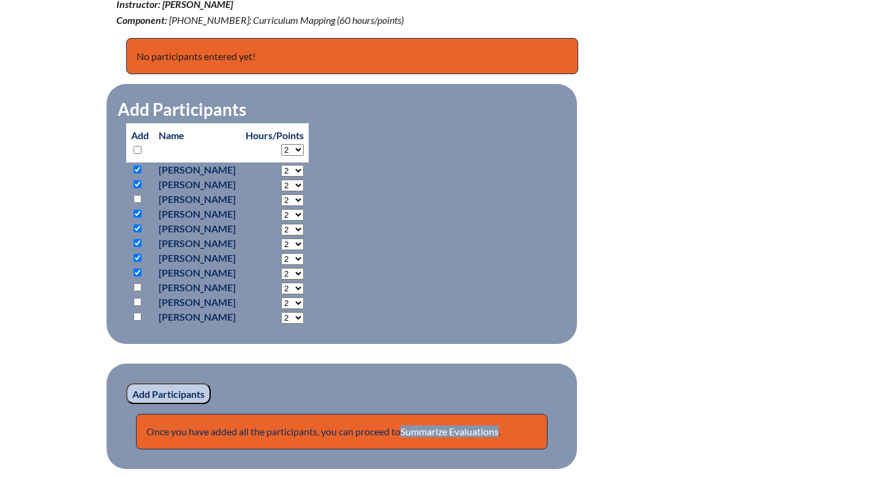
checkbox input "true"
click at [136, 300] on input "checkbox" at bounding box center [138, 302] width 8 height 8
checkbox input "true"
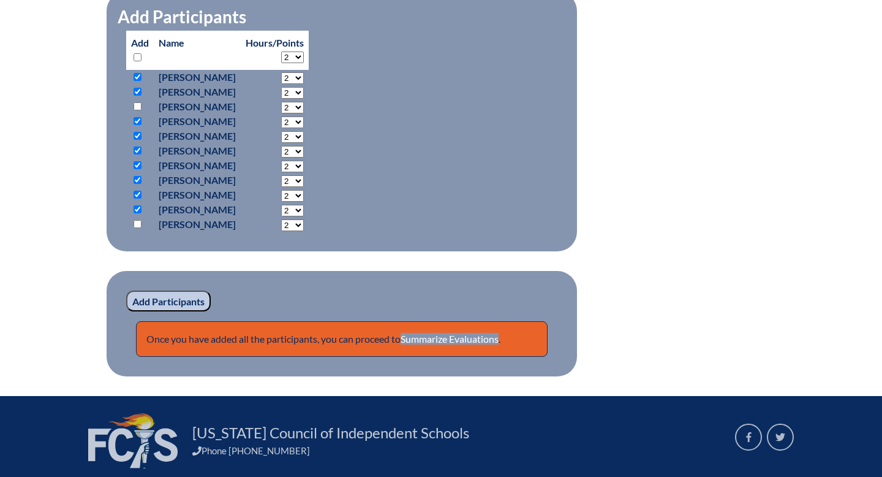
scroll to position [591, 0]
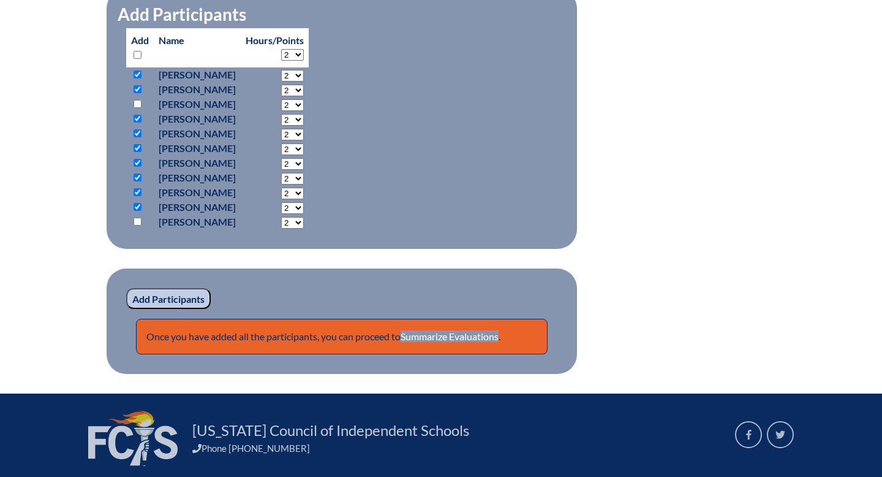
click at [161, 303] on input "Add Participants" at bounding box center [168, 298] width 85 height 21
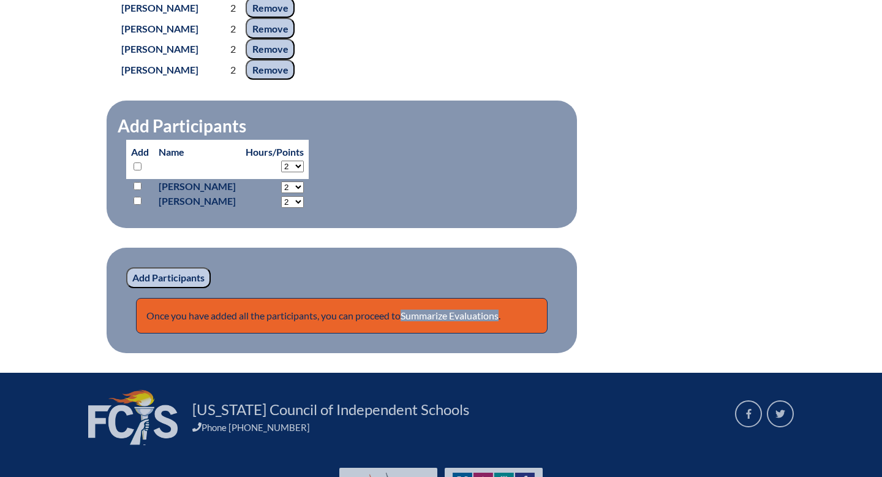
scroll to position [716, 0]
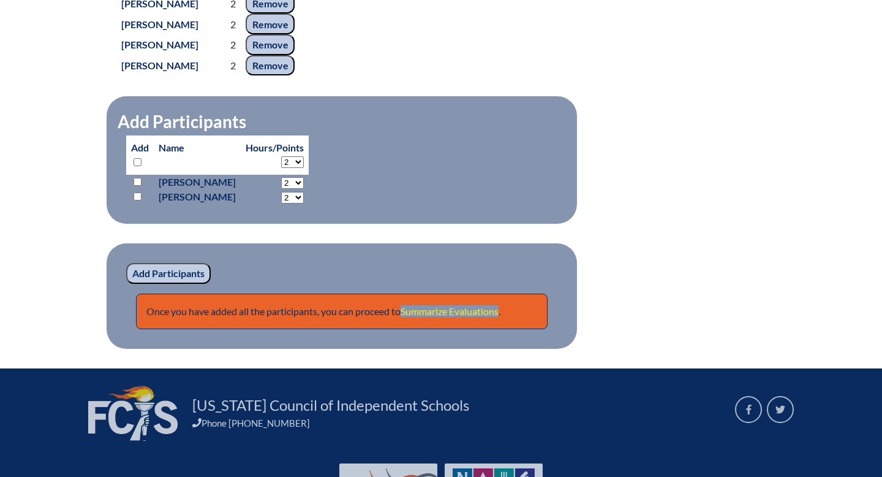
click at [452, 316] on link "Summarize Evaluations" at bounding box center [450, 311] width 98 height 12
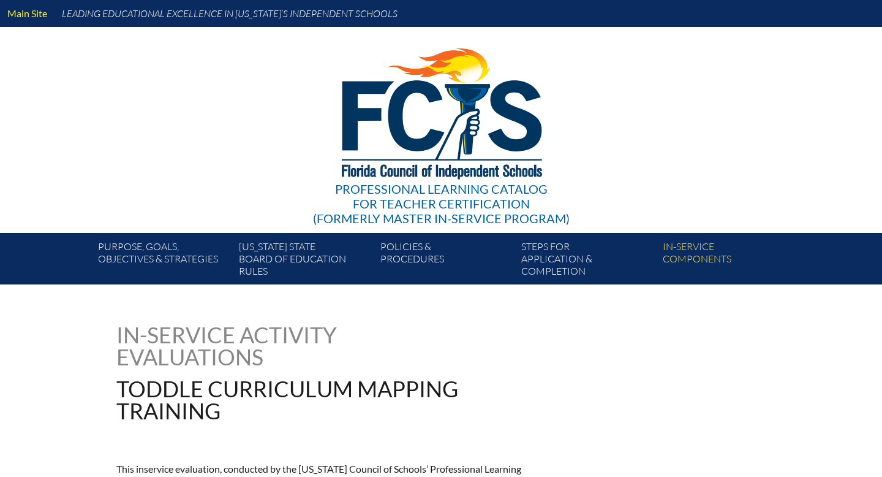
type input "0"
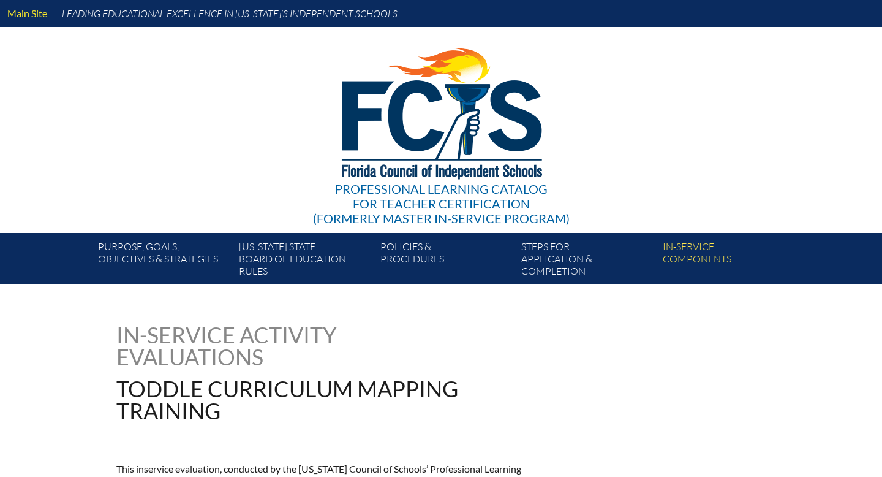
type input "0"
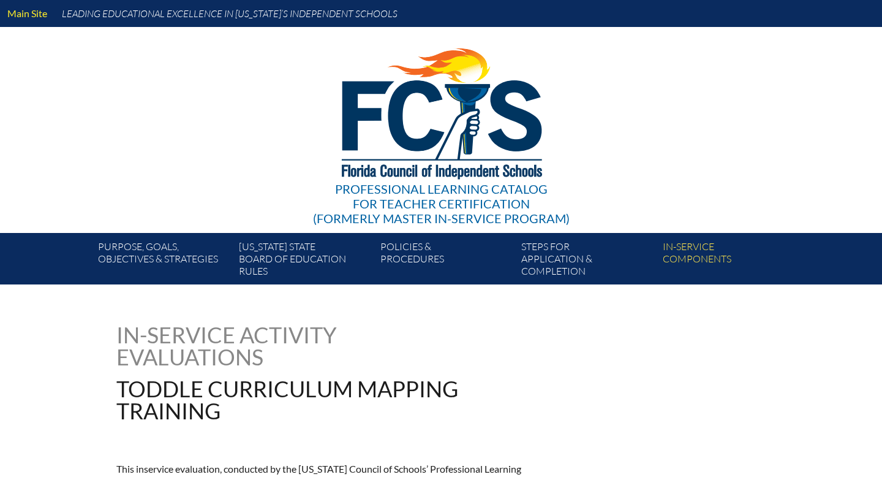
type input "0"
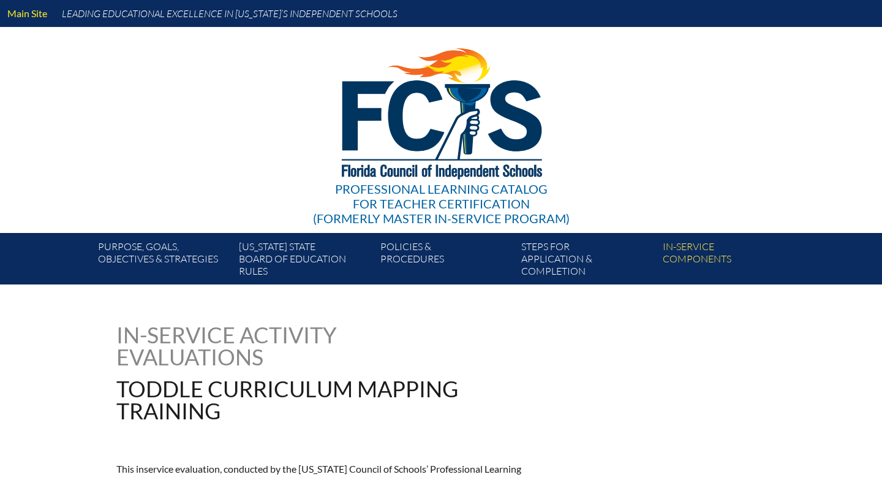
type input "0"
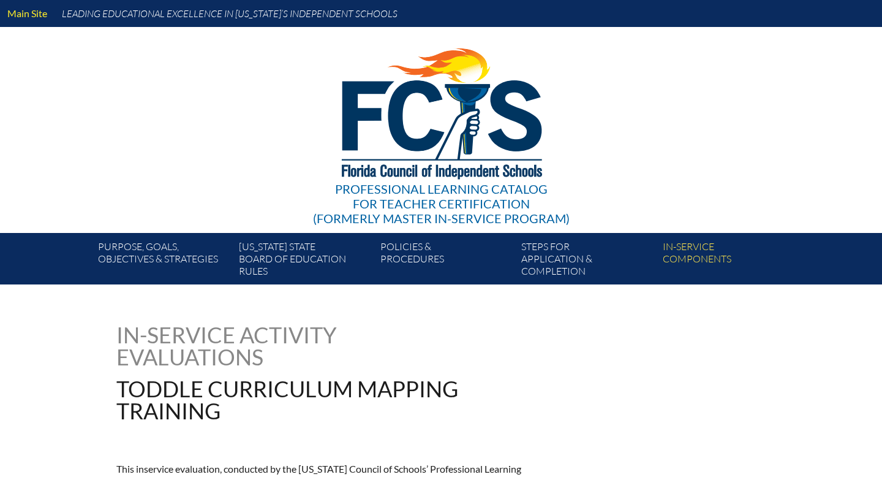
type input "0"
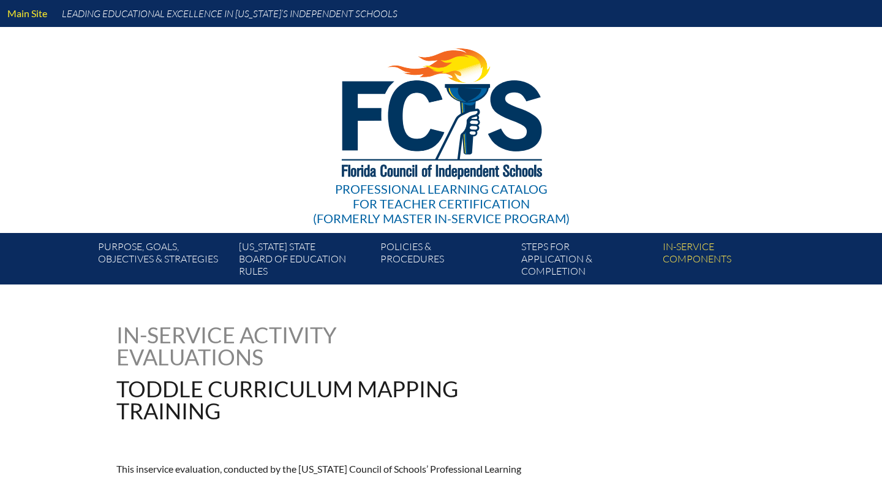
type input "0"
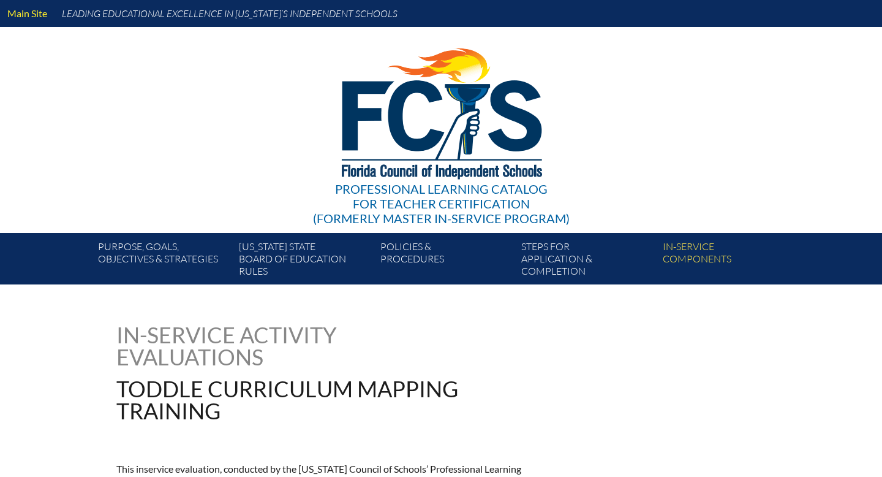
type input "0"
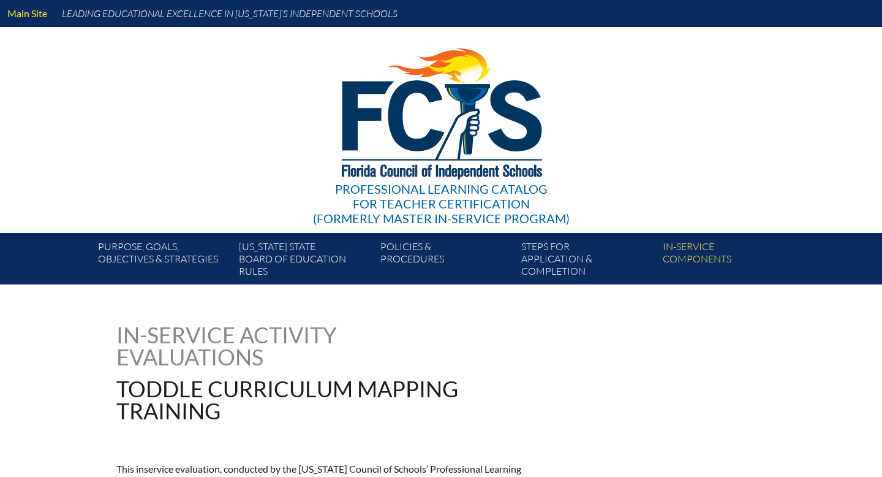
type input "0"
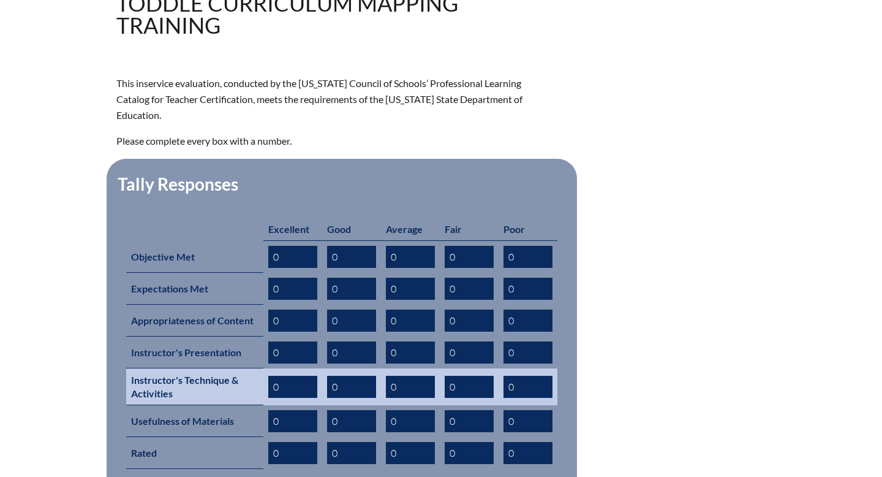
scroll to position [424, 0]
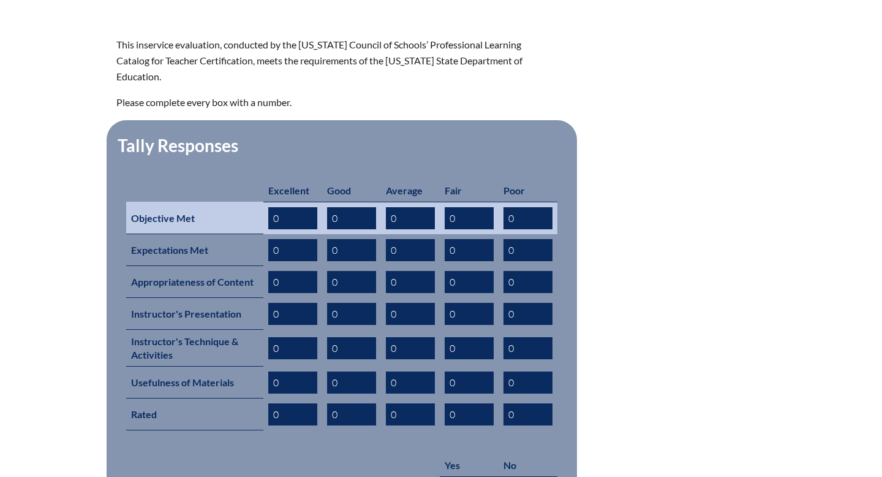
click at [282, 207] on input "0" at bounding box center [292, 218] width 49 height 22
type input "2"
click at [401, 207] on input "0" at bounding box center [410, 218] width 49 height 22
type input "2"
click at [347, 207] on input "0" at bounding box center [351, 218] width 49 height 22
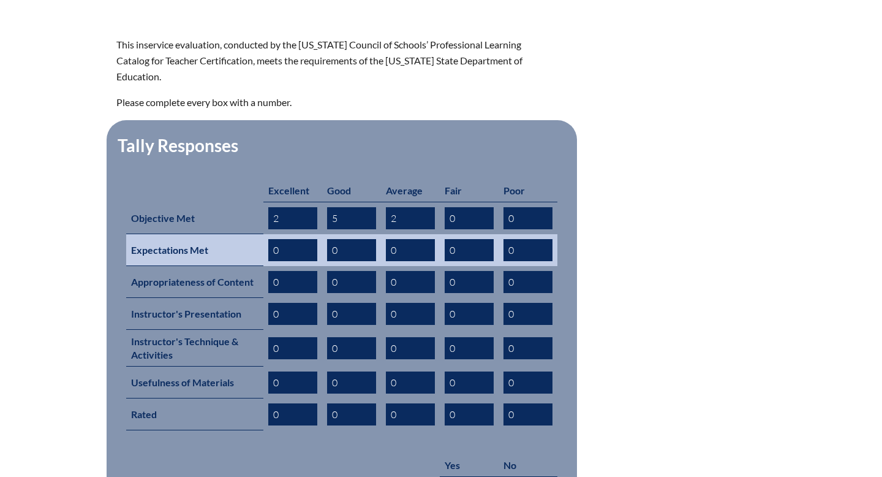
type input "5"
click at [289, 239] on input "0" at bounding box center [292, 250] width 49 height 22
click at [466, 239] on input "0" at bounding box center [469, 250] width 49 height 22
type input "2"
click at [283, 239] on input "0" at bounding box center [292, 250] width 49 height 22
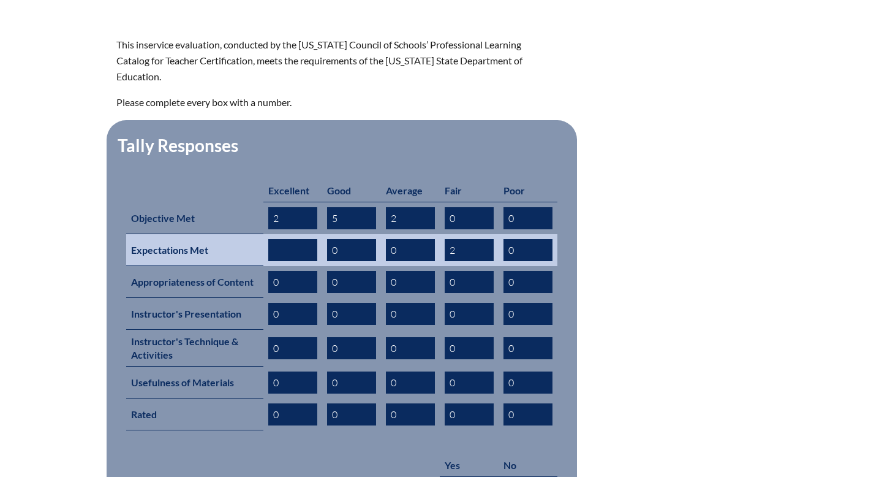
type input "1"
type input "2"
click at [344, 239] on input "0" at bounding box center [351, 250] width 49 height 22
click at [348, 239] on input "text" at bounding box center [351, 250] width 49 height 22
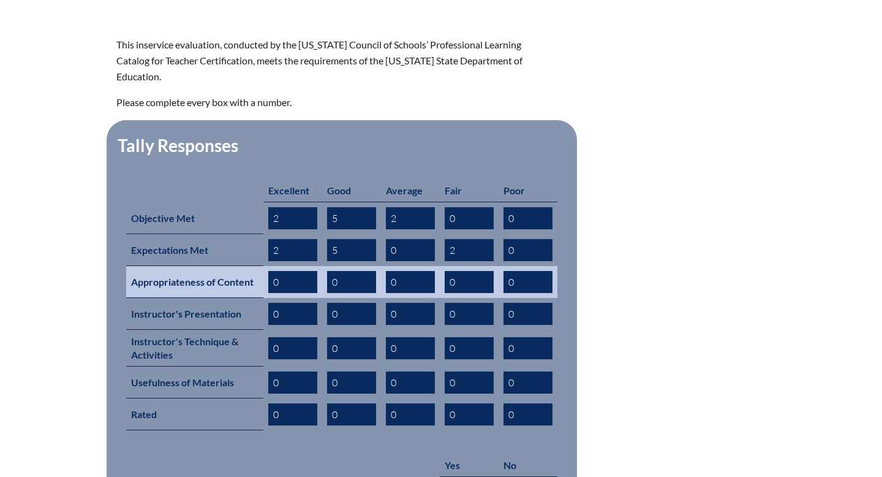
type input "5"
click at [290, 271] on input "0" at bounding box center [292, 282] width 49 height 22
type input "2"
click at [343, 271] on input "0" at bounding box center [351, 282] width 49 height 22
type input "2"
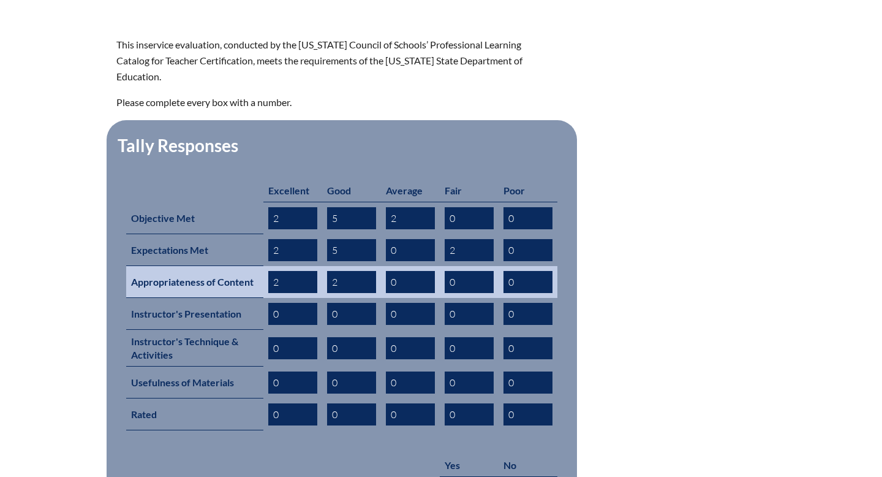
click at [339, 271] on input "2" at bounding box center [351, 282] width 49 height 22
type input "3"
click at [401, 271] on input "0" at bounding box center [410, 282] width 49 height 22
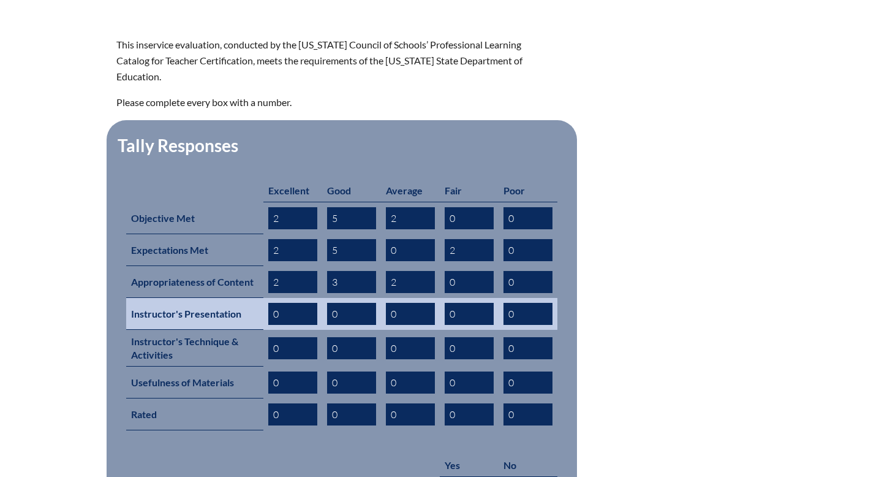
type input "2"
click at [400, 303] on input "0" at bounding box center [410, 314] width 49 height 22
type input "02"
click at [286, 303] on input "0" at bounding box center [292, 314] width 49 height 22
click at [279, 303] on input "02" at bounding box center [292, 314] width 49 height 22
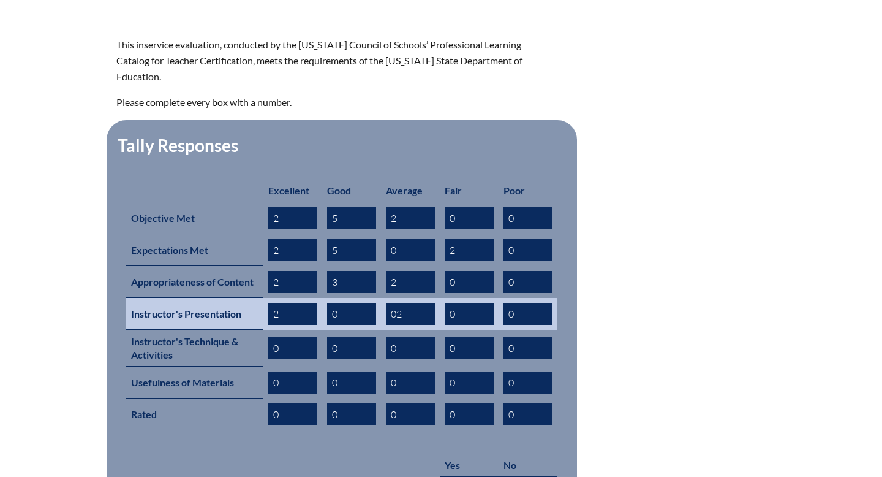
type input "2"
click at [396, 303] on input "02" at bounding box center [410, 314] width 49 height 22
type input "2"
click at [344, 303] on input "0" at bounding box center [351, 314] width 49 height 22
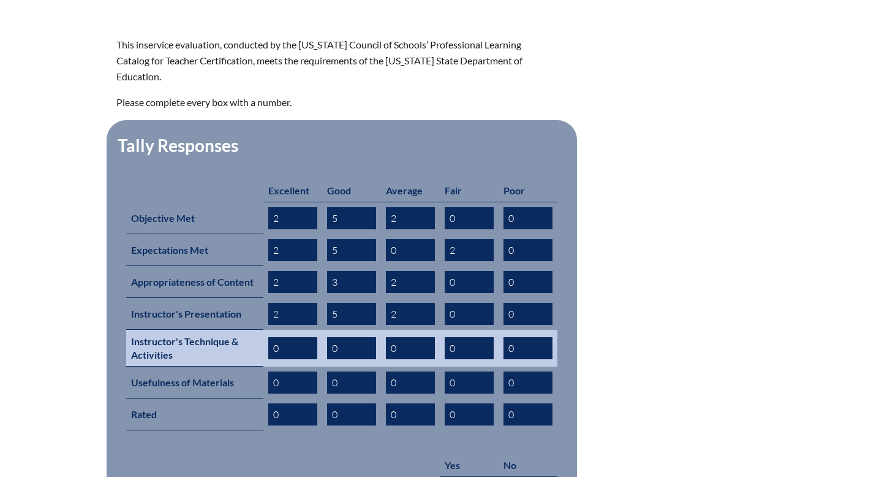
type input "5"
click at [287, 337] on input "0" at bounding box center [292, 348] width 49 height 22
type input "0"
type input "2"
click at [404, 337] on input "0" at bounding box center [410, 348] width 49 height 22
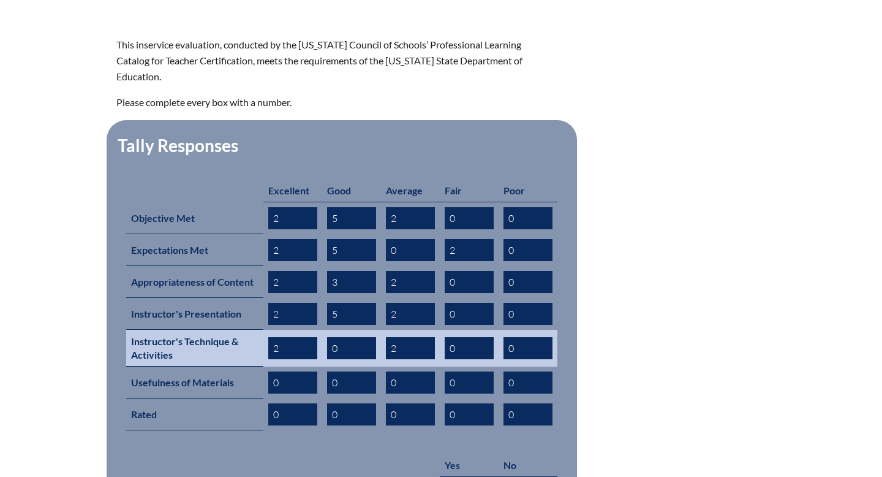
type input "2"
click at [346, 337] on input "0" at bounding box center [351, 348] width 49 height 22
type input "2"
click at [401, 337] on input "2" at bounding box center [410, 348] width 49 height 22
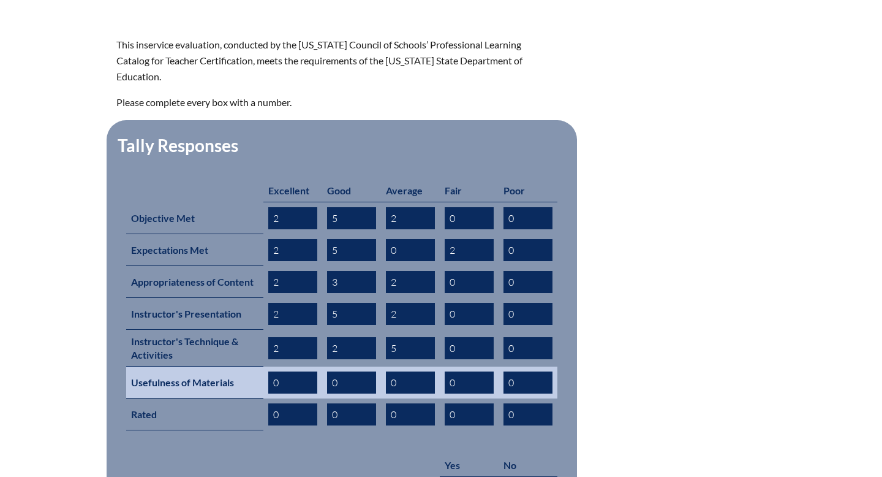
type input "5"
click at [282, 371] on input "0" at bounding box center [292, 382] width 49 height 22
click at [400, 371] on input "0" at bounding box center [410, 382] width 49 height 22
type input "5"
click at [346, 371] on input "0" at bounding box center [351, 382] width 49 height 22
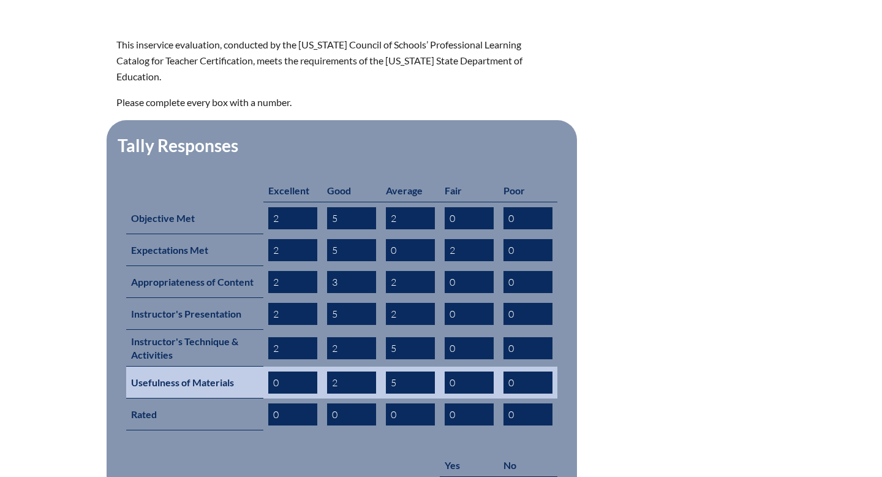
type input "2"
click at [288, 371] on input "0" at bounding box center [292, 382] width 49 height 22
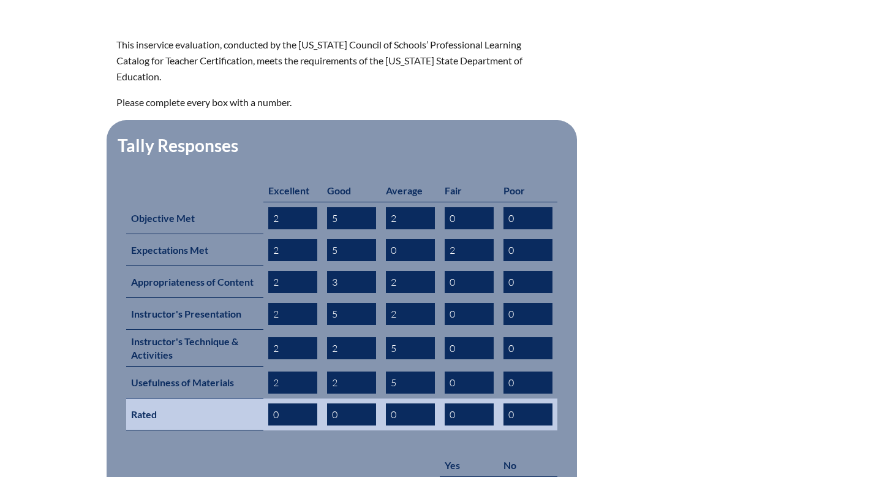
type input "2"
click at [289, 403] on input "0" at bounding box center [292, 414] width 49 height 22
type input "0"
type input "2"
click at [341, 403] on input "0" at bounding box center [351, 414] width 49 height 22
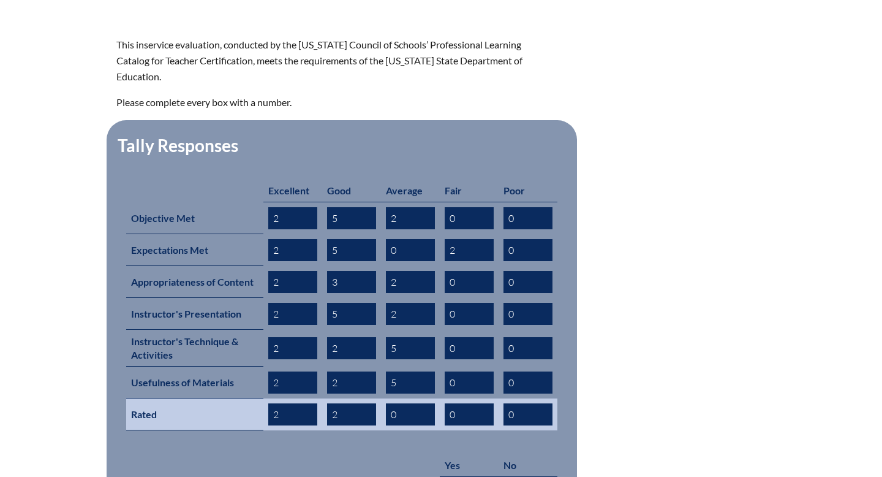
type input "2"
click at [404, 403] on input "0" at bounding box center [410, 414] width 49 height 22
type input "0"
type input "3"
click at [460, 403] on input "0" at bounding box center [469, 414] width 49 height 22
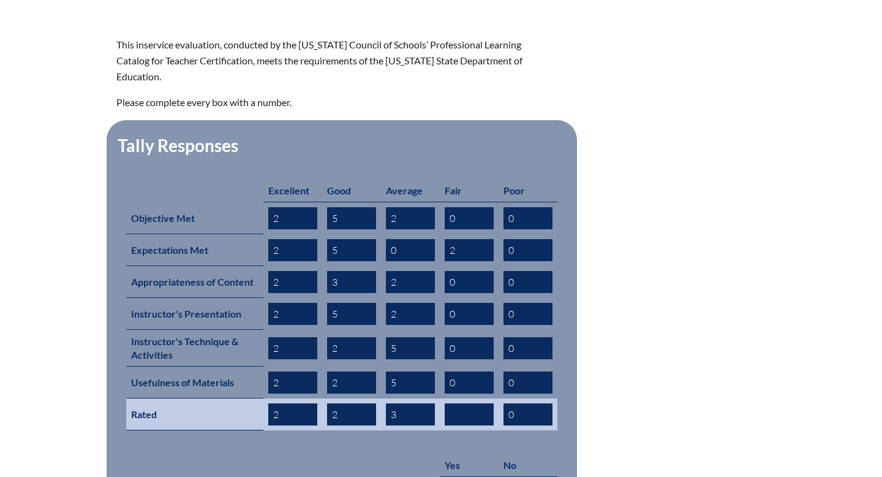
type input "2"
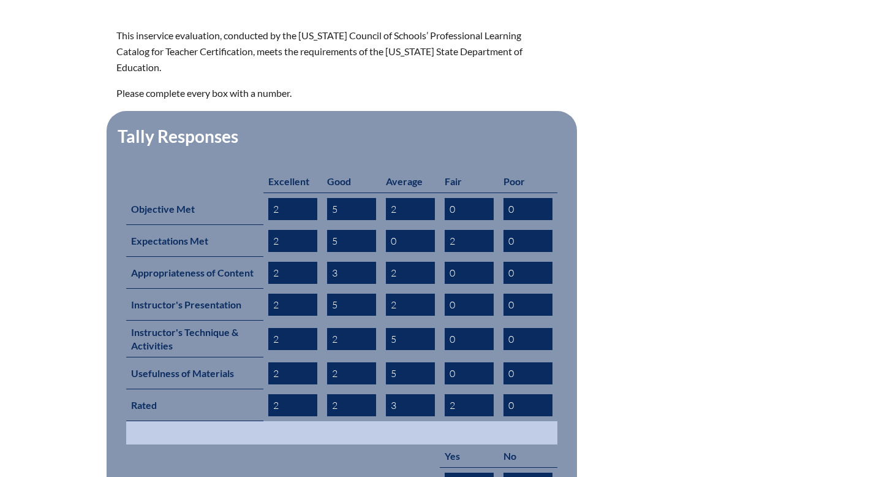
scroll to position [434, 0]
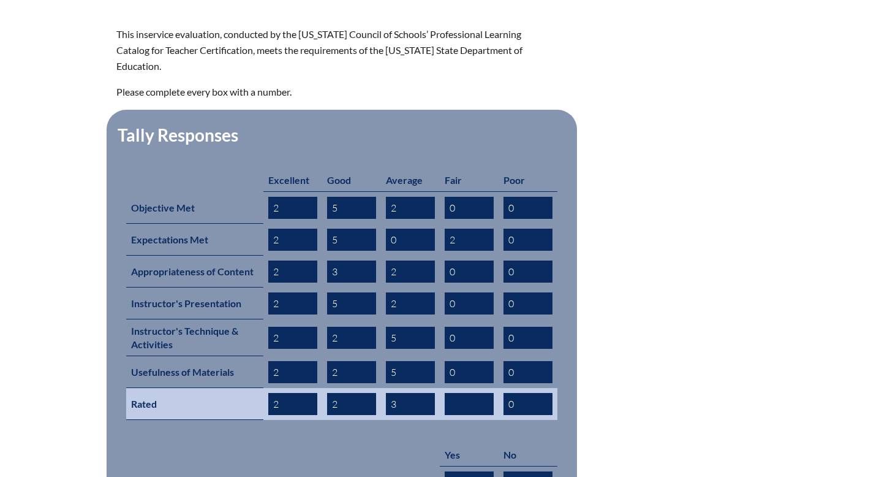
click at [404, 393] on input "3" at bounding box center [410, 404] width 49 height 22
type input "4"
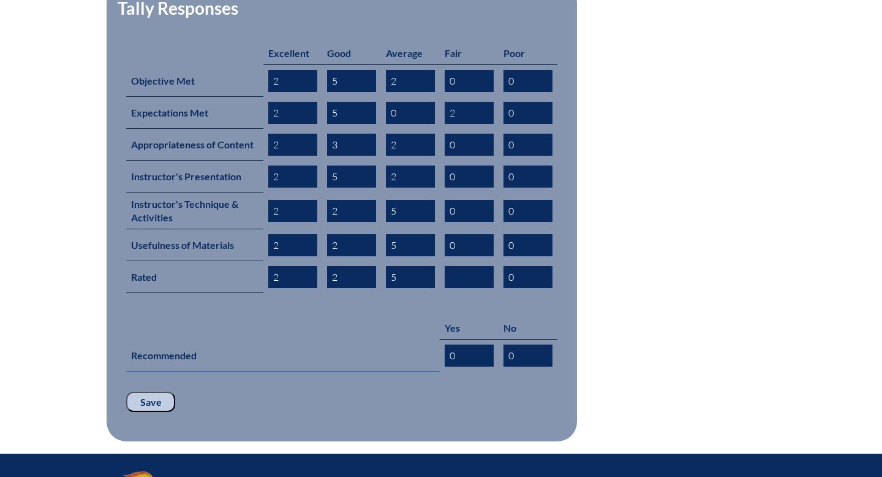
scroll to position [569, 0]
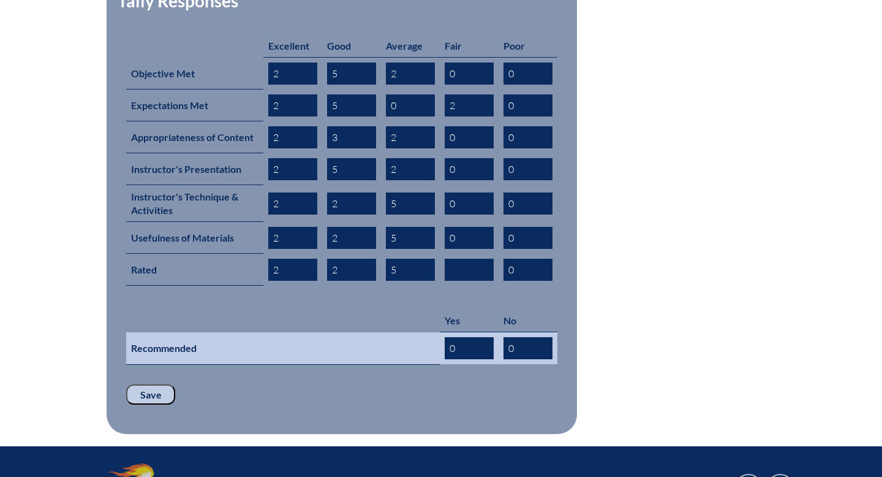
type input "5"
click at [461, 337] on input "0" at bounding box center [469, 348] width 49 height 22
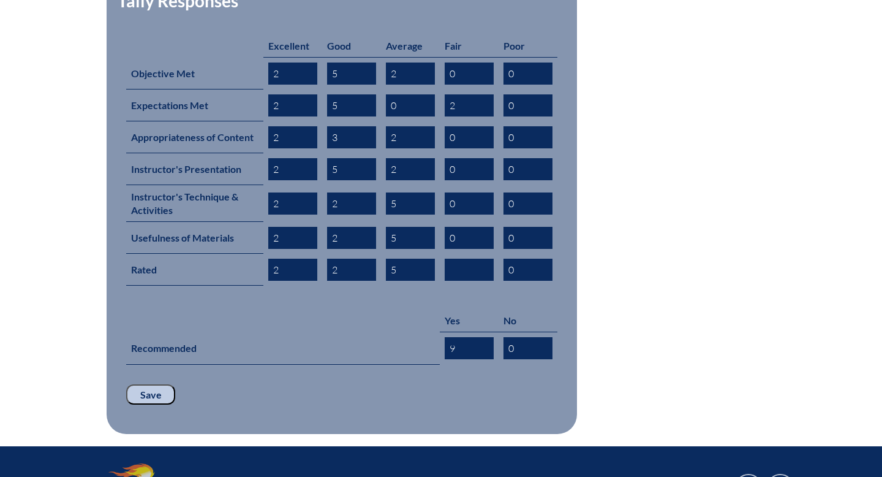
type input "9"
click at [139, 384] on input "Save" at bounding box center [150, 394] width 49 height 21
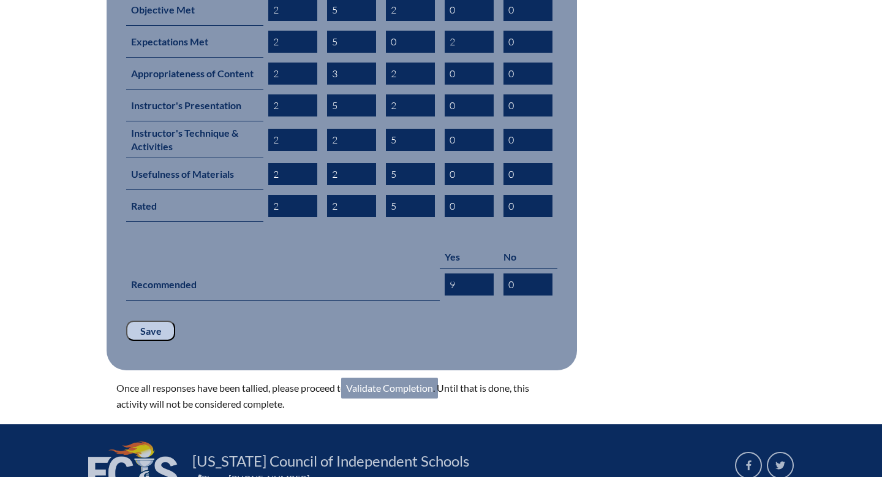
scroll to position [634, 0]
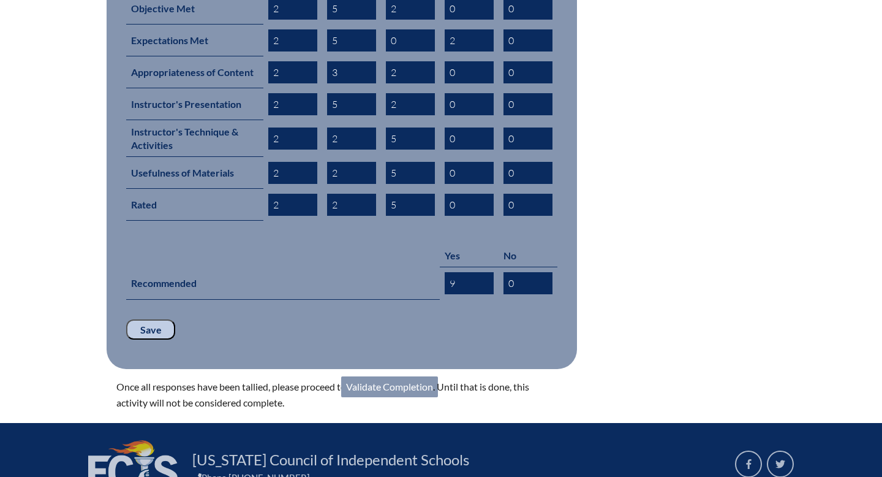
click at [160, 319] on input "Save" at bounding box center [150, 329] width 49 height 21
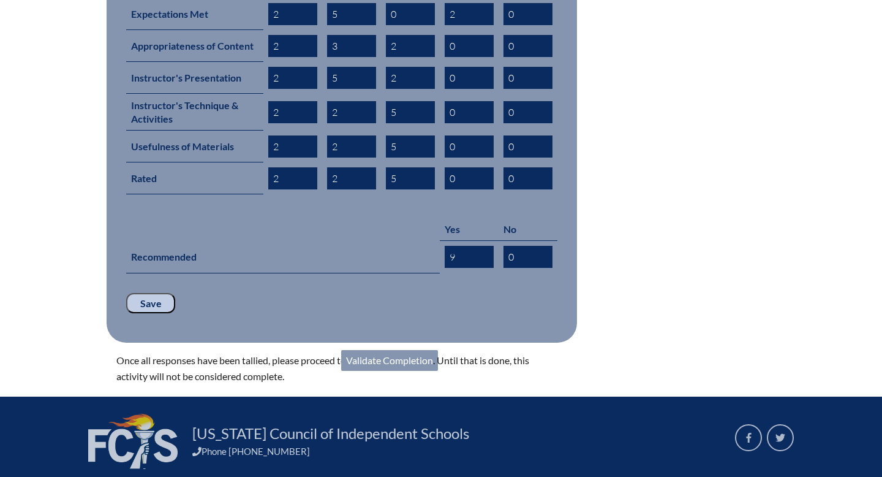
scroll to position [666, 0]
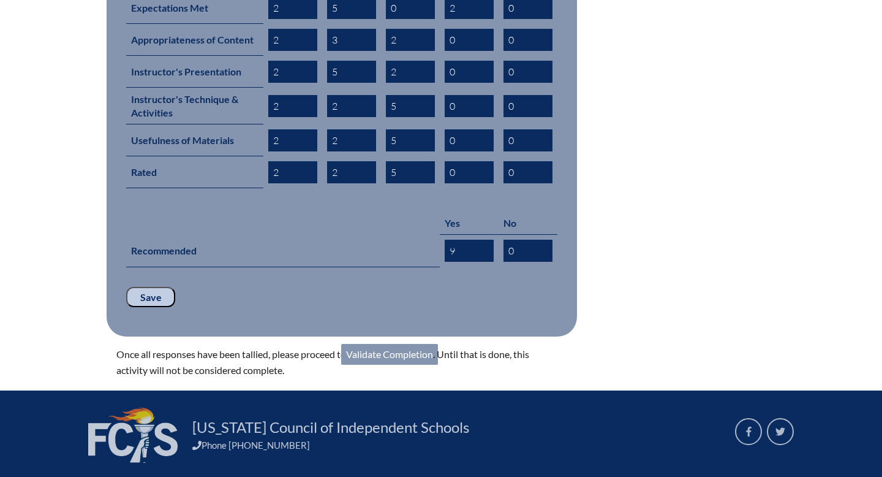
click at [396, 344] on link "Validate Completion" at bounding box center [389, 354] width 97 height 21
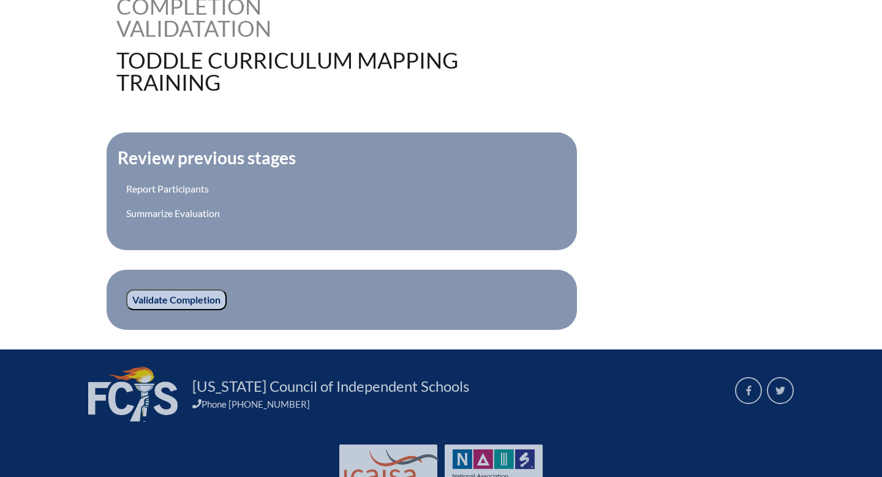
scroll to position [376, 0]
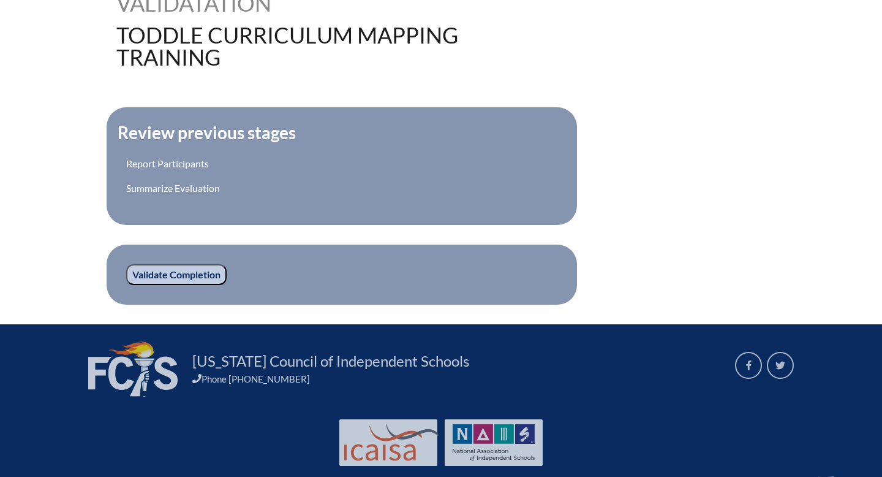
click at [172, 271] on input "Validate Completion" at bounding box center [176, 274] width 100 height 21
